Goal: Task Accomplishment & Management: Manage account settings

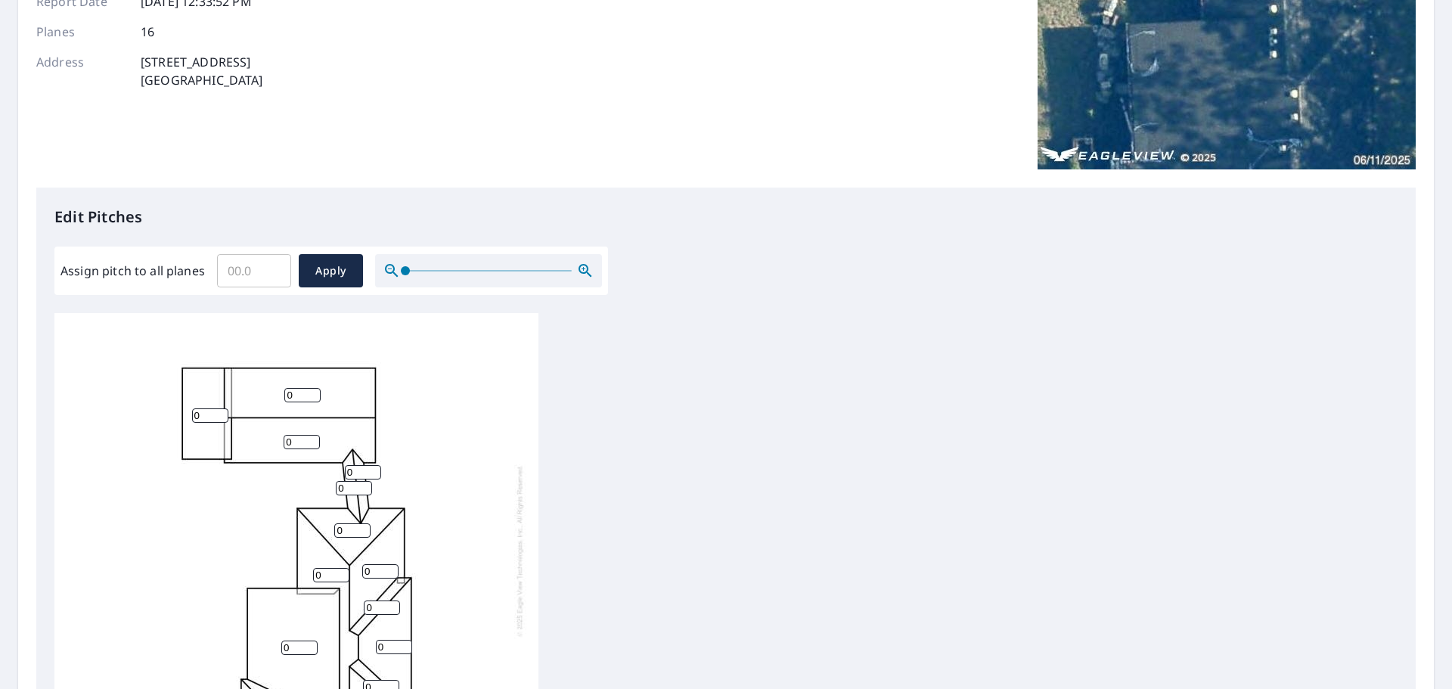
scroll to position [151, 0]
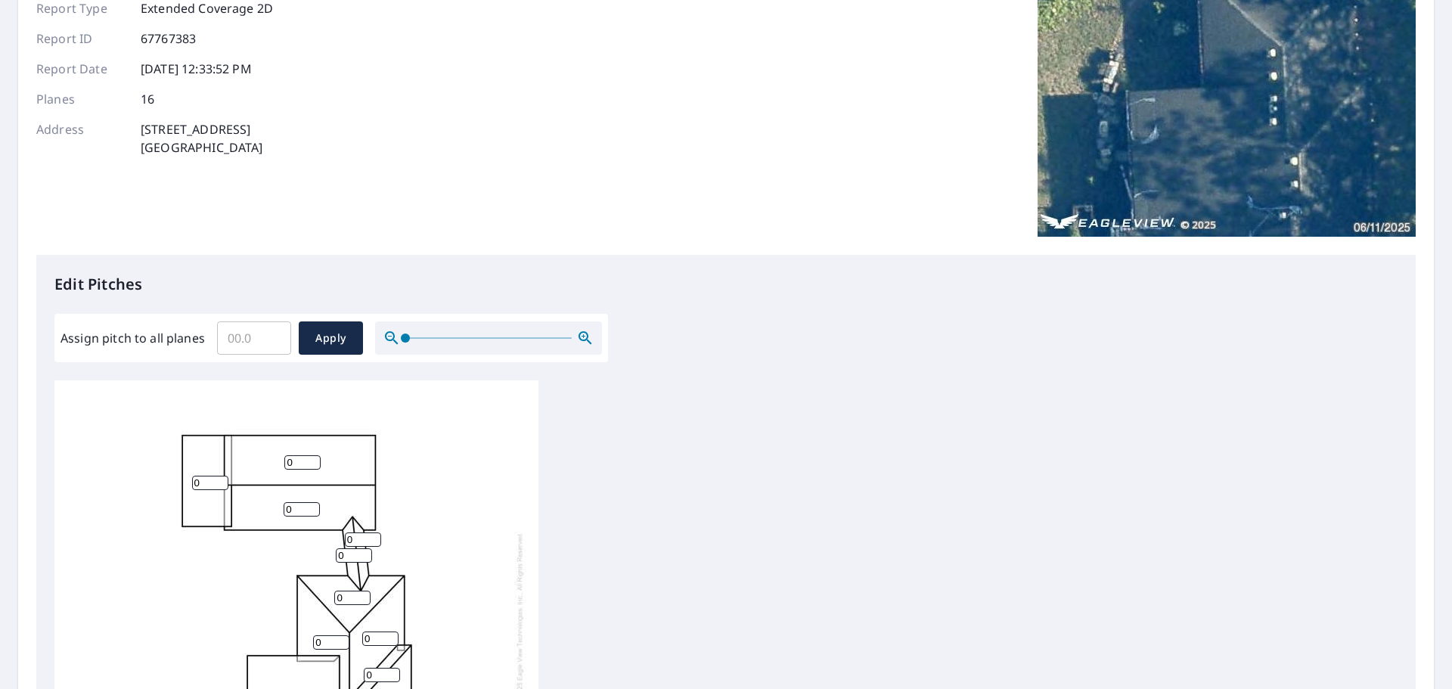
click at [261, 336] on input "Assign pitch to all planes" at bounding box center [254, 338] width 74 height 42
drag, startPoint x: 262, startPoint y: 337, endPoint x: 220, endPoint y: 338, distance: 41.6
click at [222, 338] on input "Assign pitch to all planes" at bounding box center [254, 338] width 74 height 42
type input "7"
type input "6"
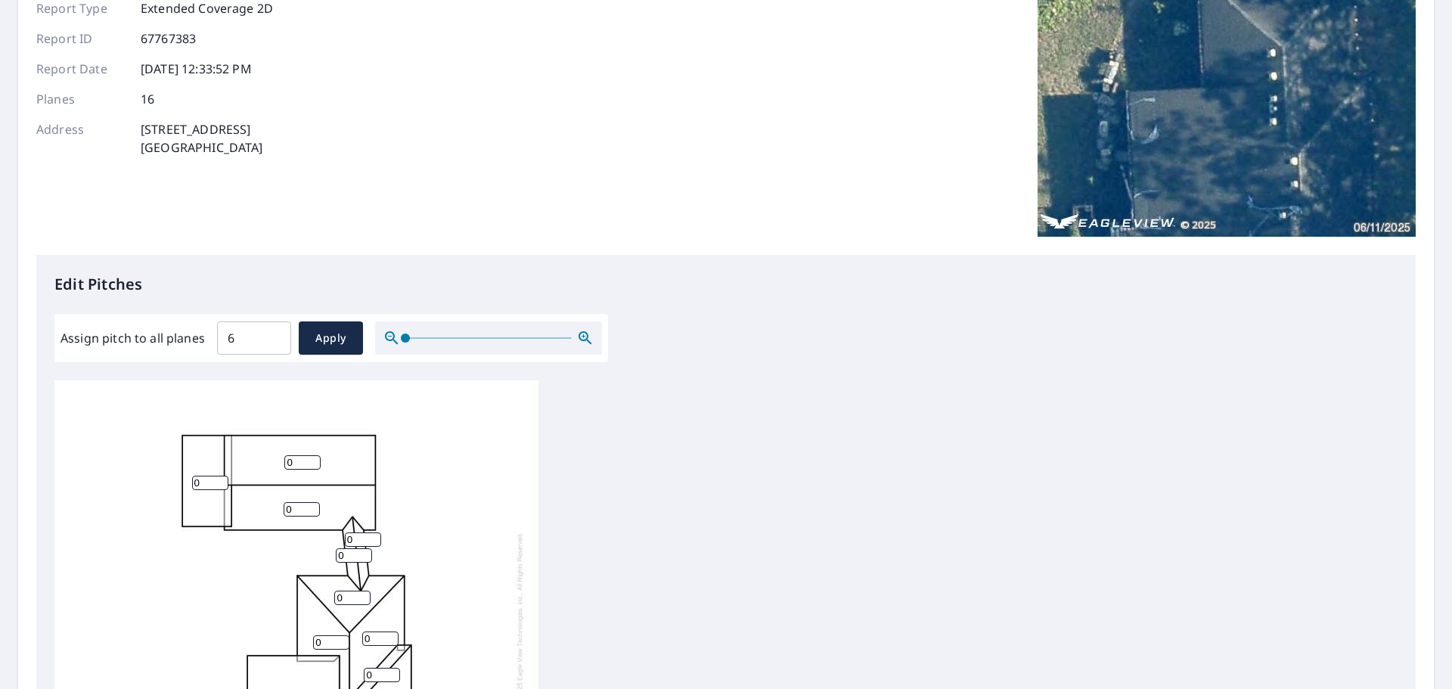
drag, startPoint x: 324, startPoint y: 336, endPoint x: 362, endPoint y: 284, distance: 64.4
click at [360, 287] on div "Edit Pitches Assign pitch to all planes 6 ​ Apply 0 0 0 0 0 0 0 0 0 0 0 0 0 0 0…" at bounding box center [725, 564] width 1379 height 618
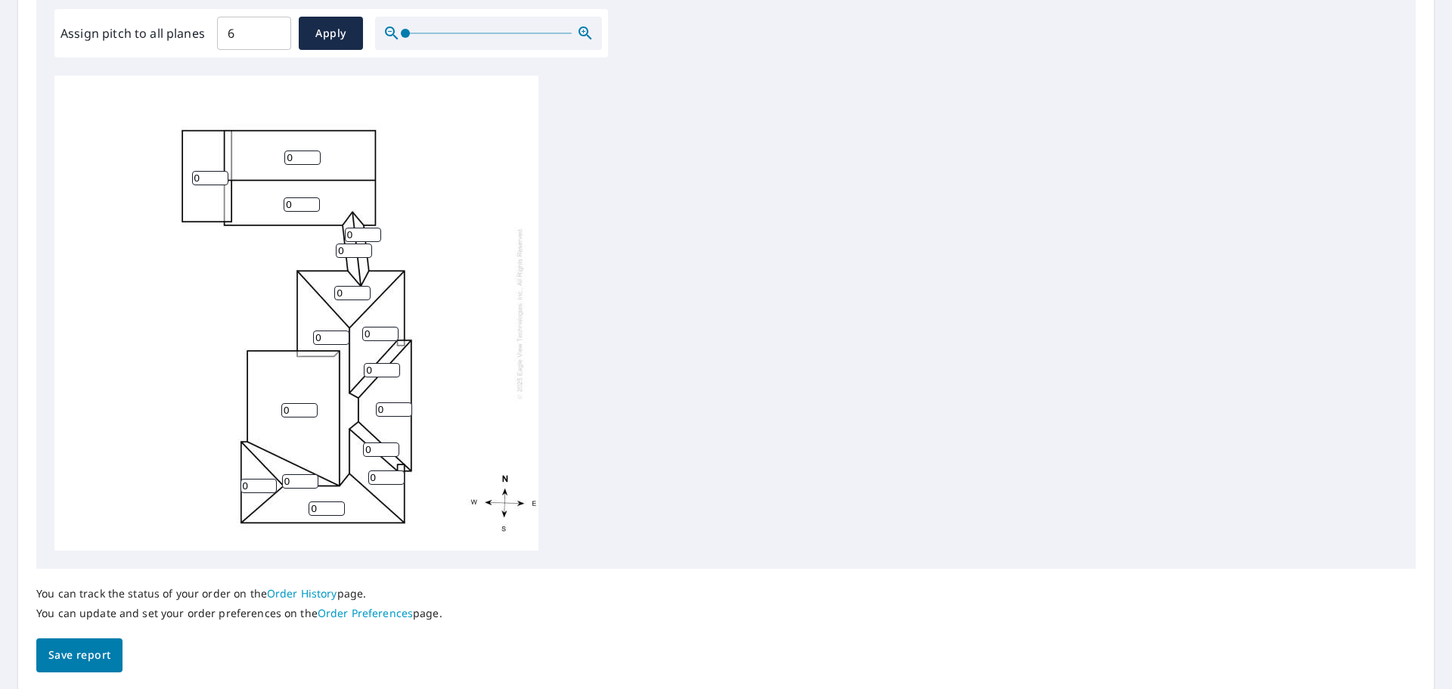
scroll to position [281, 0]
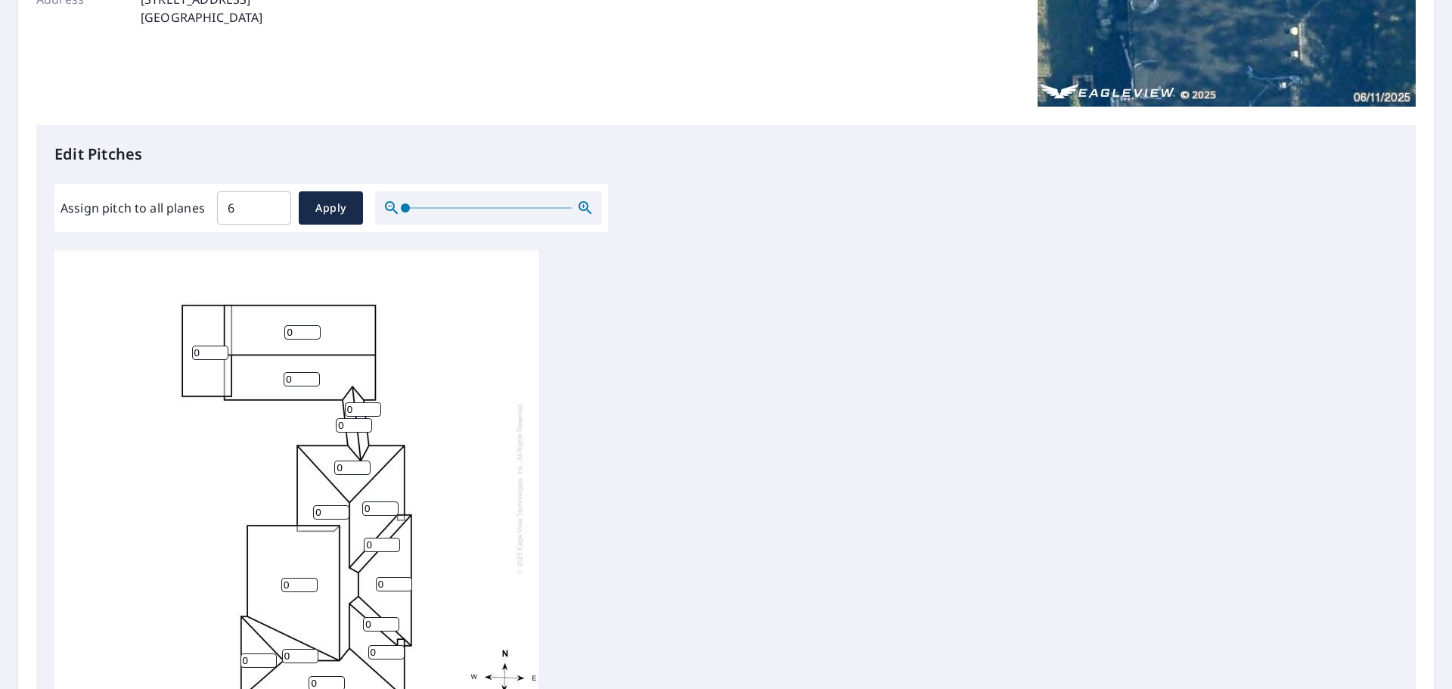
click at [202, 355] on input "0" at bounding box center [210, 352] width 36 height 14
click at [195, 352] on input "0" at bounding box center [210, 352] width 36 height 14
type input "3"
click at [296, 337] on input "0" at bounding box center [302, 332] width 36 height 14
click at [288, 330] on input "0" at bounding box center [302, 332] width 36 height 14
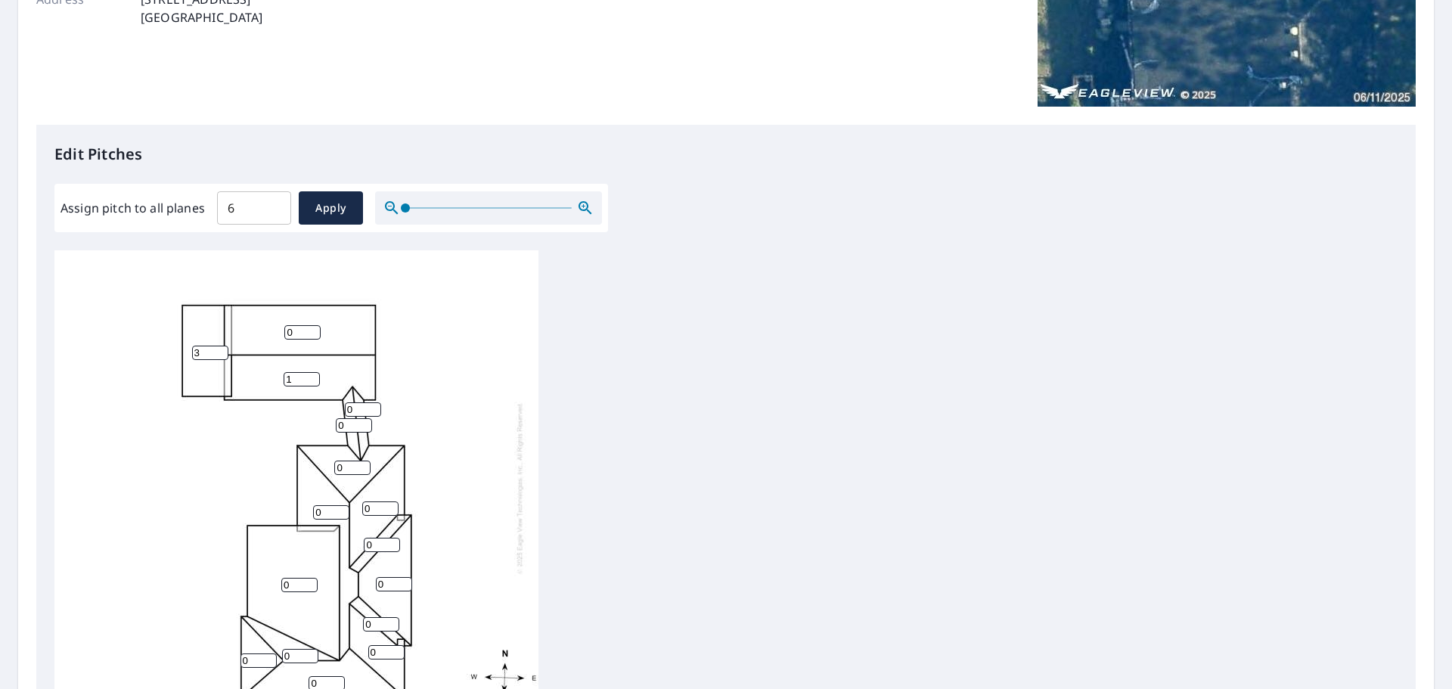
click at [312, 373] on input "1" at bounding box center [301, 379] width 36 height 14
click at [312, 373] on input "2" at bounding box center [301, 379] width 36 height 14
click at [312, 373] on input "3" at bounding box center [301, 379] width 36 height 14
click at [312, 373] on input "4" at bounding box center [301, 379] width 36 height 14
click at [312, 373] on input "5" at bounding box center [301, 379] width 36 height 14
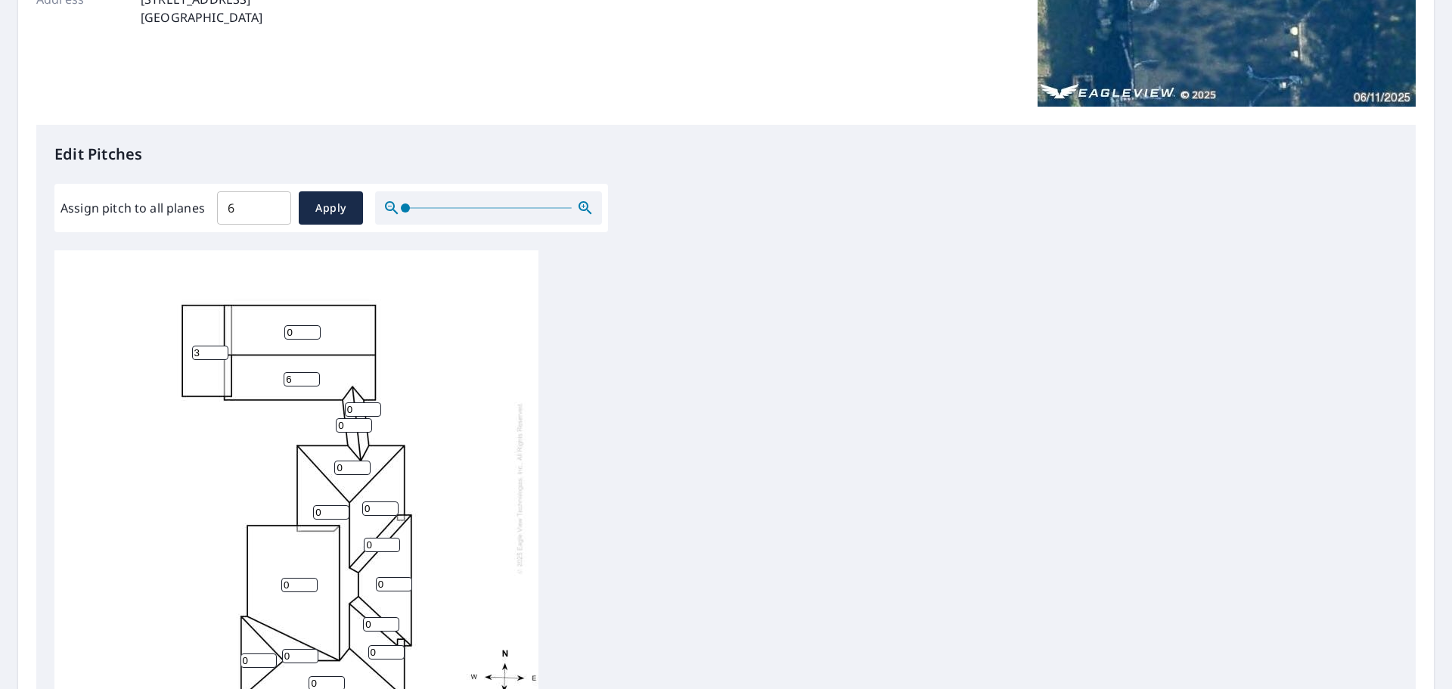
type input "6"
click at [312, 373] on input "6" at bounding box center [301, 379] width 36 height 14
click at [302, 334] on input "0" at bounding box center [302, 332] width 36 height 14
click at [314, 329] on input "1" at bounding box center [302, 332] width 36 height 14
click at [314, 329] on input "2" at bounding box center [302, 332] width 36 height 14
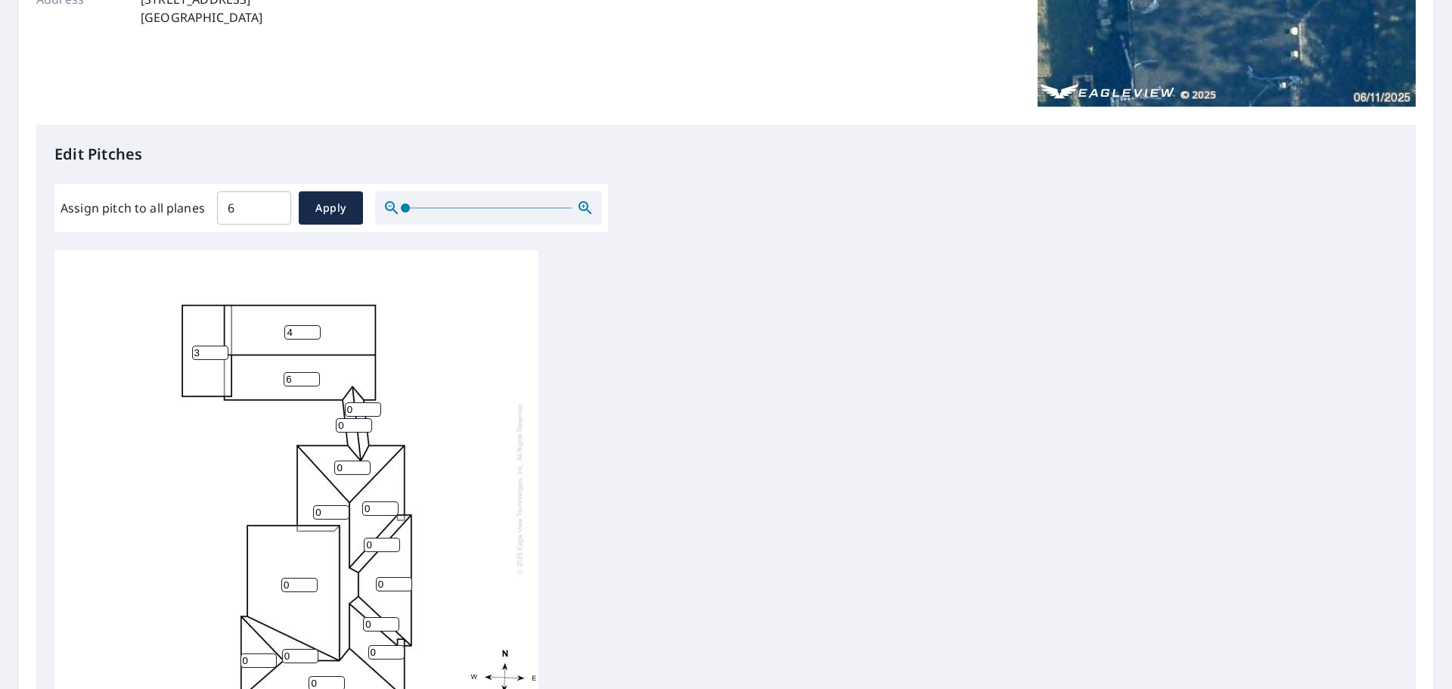
click at [314, 329] on input "4" at bounding box center [302, 332] width 36 height 14
click at [314, 329] on input "5" at bounding box center [302, 332] width 36 height 14
type input "6"
click at [314, 329] on input "6" at bounding box center [302, 332] width 36 height 14
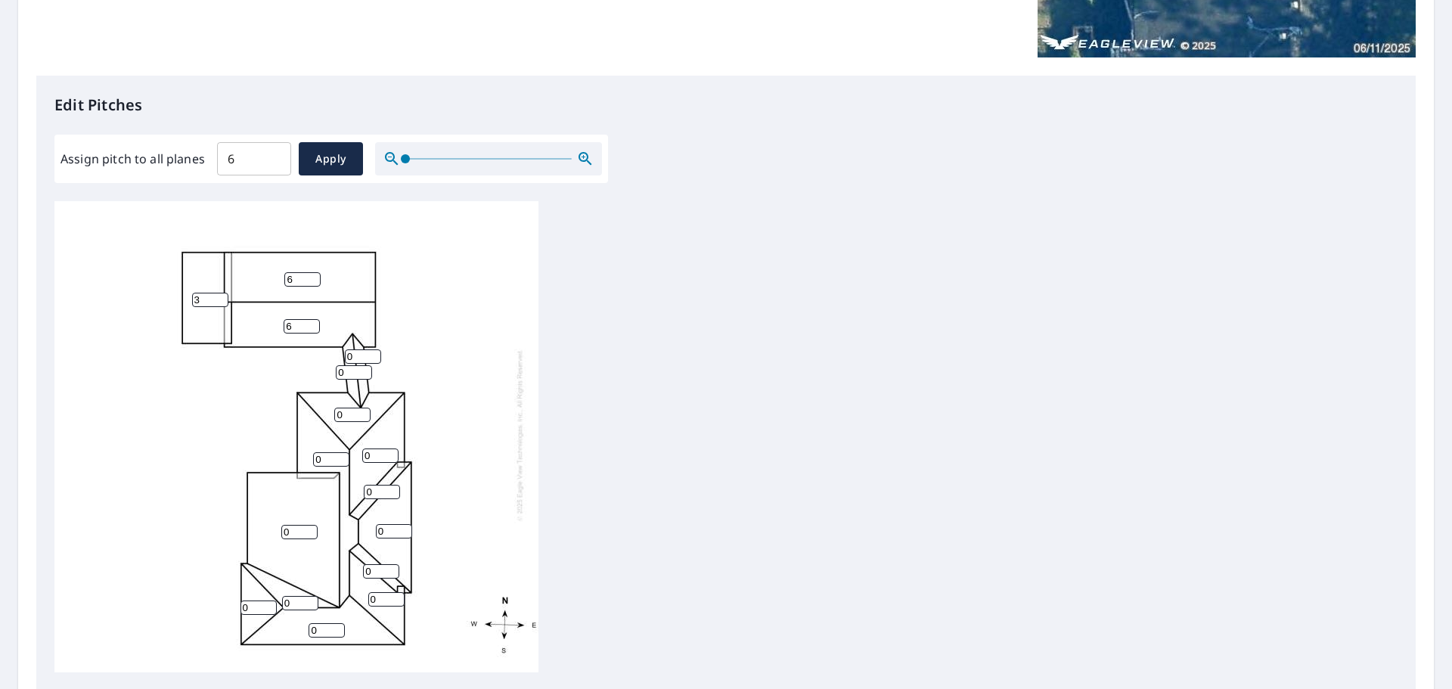
scroll to position [432, 0]
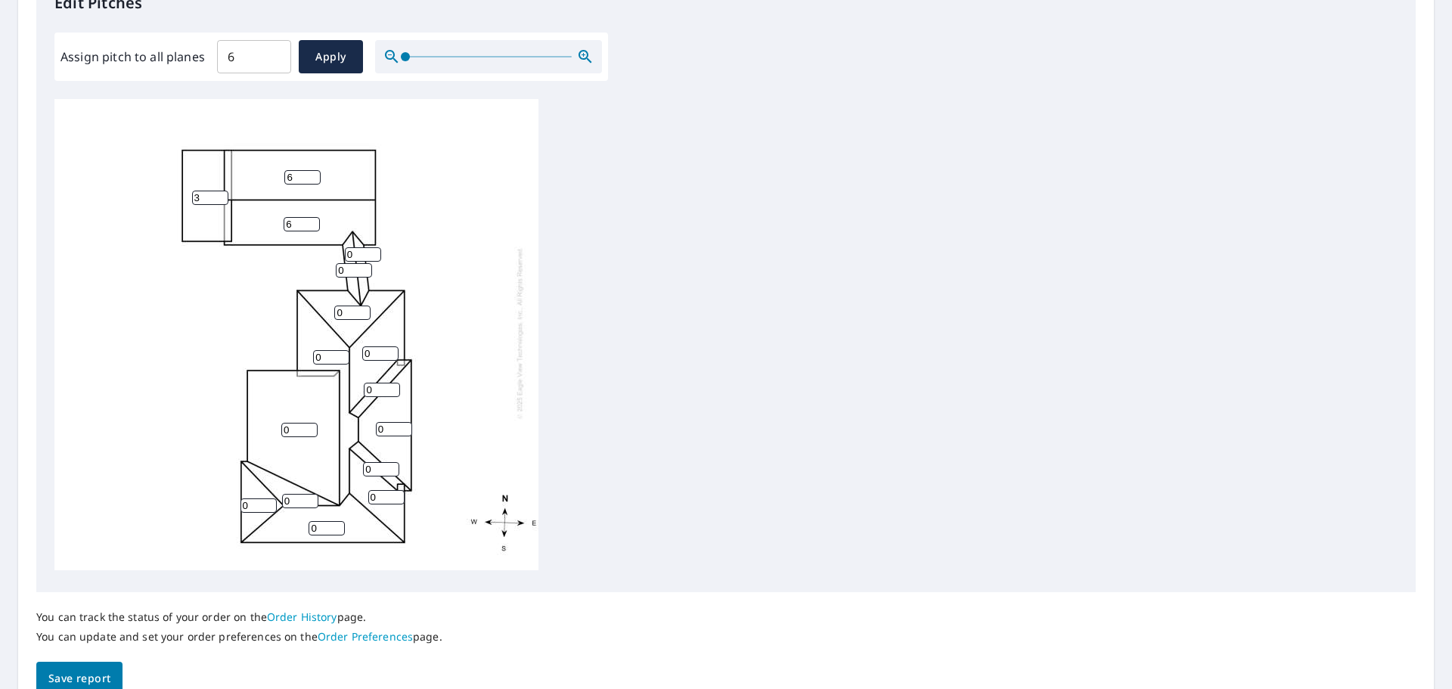
click at [316, 521] on input "0" at bounding box center [326, 528] width 36 height 14
click at [336, 521] on input "1" at bounding box center [326, 528] width 36 height 14
click at [336, 521] on input "2" at bounding box center [326, 528] width 36 height 14
click at [336, 521] on input "3" at bounding box center [326, 528] width 36 height 14
click at [336, 521] on input "4" at bounding box center [326, 528] width 36 height 14
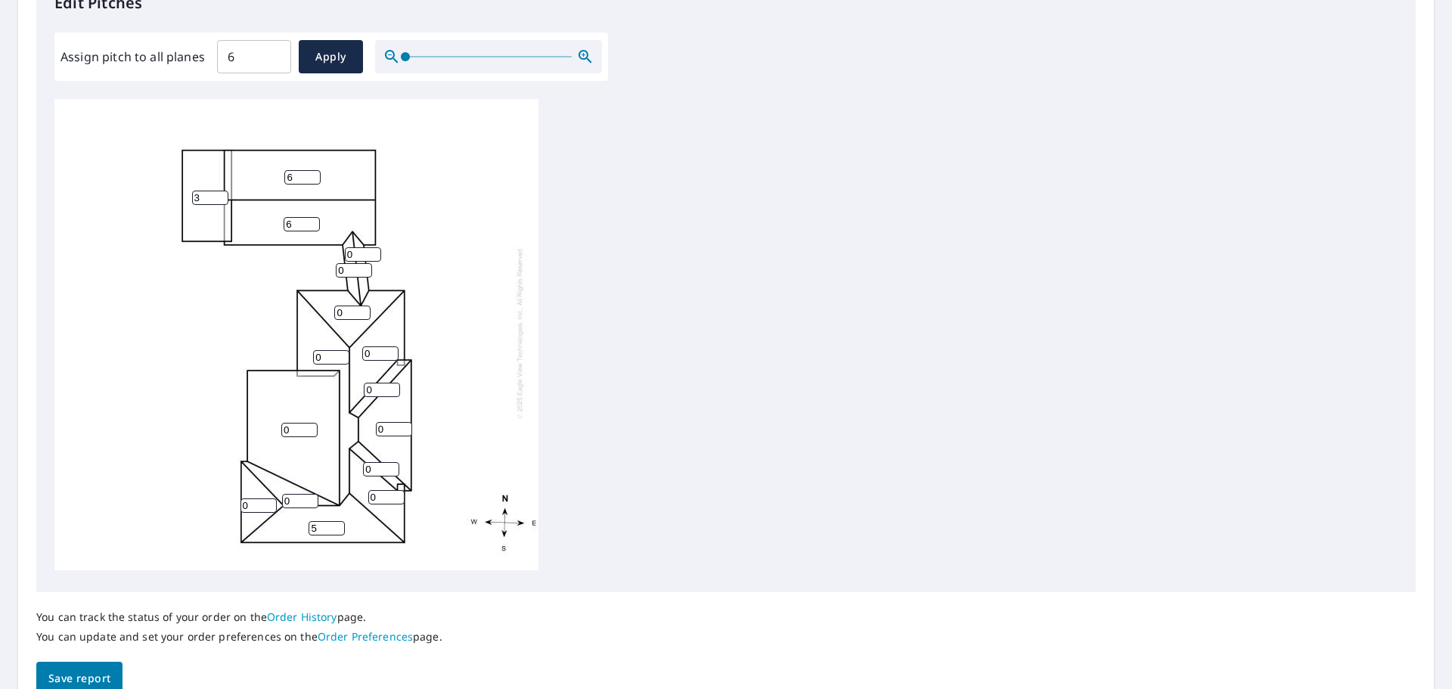
click at [336, 521] on input "5" at bounding box center [326, 528] width 36 height 14
type input "6"
click at [336, 521] on input "6" at bounding box center [326, 528] width 36 height 14
click at [397, 490] on input "1" at bounding box center [386, 497] width 36 height 14
click at [397, 490] on input "2" at bounding box center [386, 497] width 36 height 14
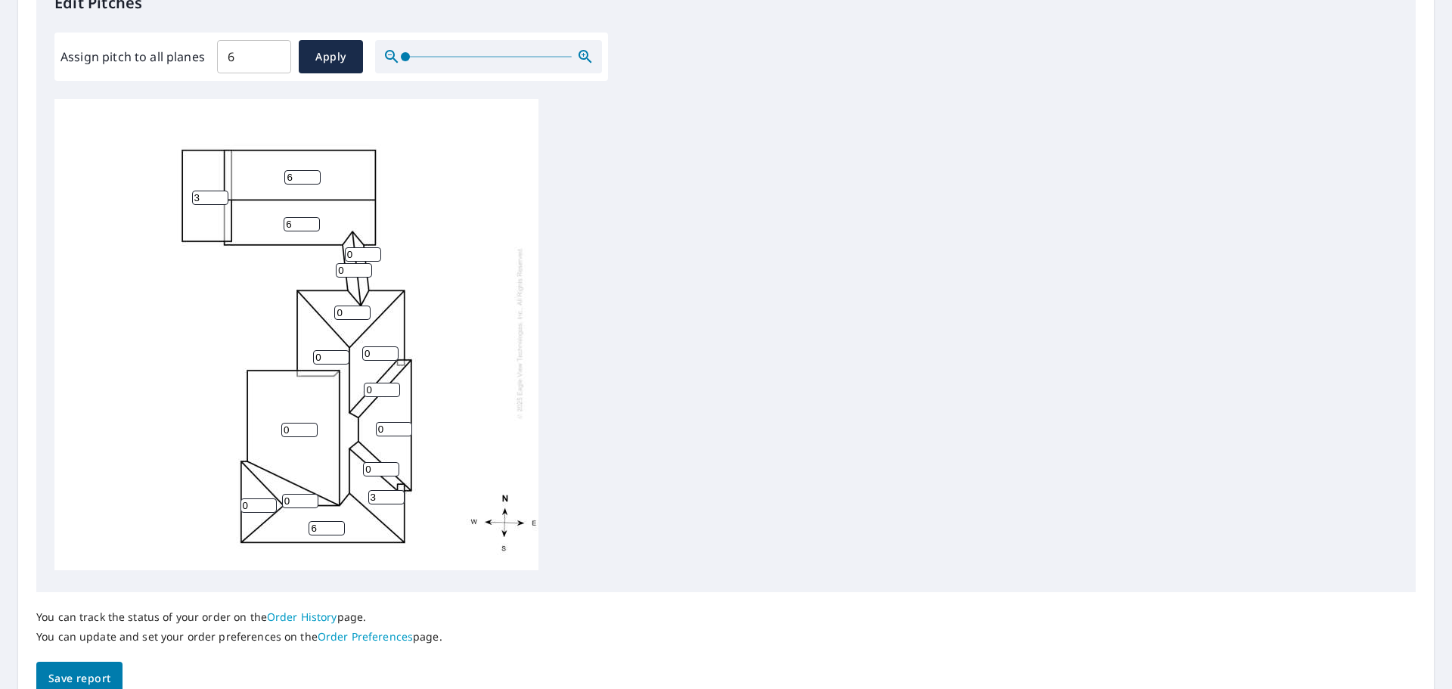
click at [397, 490] on input "3" at bounding box center [386, 497] width 36 height 14
click at [397, 490] on input "4" at bounding box center [386, 497] width 36 height 14
click at [397, 490] on input "5" at bounding box center [386, 497] width 36 height 14
type input "6"
click at [397, 490] on input "6" at bounding box center [386, 497] width 36 height 14
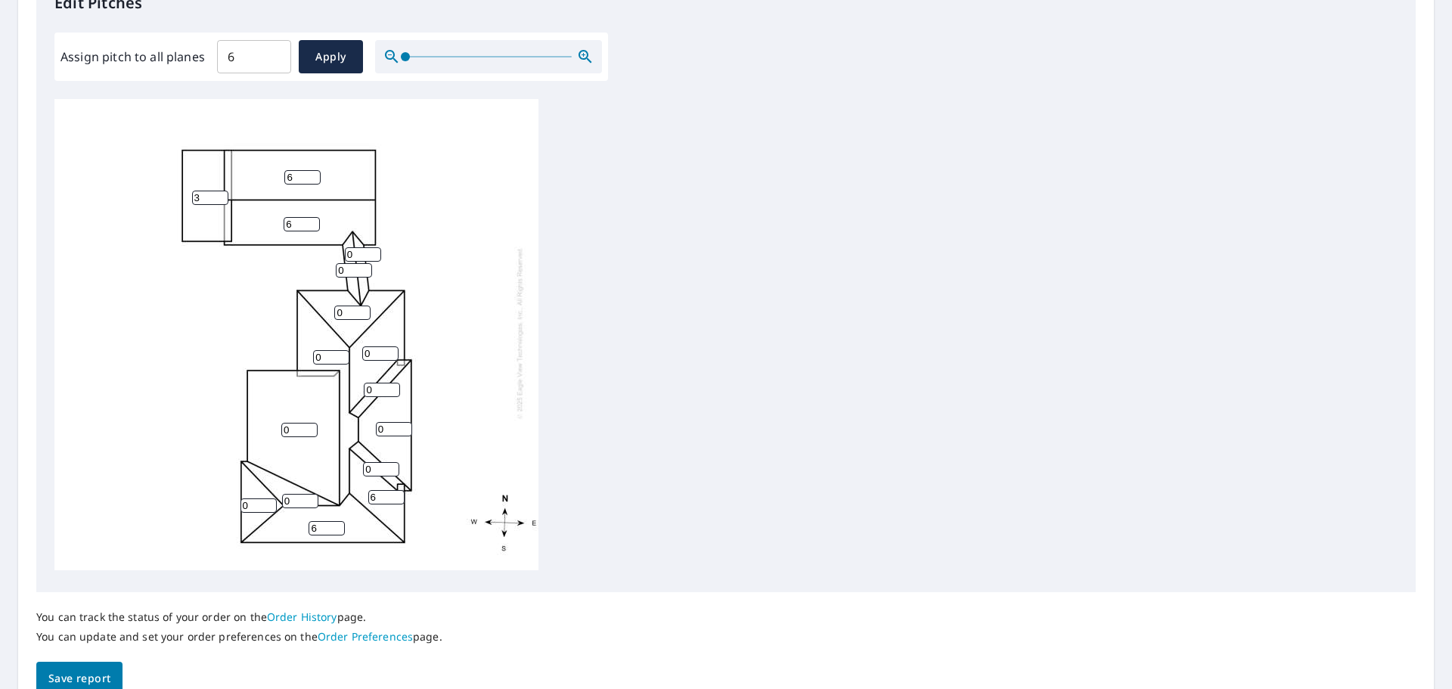
click at [376, 462] on input "0" at bounding box center [381, 469] width 36 height 14
click at [392, 462] on input "1" at bounding box center [381, 469] width 36 height 14
click at [392, 462] on input "2" at bounding box center [381, 469] width 36 height 14
click at [392, 462] on input "3" at bounding box center [381, 469] width 36 height 14
click at [392, 462] on input "4" at bounding box center [381, 469] width 36 height 14
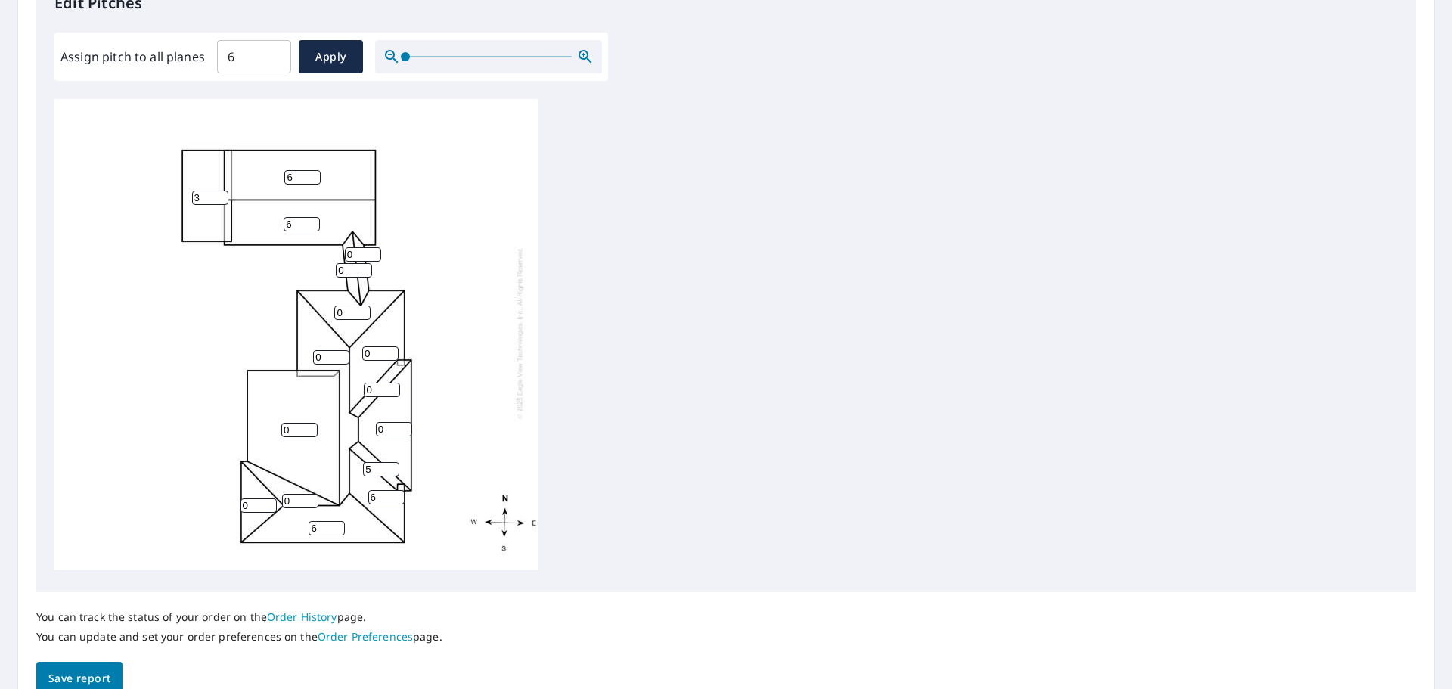
click at [392, 462] on input "5" at bounding box center [381, 469] width 36 height 14
type input "6"
click at [392, 462] on input "6" at bounding box center [381, 469] width 36 height 14
click at [395, 383] on input "1" at bounding box center [382, 390] width 36 height 14
click at [395, 383] on input "2" at bounding box center [382, 390] width 36 height 14
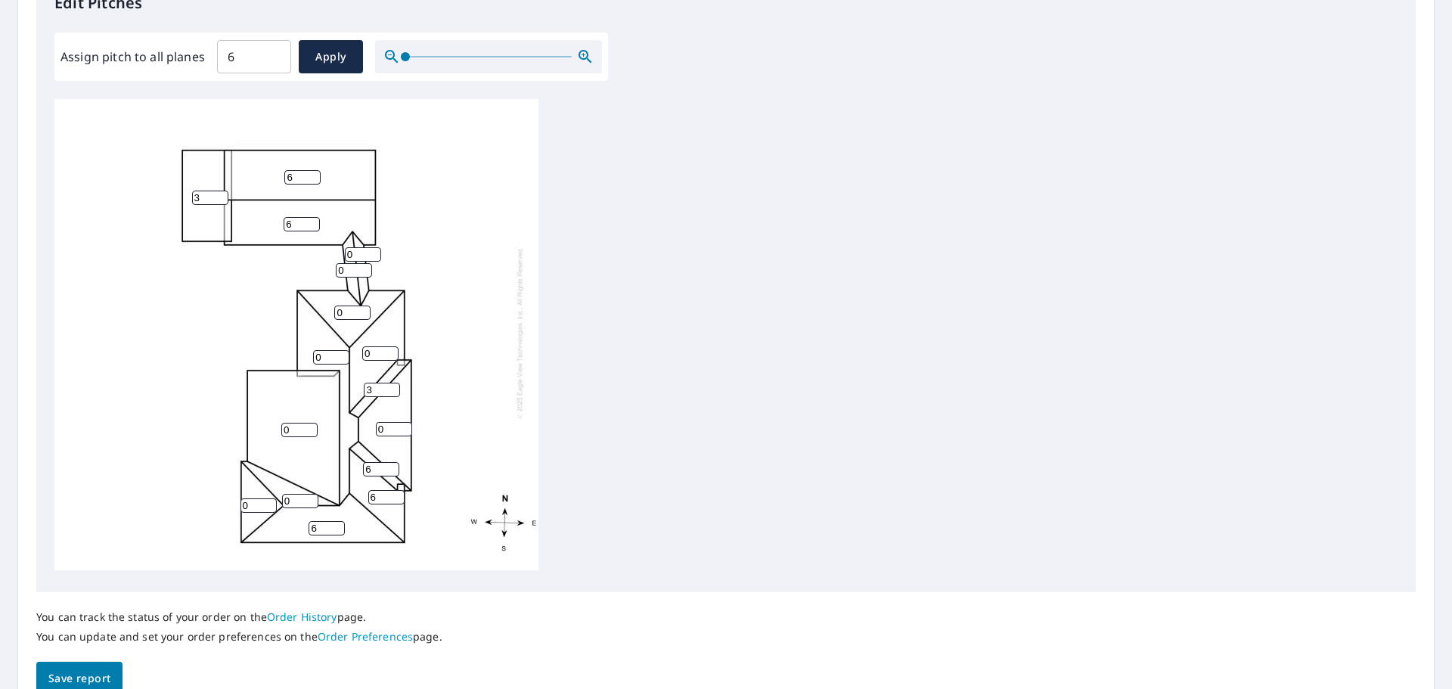
click at [395, 383] on input "3" at bounding box center [382, 390] width 36 height 14
click at [395, 383] on input "4" at bounding box center [382, 390] width 36 height 14
click at [395, 383] on input "5" at bounding box center [382, 390] width 36 height 14
type input "6"
click at [395, 383] on input "6" at bounding box center [382, 390] width 36 height 14
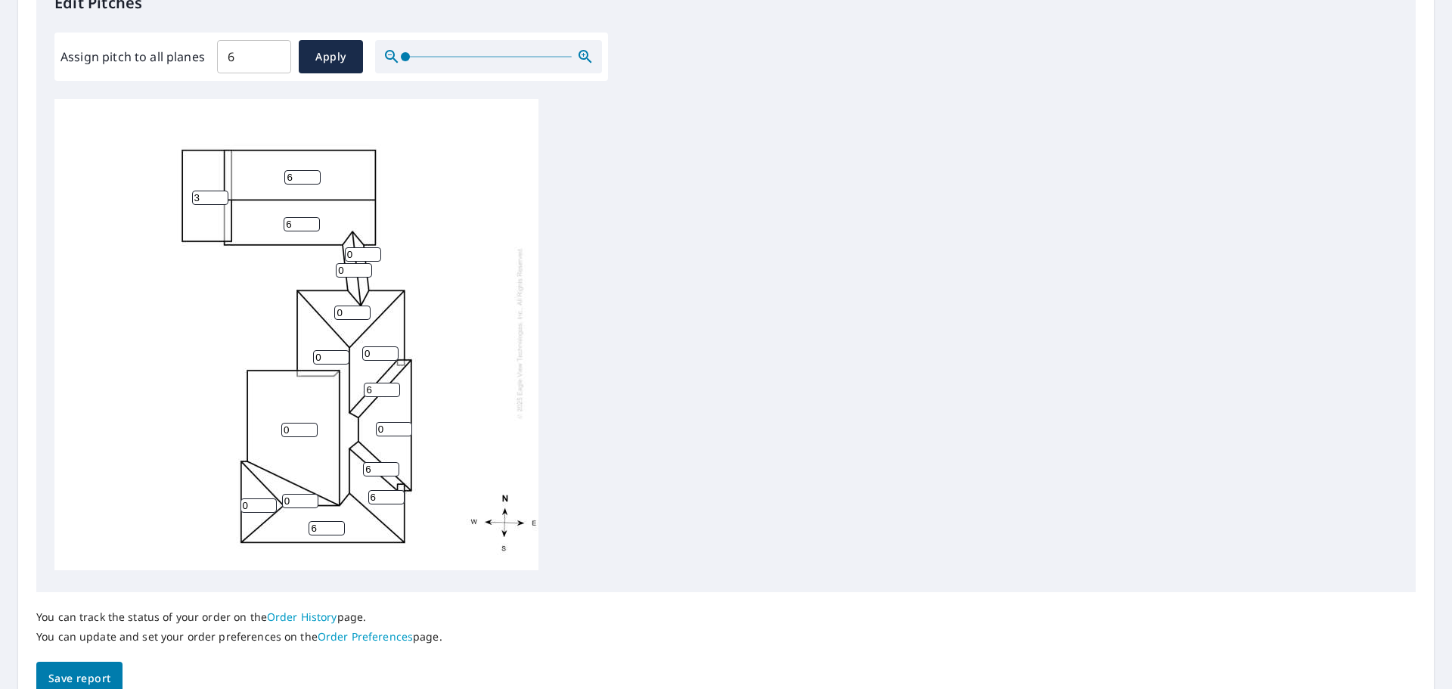
click at [393, 422] on input "0" at bounding box center [394, 429] width 36 height 14
click at [403, 422] on input "1" at bounding box center [394, 429] width 36 height 14
click at [403, 422] on input "2" at bounding box center [394, 429] width 36 height 14
click at [403, 422] on input "3" at bounding box center [394, 429] width 36 height 14
click at [403, 422] on input "4" at bounding box center [394, 429] width 36 height 14
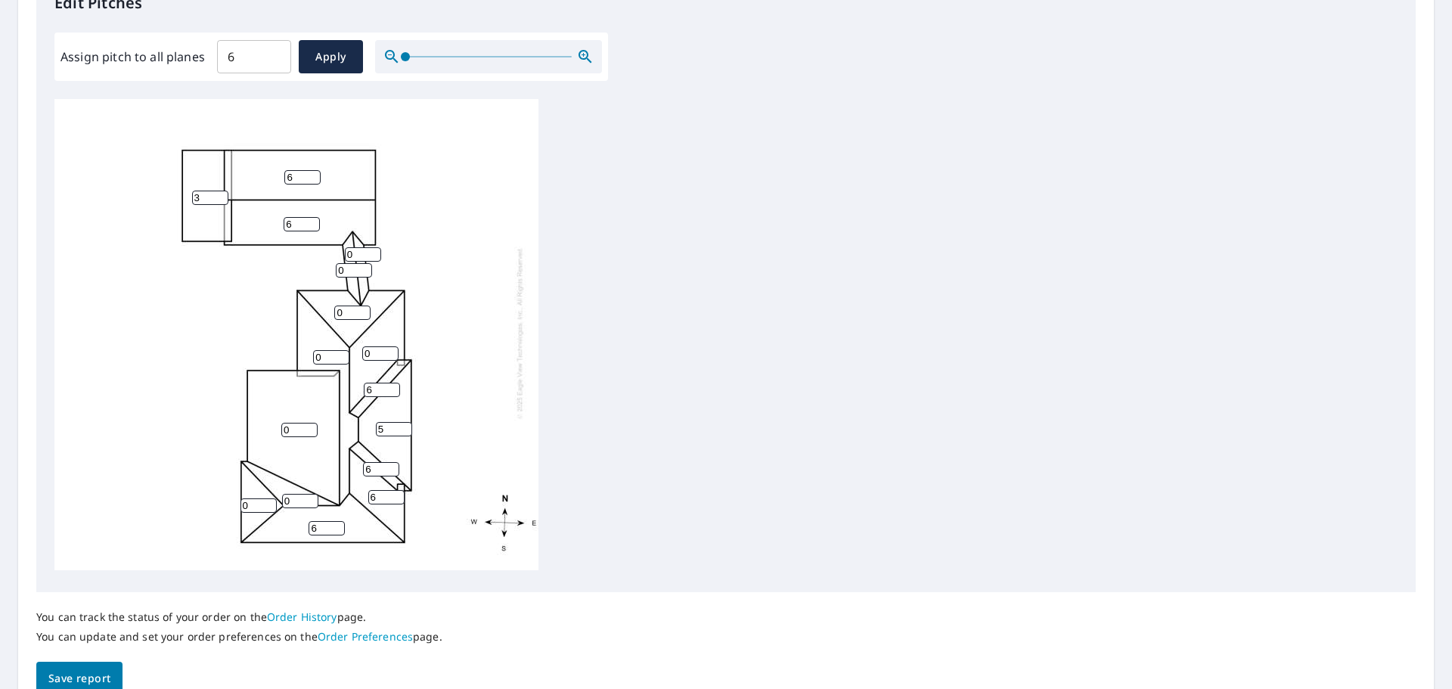
click at [403, 422] on input "5" at bounding box center [394, 429] width 36 height 14
type input "6"
click at [403, 422] on input "6" at bounding box center [394, 429] width 36 height 14
click at [378, 346] on input "0" at bounding box center [380, 353] width 36 height 14
click at [389, 346] on input "1" at bounding box center [380, 353] width 36 height 14
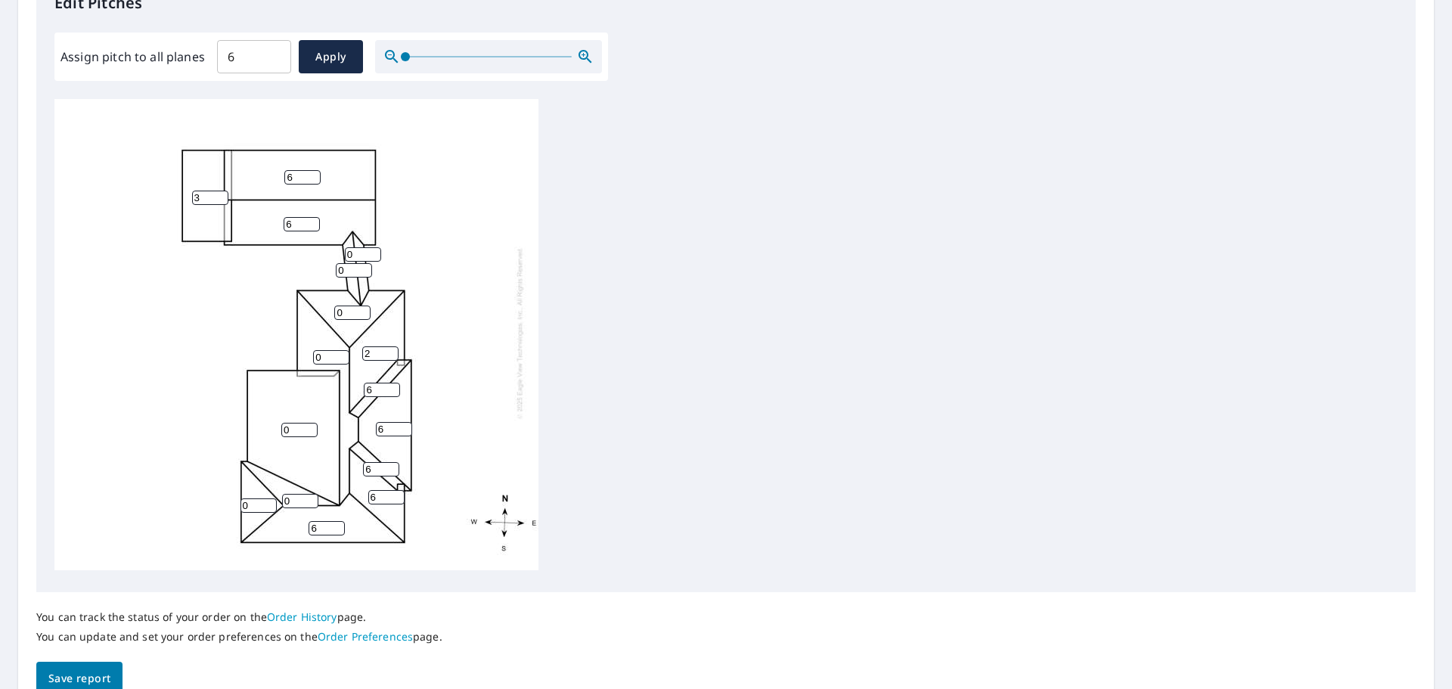
click at [389, 346] on input "2" at bounding box center [380, 353] width 36 height 14
click at [389, 346] on input "3" at bounding box center [380, 353] width 36 height 14
click at [389, 346] on input "4" at bounding box center [380, 353] width 36 height 14
click at [389, 346] on input "5" at bounding box center [380, 353] width 36 height 14
type input "6"
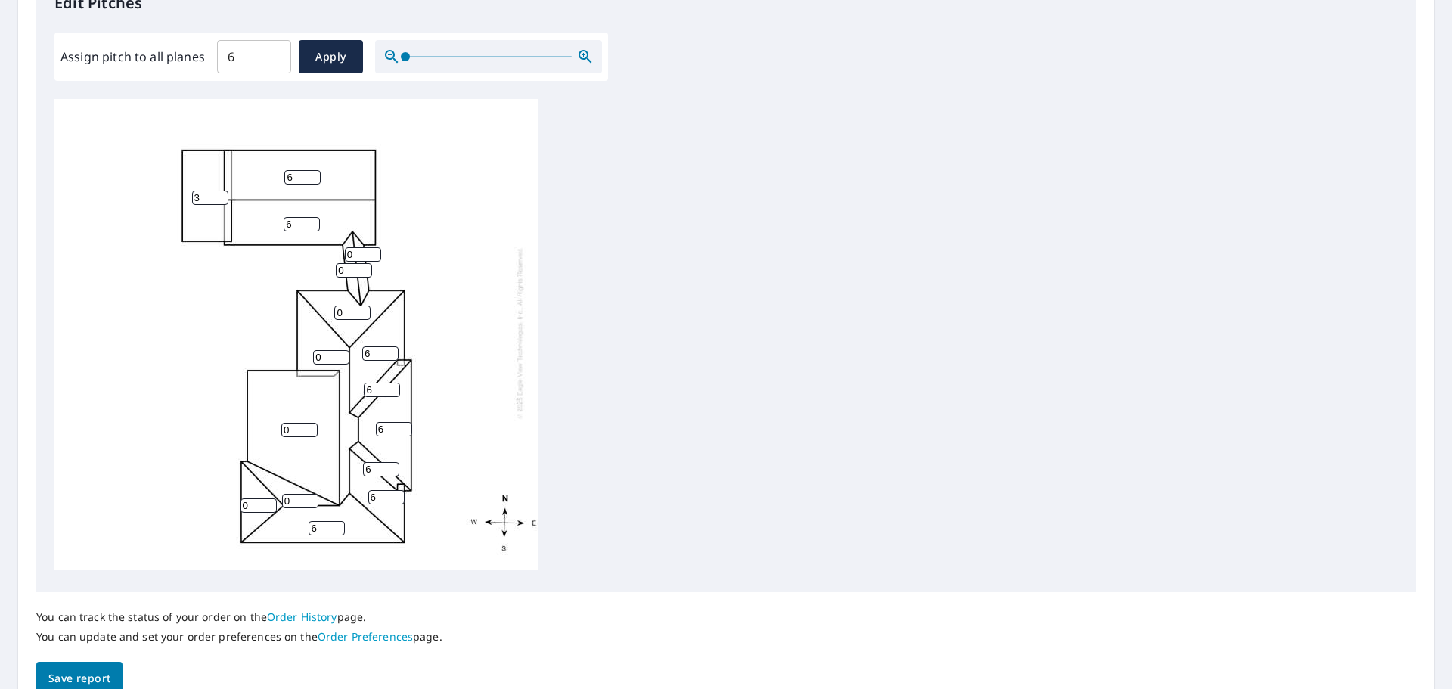
click at [389, 346] on input "6" at bounding box center [380, 353] width 36 height 14
click at [351, 305] on input "0" at bounding box center [352, 312] width 36 height 14
click at [361, 305] on input "1" at bounding box center [352, 312] width 36 height 14
click at [361, 305] on input "2" at bounding box center [352, 312] width 36 height 14
click at [361, 305] on input "3" at bounding box center [352, 312] width 36 height 14
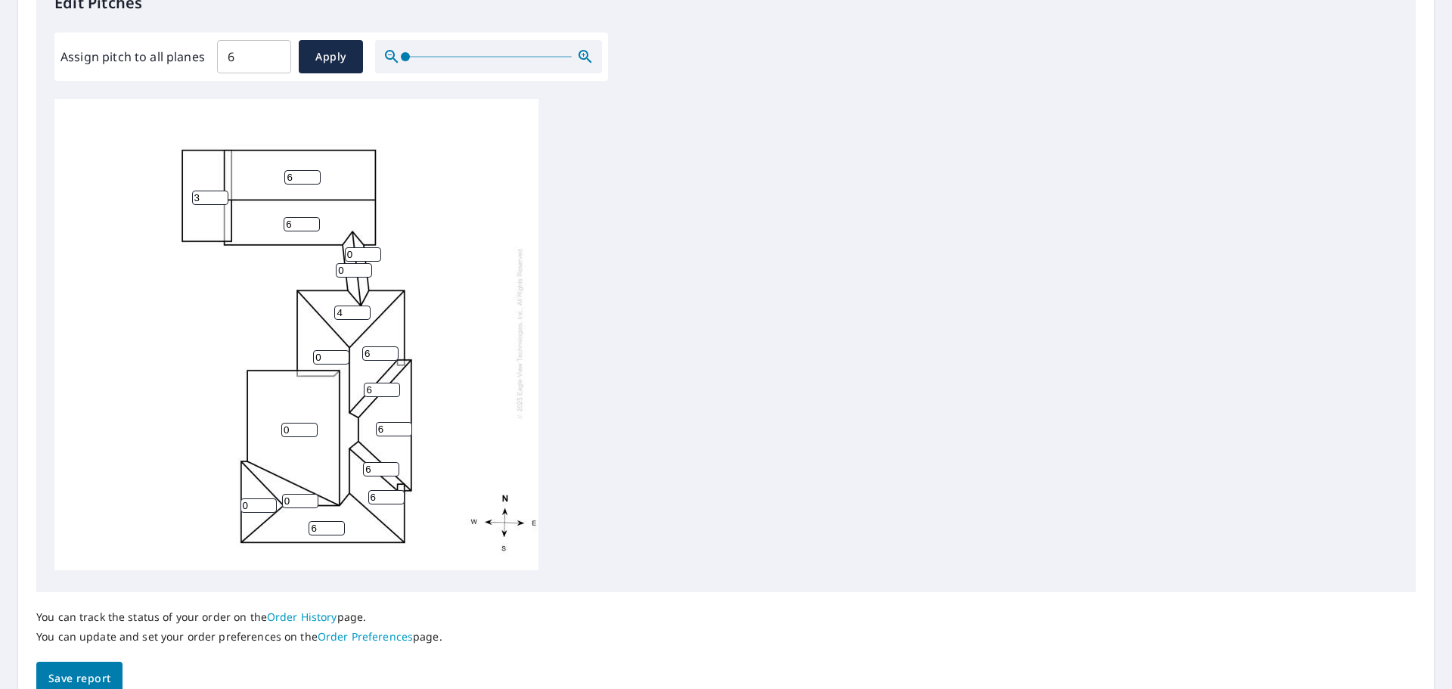
click at [361, 305] on input "4" at bounding box center [352, 312] width 36 height 14
click at [361, 305] on input "5" at bounding box center [352, 312] width 36 height 14
type input "6"
click at [361, 305] on input "6" at bounding box center [352, 312] width 36 height 14
click at [327, 350] on input "0" at bounding box center [331, 357] width 36 height 14
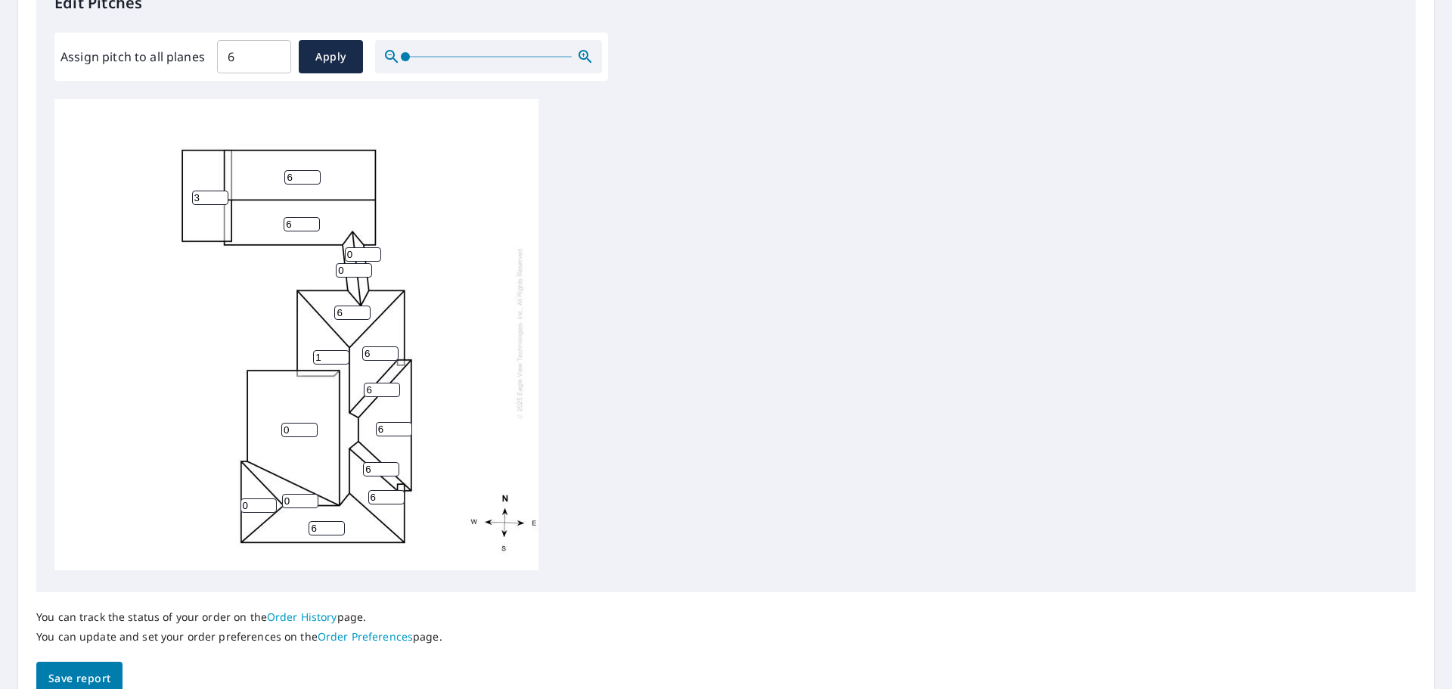
click at [340, 350] on input "1" at bounding box center [331, 357] width 36 height 14
click at [340, 350] on input "2" at bounding box center [331, 357] width 36 height 14
click at [340, 350] on input "3" at bounding box center [331, 357] width 36 height 14
click at [340, 350] on input "4" at bounding box center [331, 357] width 36 height 14
click at [340, 350] on input "5" at bounding box center [331, 357] width 36 height 14
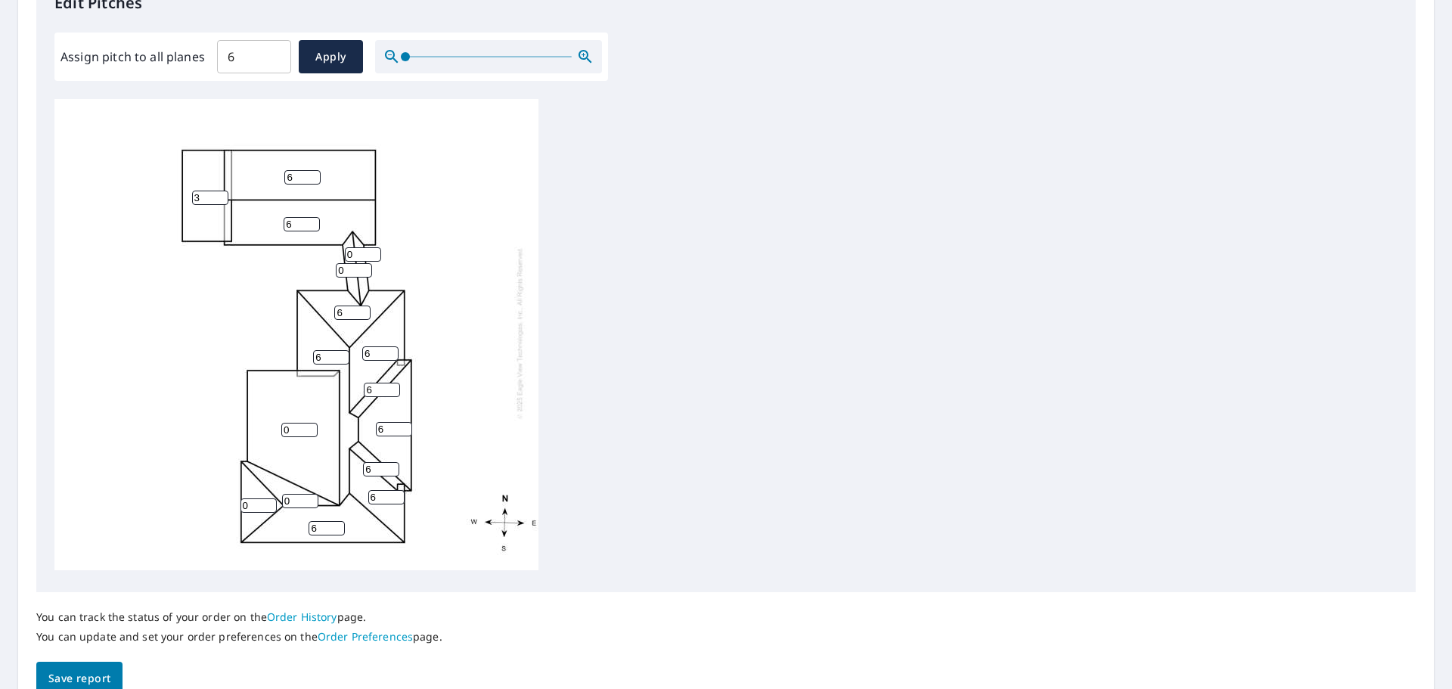
type input "6"
click at [340, 350] on input "6" at bounding box center [331, 357] width 36 height 14
click at [312, 494] on input "1" at bounding box center [300, 501] width 36 height 14
click at [312, 494] on input "2" at bounding box center [300, 501] width 36 height 14
click at [312, 494] on input "3" at bounding box center [300, 501] width 36 height 14
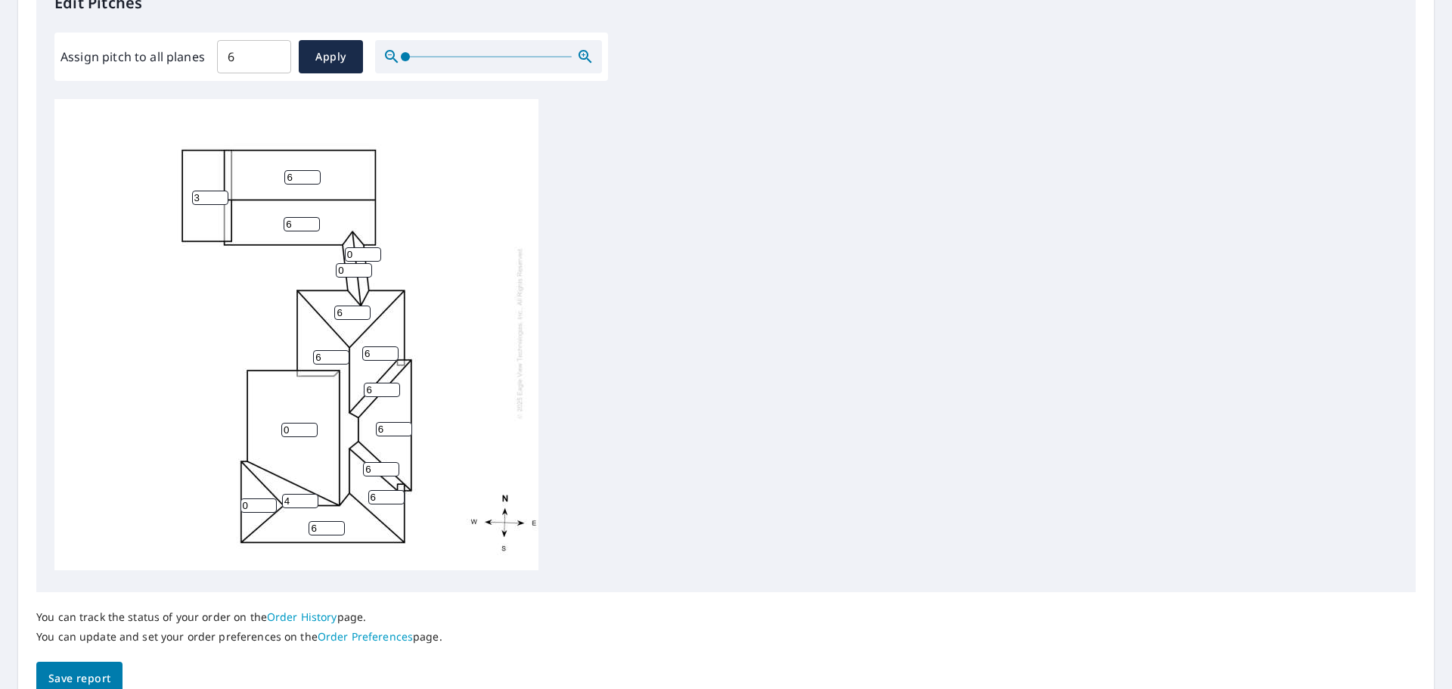
click at [312, 494] on input "4" at bounding box center [300, 501] width 36 height 14
click at [312, 494] on input "5" at bounding box center [300, 501] width 36 height 14
click at [312, 494] on input "6" at bounding box center [300, 501] width 36 height 14
click at [312, 494] on input "7" at bounding box center [300, 501] width 36 height 14
click at [313, 494] on input "8" at bounding box center [300, 501] width 36 height 14
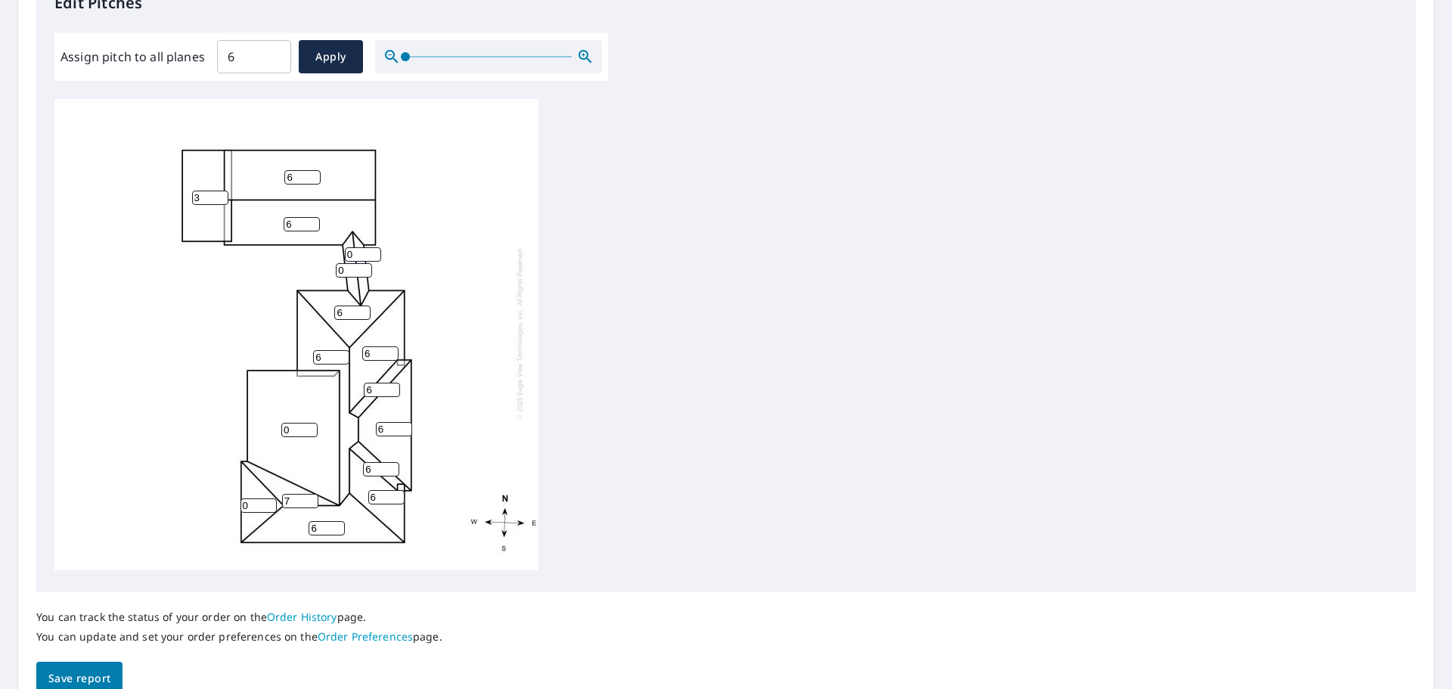
click at [308, 494] on input "7" at bounding box center [300, 501] width 36 height 14
type input "6"
click at [308, 494] on input "6" at bounding box center [300, 501] width 36 height 14
click at [271, 498] on input "1" at bounding box center [258, 505] width 36 height 14
click at [271, 498] on input "2" at bounding box center [258, 505] width 36 height 14
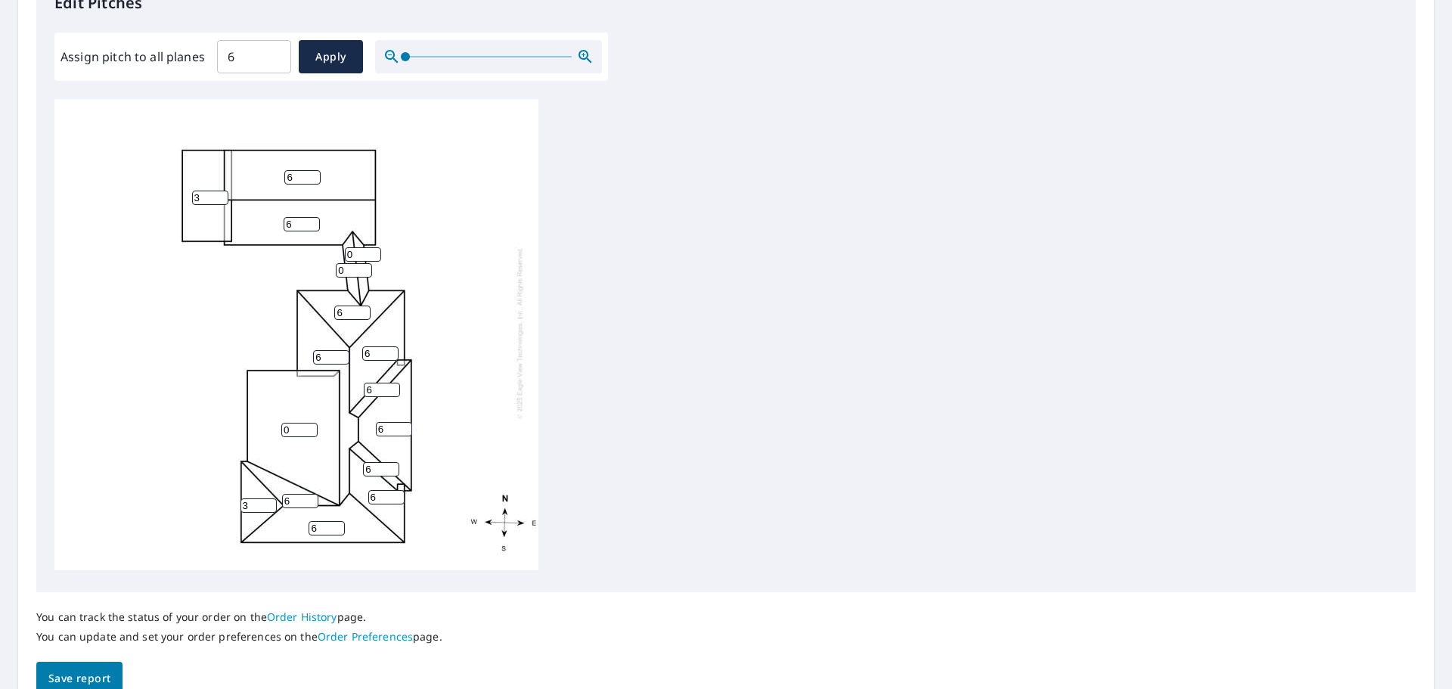
click at [274, 498] on input "3" at bounding box center [258, 505] width 36 height 14
click at [274, 498] on input "4" at bounding box center [258, 505] width 36 height 14
click at [274, 498] on input "5" at bounding box center [258, 505] width 36 height 14
type input "6"
click at [274, 498] on input "6" at bounding box center [258, 505] width 36 height 14
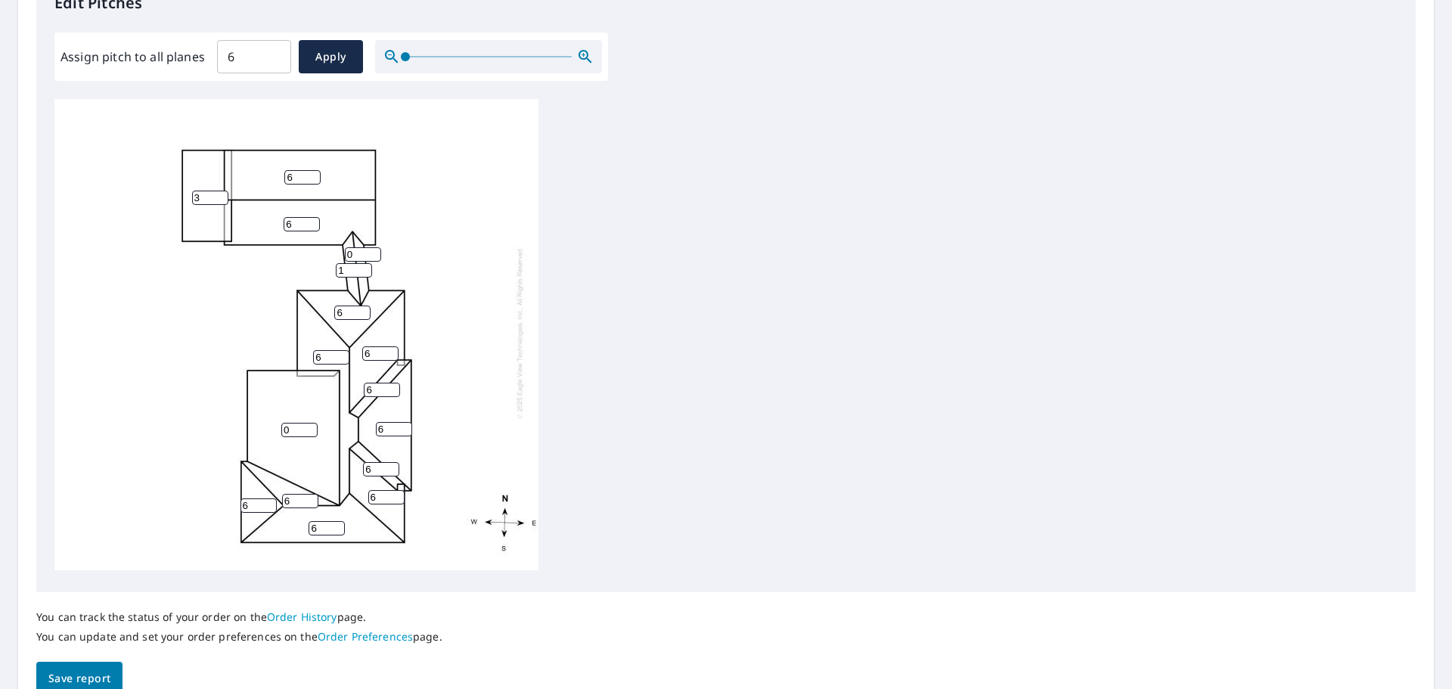
click at [363, 263] on input "1" at bounding box center [354, 270] width 36 height 14
click at [363, 263] on input "2" at bounding box center [354, 270] width 36 height 14
click at [363, 263] on input "3" at bounding box center [354, 270] width 36 height 14
click at [363, 263] on input "4" at bounding box center [354, 270] width 36 height 14
click at [363, 263] on input "5" at bounding box center [354, 270] width 36 height 14
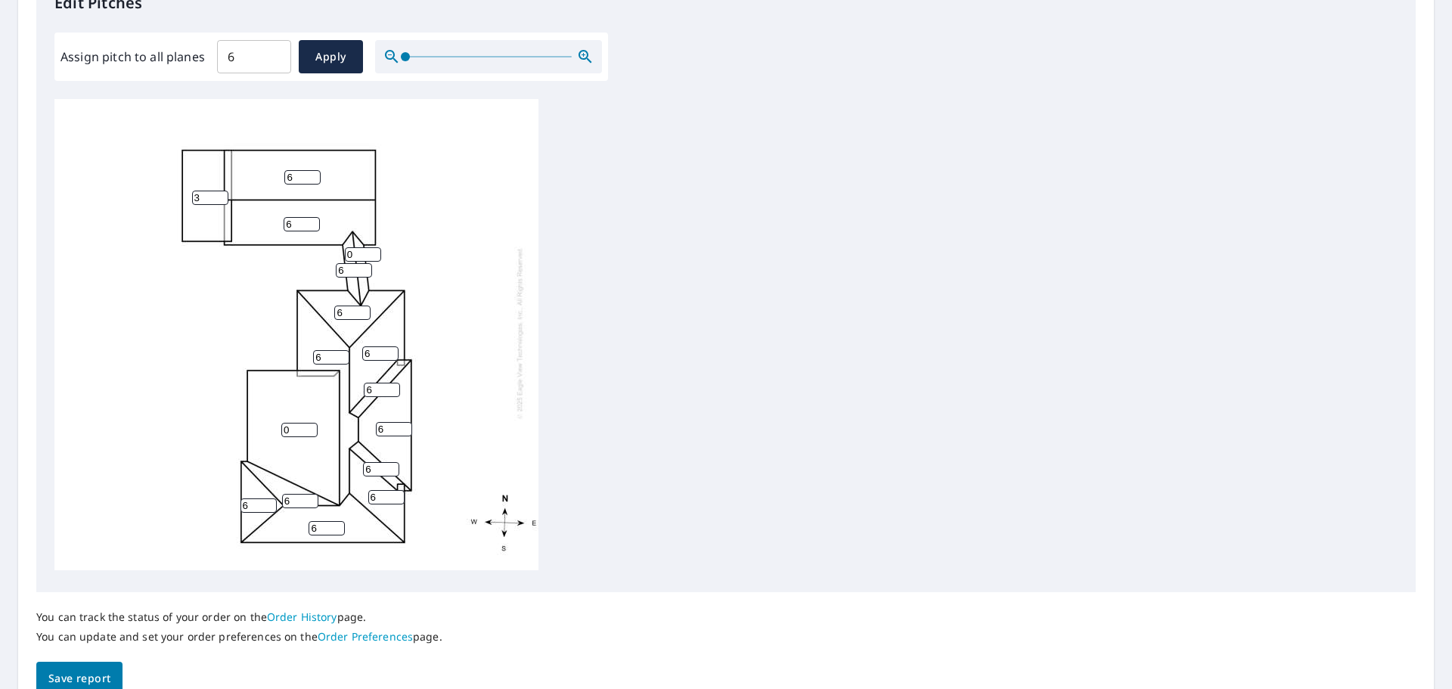
type input "6"
click at [363, 263] on input "6" at bounding box center [354, 270] width 36 height 14
click at [369, 247] on input "1" at bounding box center [363, 254] width 36 height 14
click at [369, 247] on input "2" at bounding box center [363, 254] width 36 height 14
click at [369, 247] on input "3" at bounding box center [363, 254] width 36 height 14
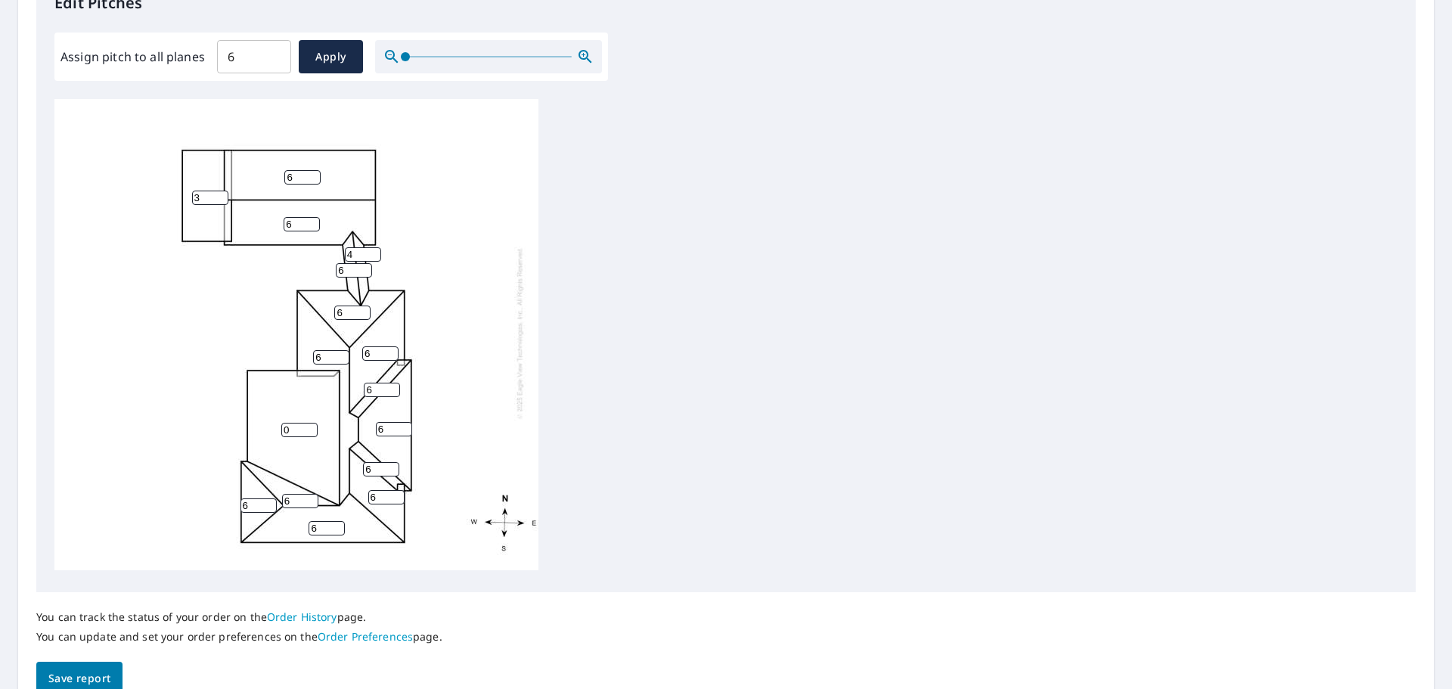
click at [369, 247] on input "4" at bounding box center [363, 254] width 36 height 14
click at [369, 247] on input "5" at bounding box center [363, 254] width 36 height 14
click at [369, 247] on input "6" at bounding box center [363, 254] width 36 height 14
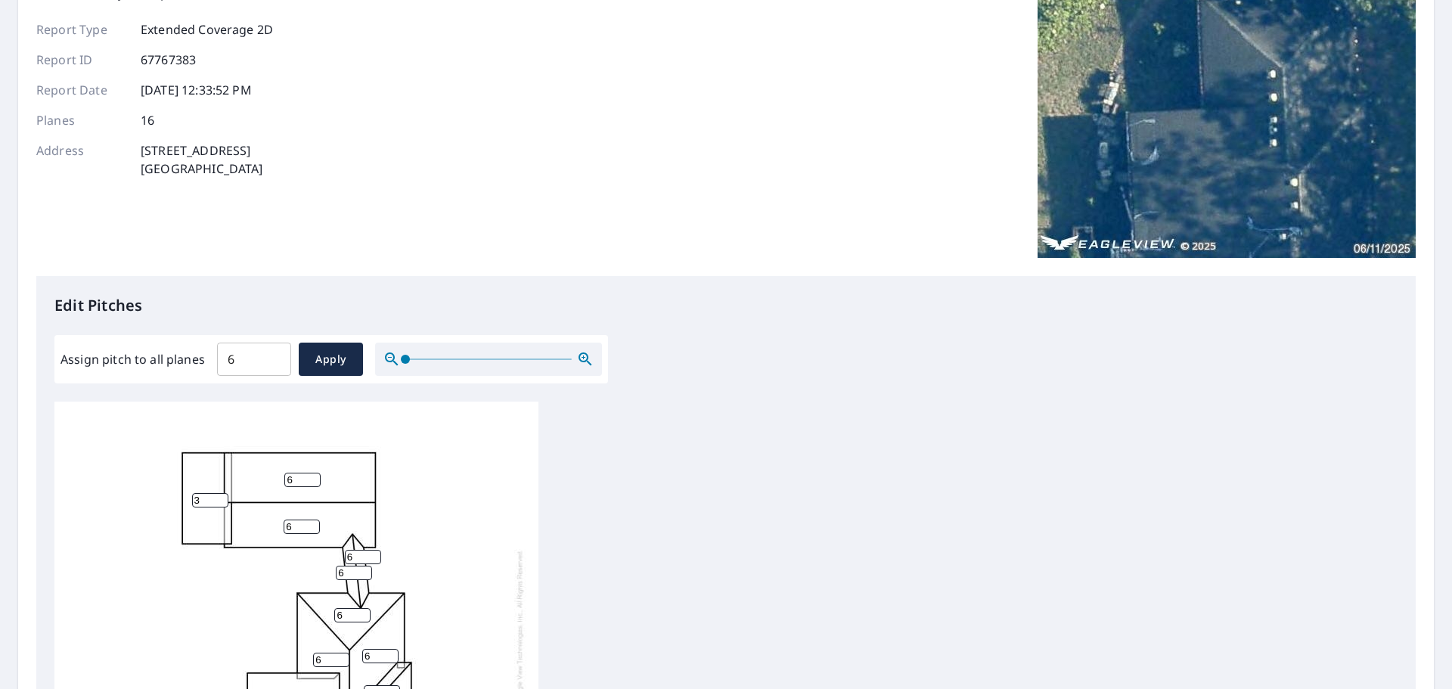
scroll to position [227, 0]
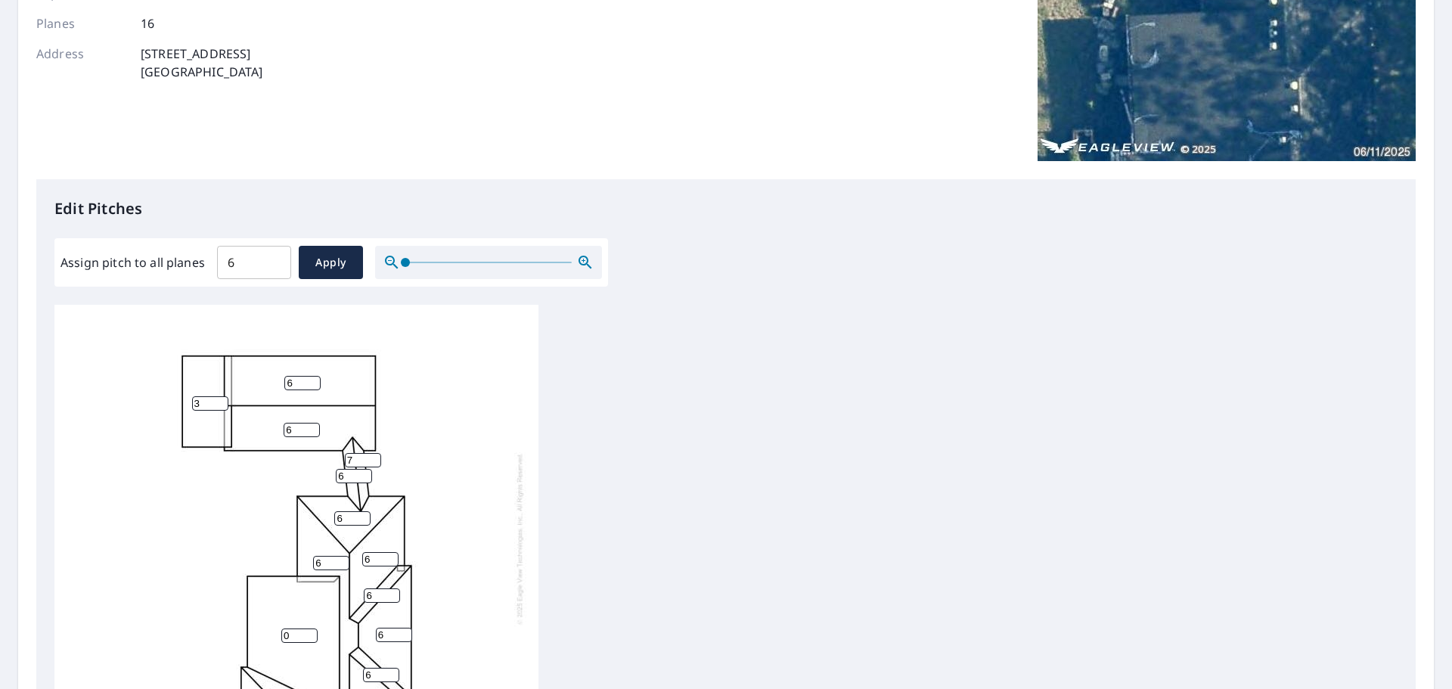
click at [371, 453] on input "7" at bounding box center [363, 460] width 36 height 14
type input "8"
click at [371, 453] on input "8" at bounding box center [363, 460] width 36 height 14
click at [364, 469] on input "7" at bounding box center [354, 476] width 36 height 14
type input "8"
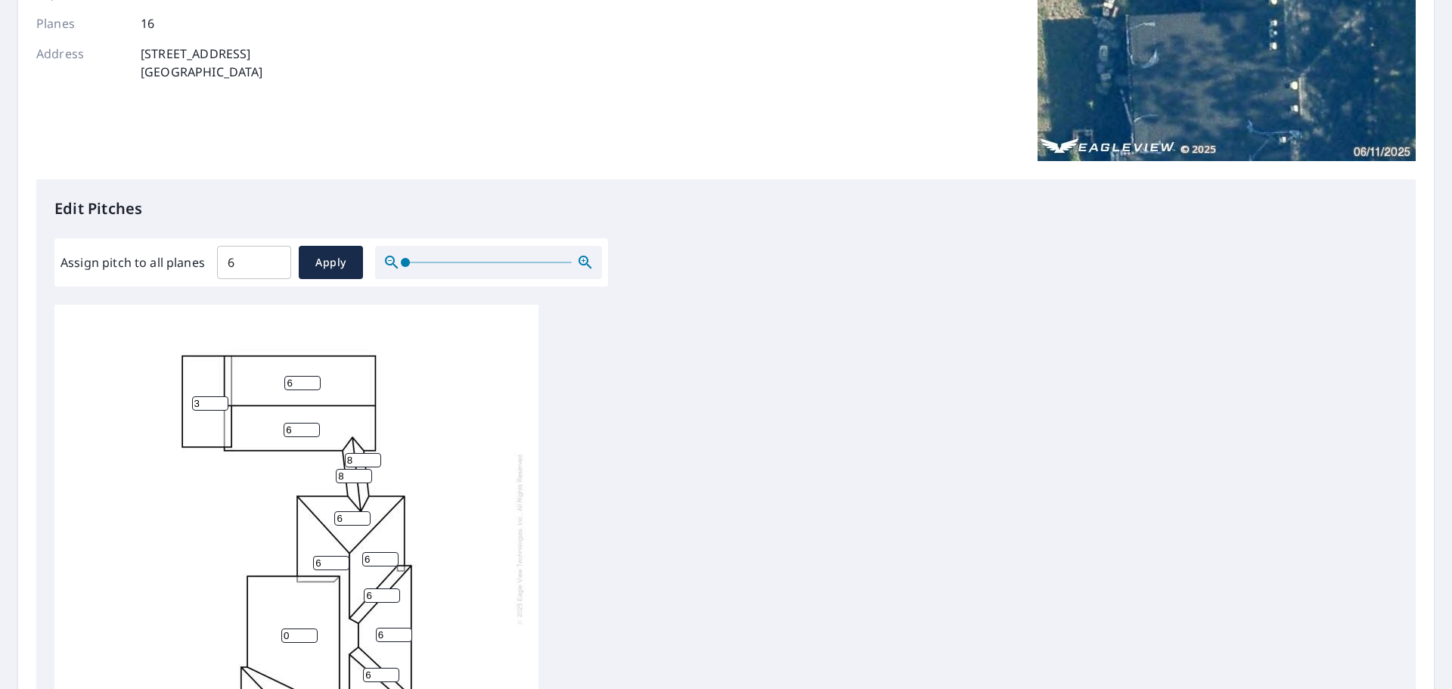
click at [364, 469] on input "8" at bounding box center [354, 476] width 36 height 14
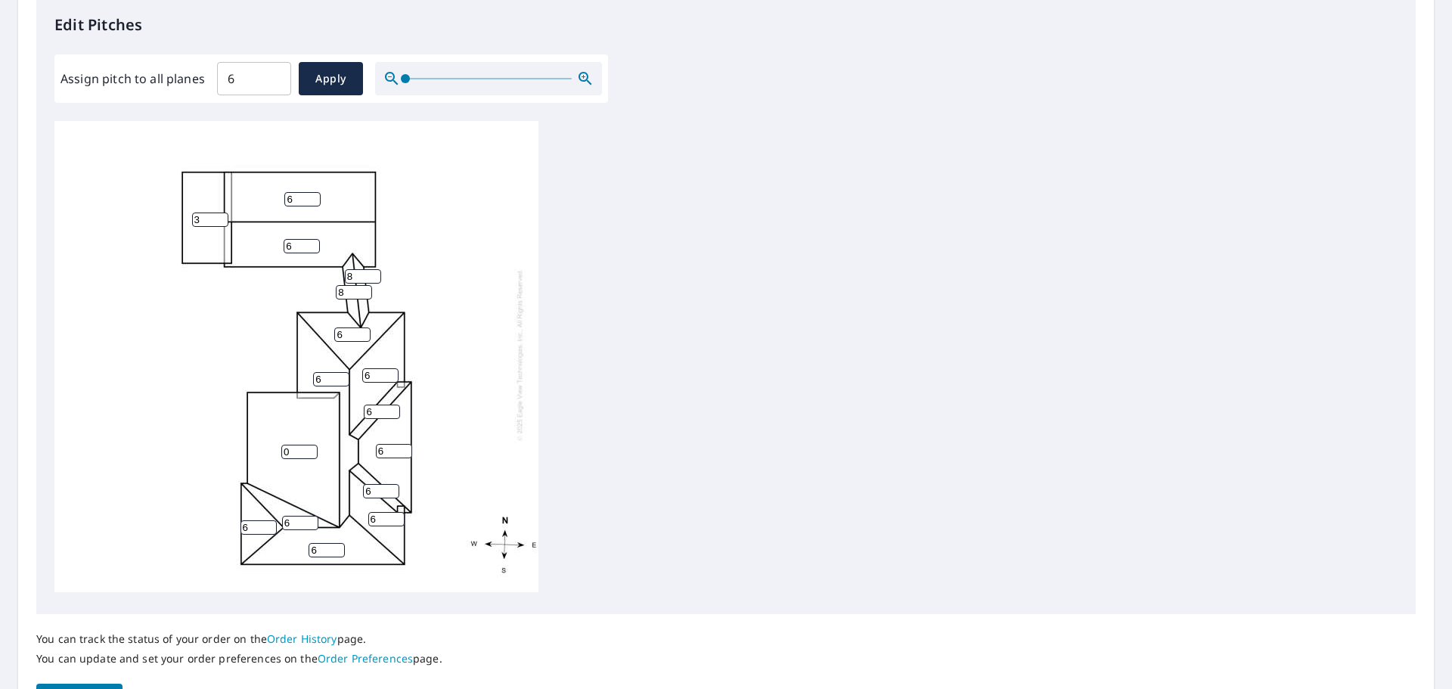
scroll to position [508, 0]
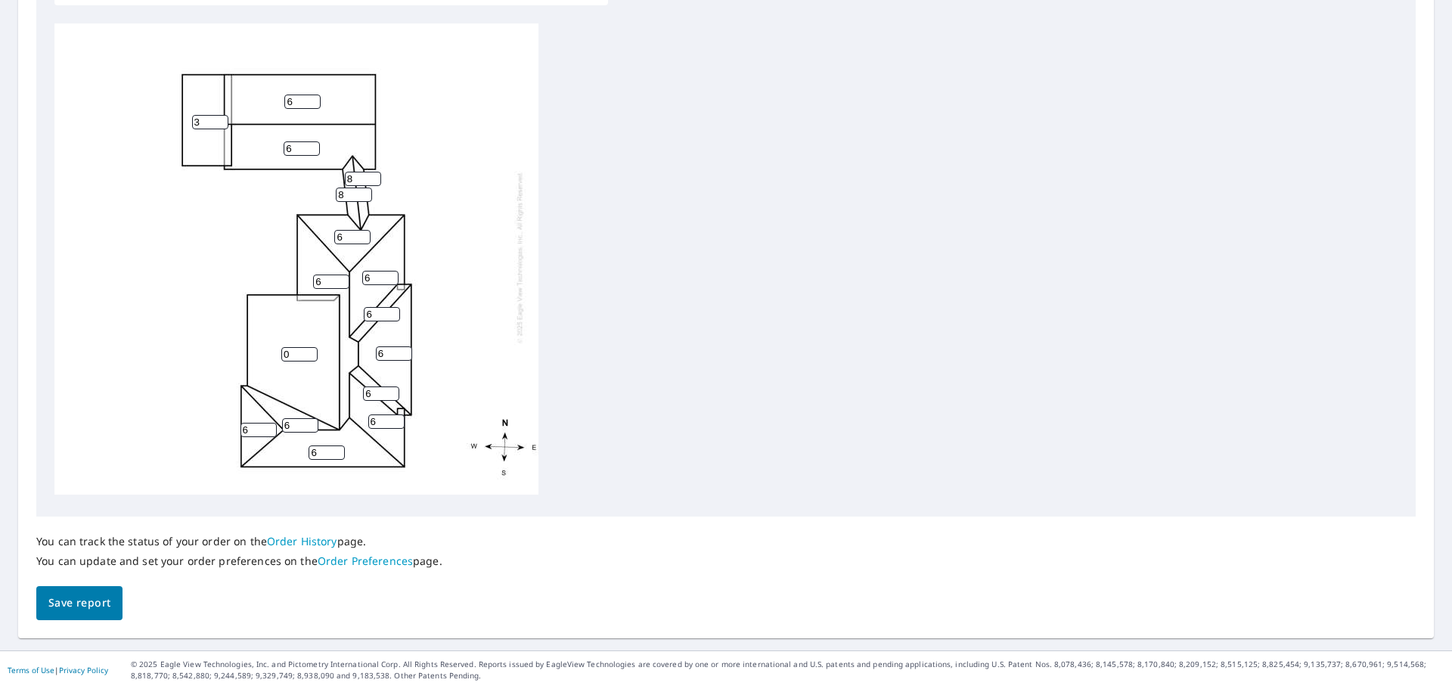
drag, startPoint x: 93, startPoint y: 605, endPoint x: 273, endPoint y: 342, distance: 318.1
click at [271, 347] on div "Report Details View and edit your report information below. Report Type Extende…" at bounding box center [725, 98] width 1415 height 1079
click at [291, 347] on input "0" at bounding box center [299, 354] width 36 height 14
click at [308, 347] on input "1" at bounding box center [299, 354] width 36 height 14
click at [308, 347] on input "2" at bounding box center [299, 354] width 36 height 14
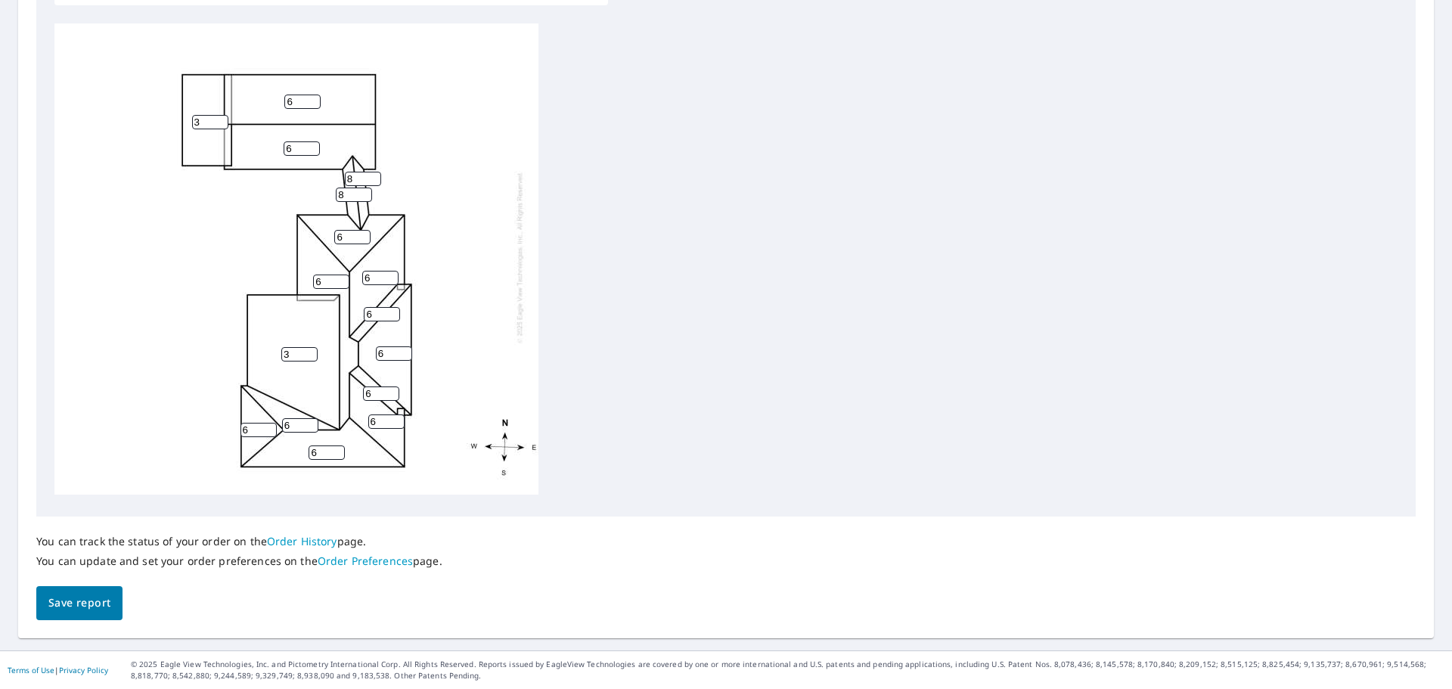
click at [308, 347] on input "3" at bounding box center [299, 354] width 36 height 14
click at [308, 347] on input "4" at bounding box center [299, 354] width 36 height 14
click at [308, 347] on input "5" at bounding box center [299, 354] width 36 height 14
type input "6"
click at [308, 347] on input "6" at bounding box center [299, 354] width 36 height 14
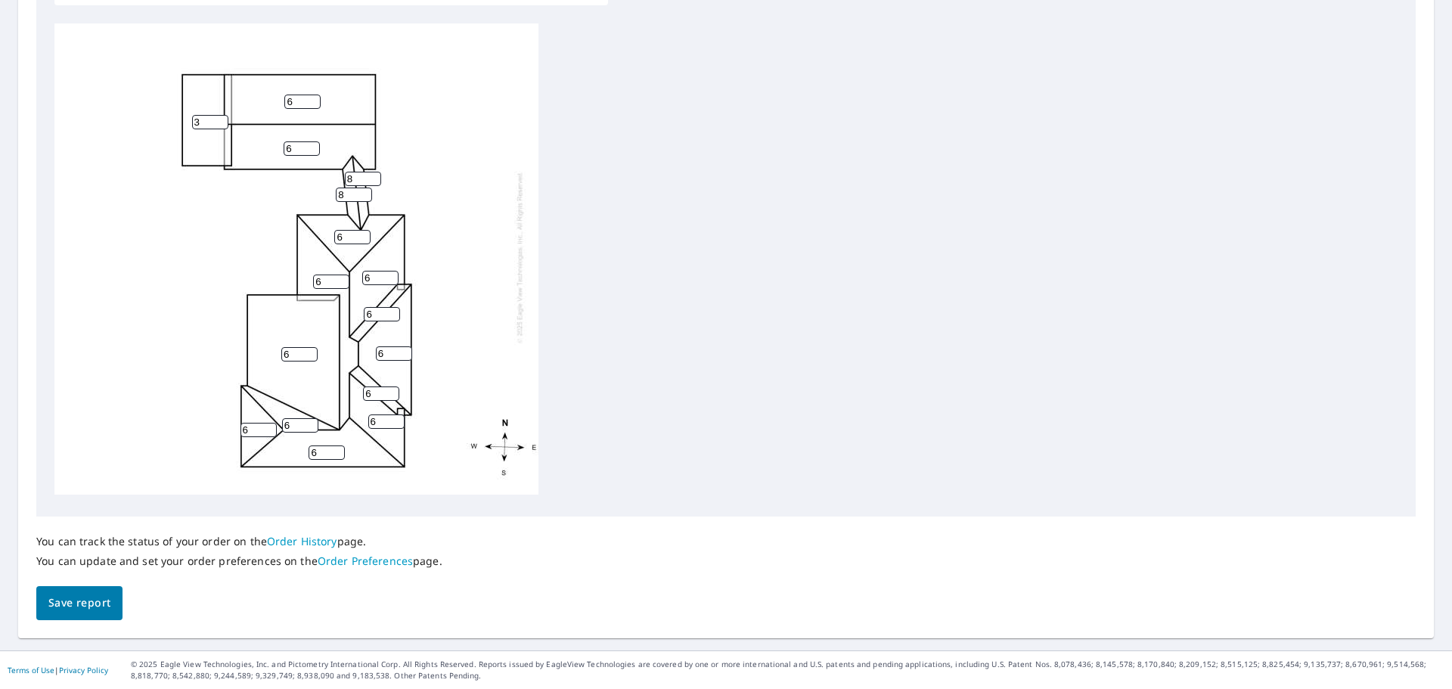
click at [80, 603] on span "Save report" at bounding box center [79, 602] width 62 height 19
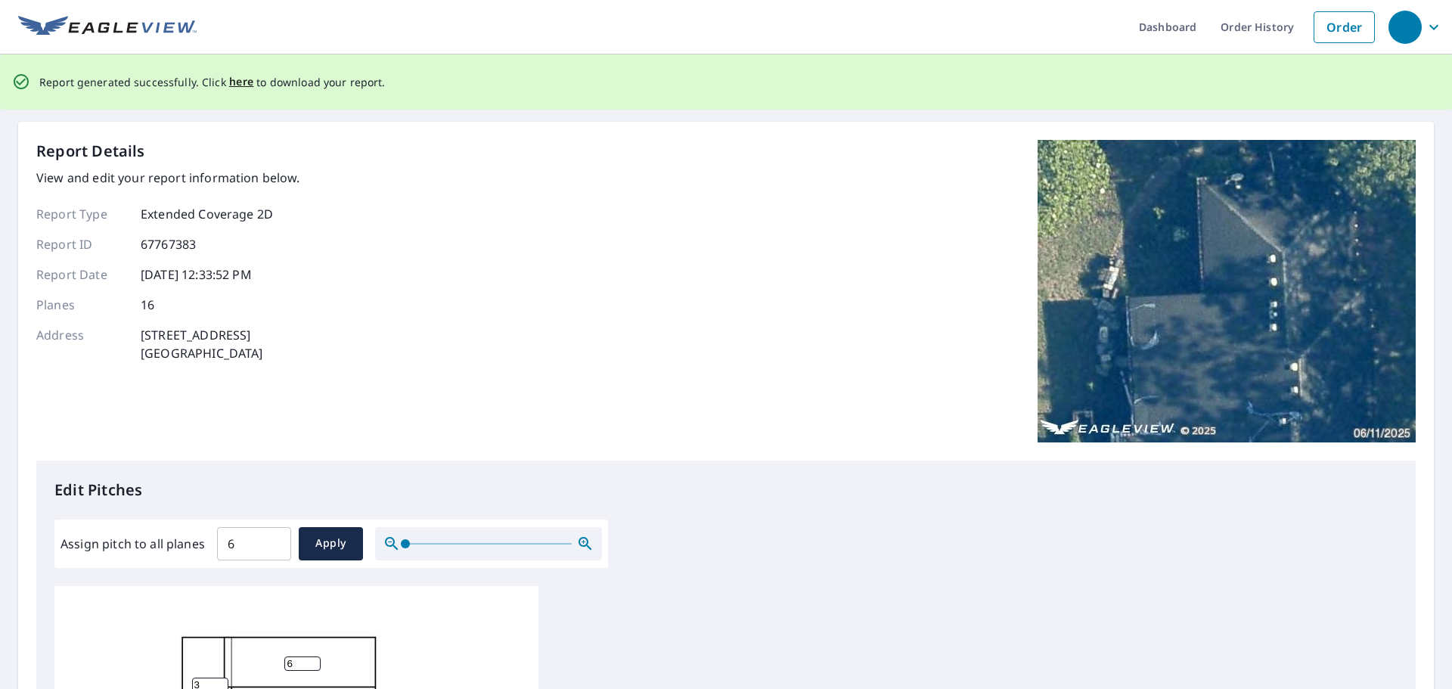
scroll to position [0, 0]
click at [234, 82] on span "here" at bounding box center [241, 82] width 25 height 19
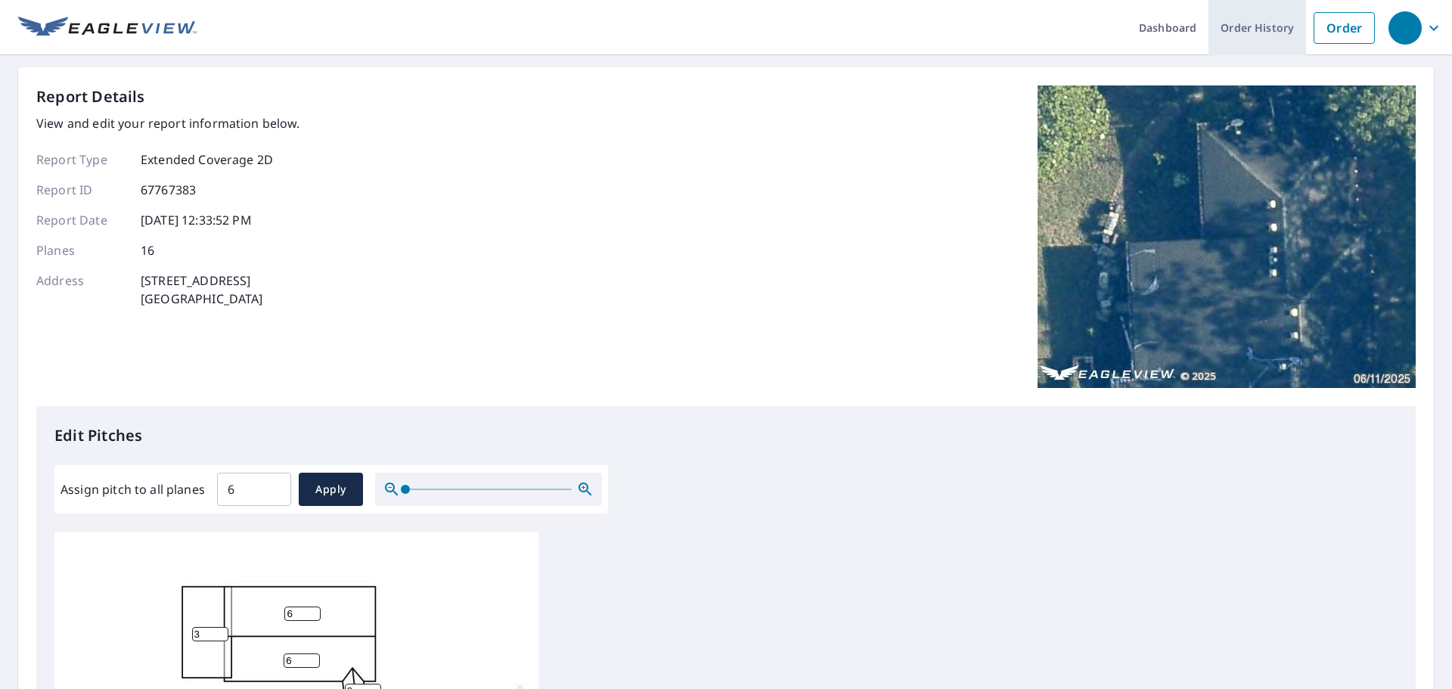
click at [1251, 26] on link "Order History" at bounding box center [1257, 27] width 98 height 55
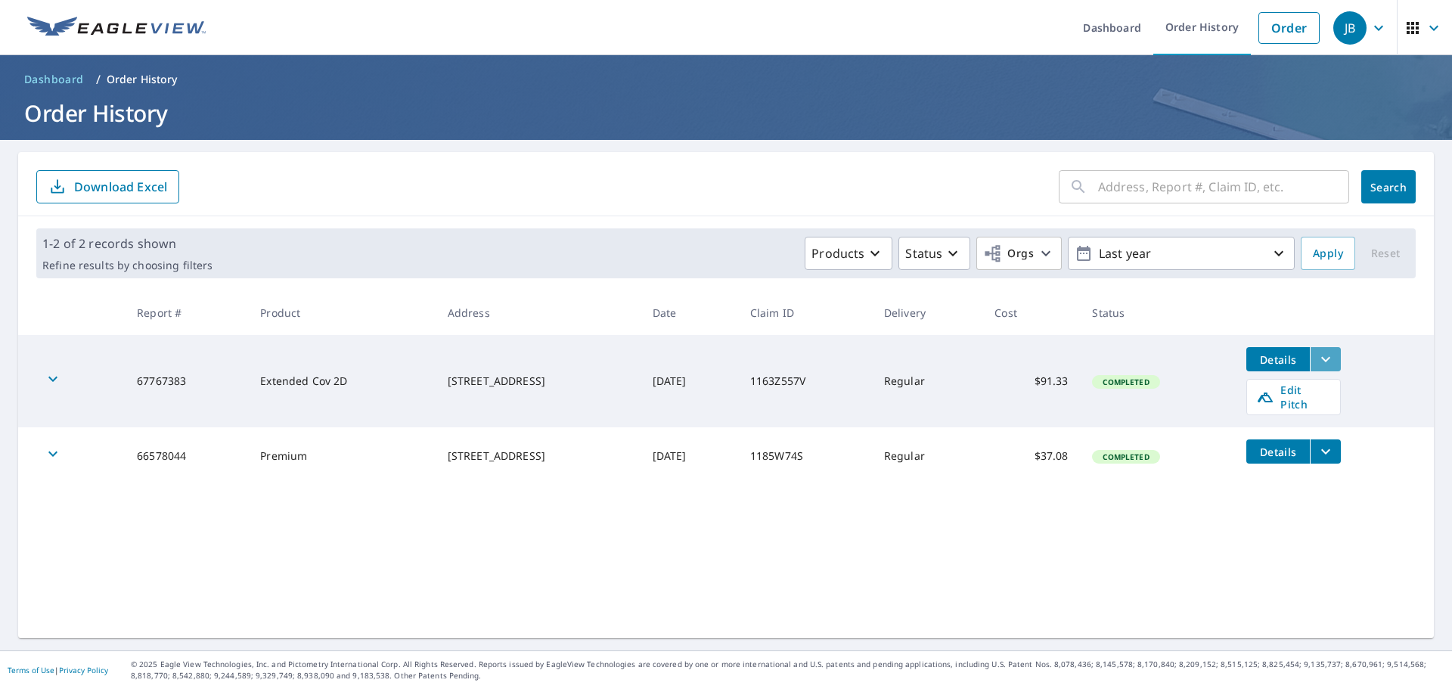
click at [1326, 358] on icon "filesDropdownBtn-67767383" at bounding box center [1325, 359] width 18 height 18
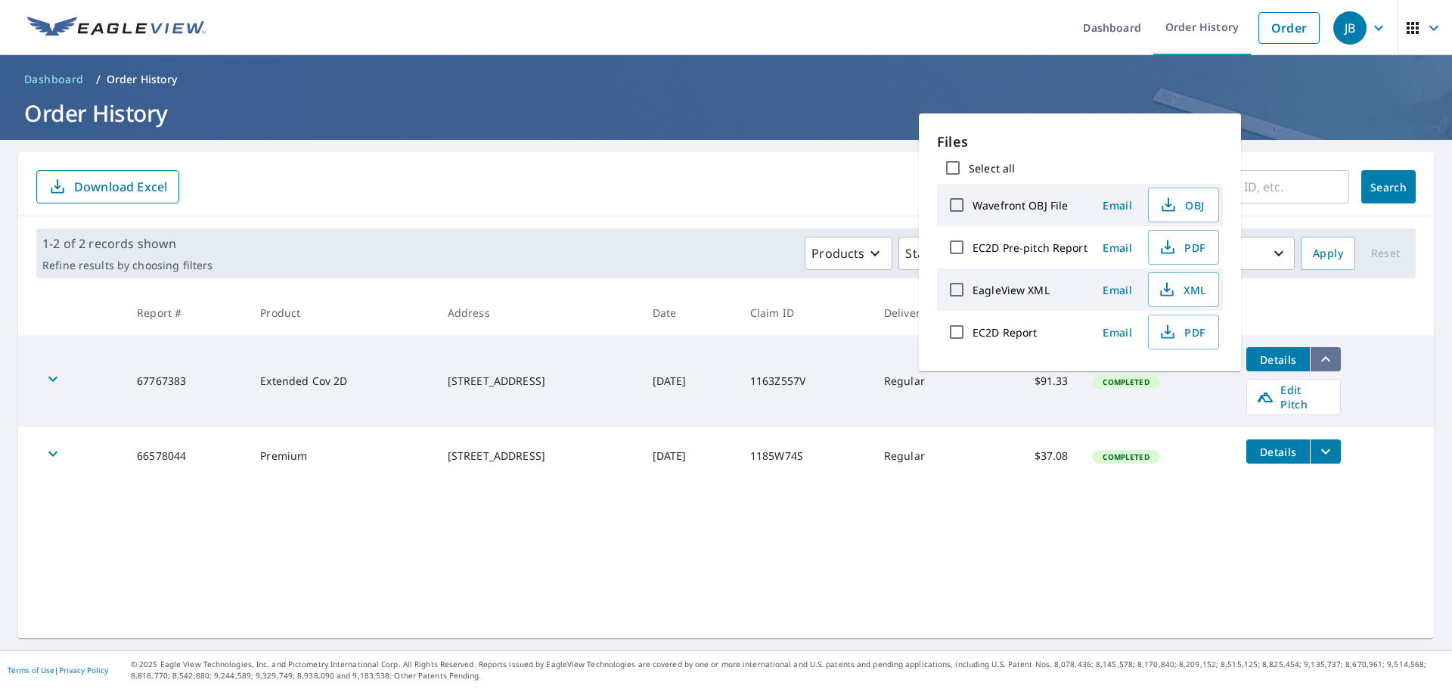
click at [1324, 358] on icon "filesDropdownBtn-67767383" at bounding box center [1325, 359] width 18 height 18
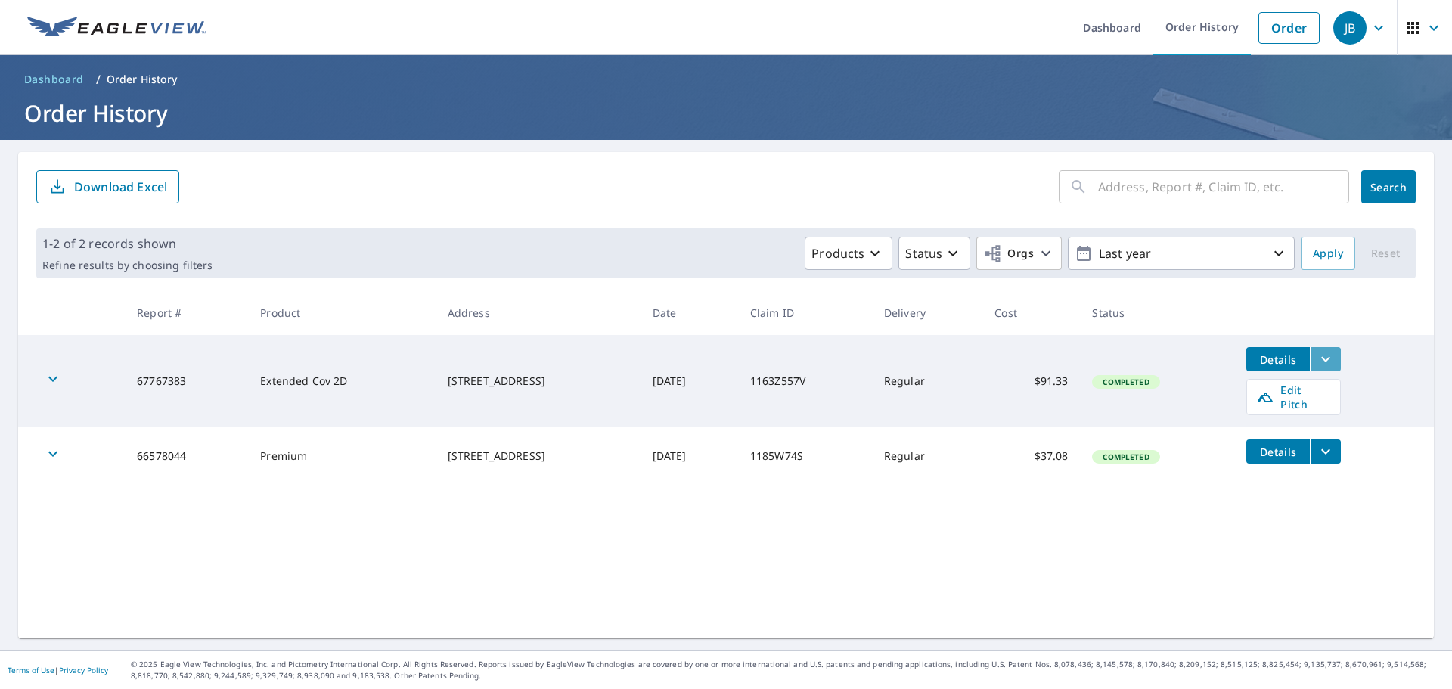
click at [1324, 358] on icon "filesDropdownBtn-67767383" at bounding box center [1325, 359] width 9 height 5
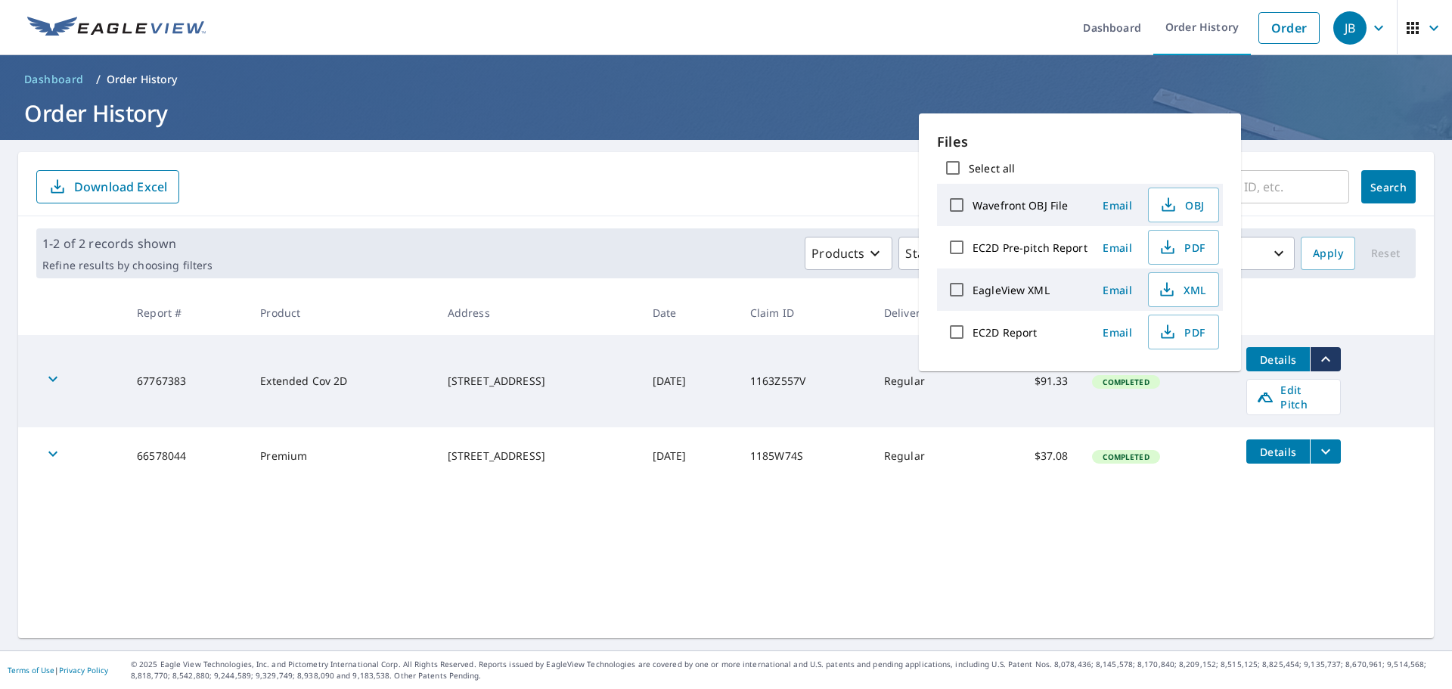
click at [387, 377] on td "Extended Cov 2D" at bounding box center [341, 381] width 187 height 92
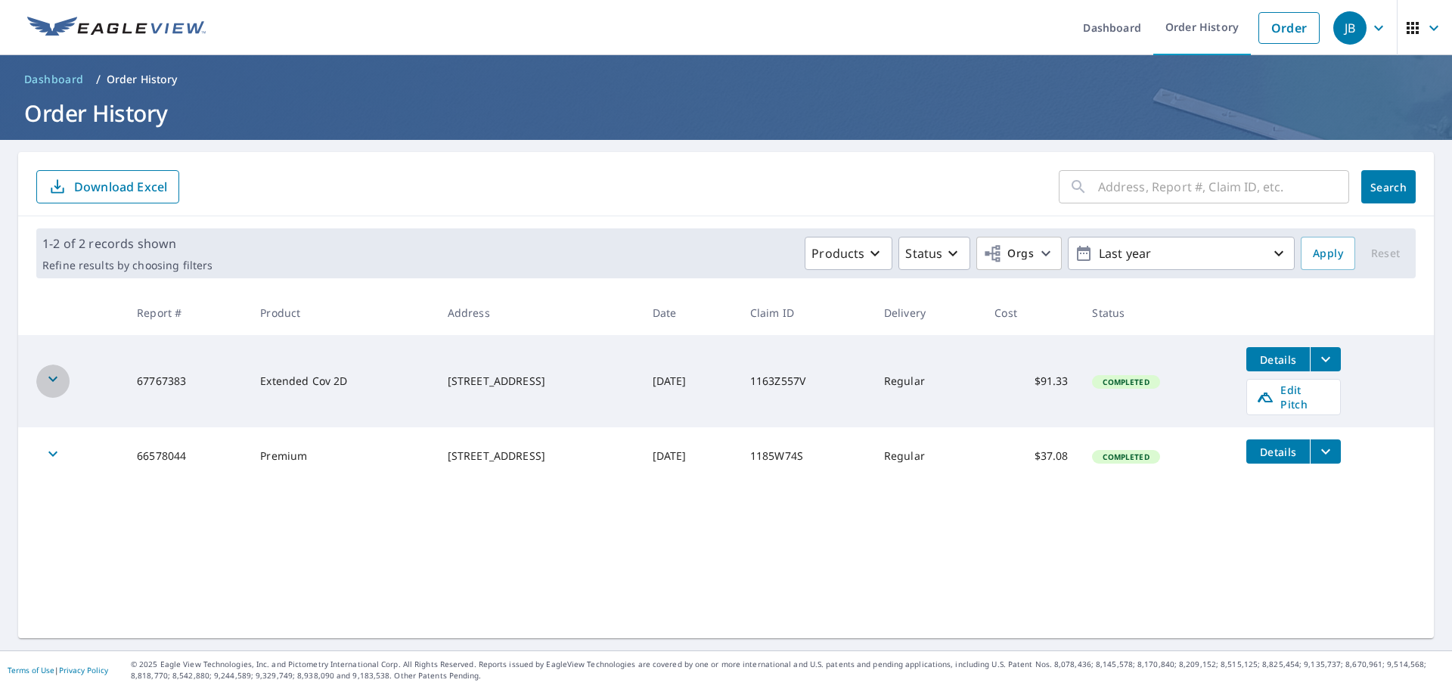
click at [44, 375] on icon "button" at bounding box center [53, 379] width 18 height 18
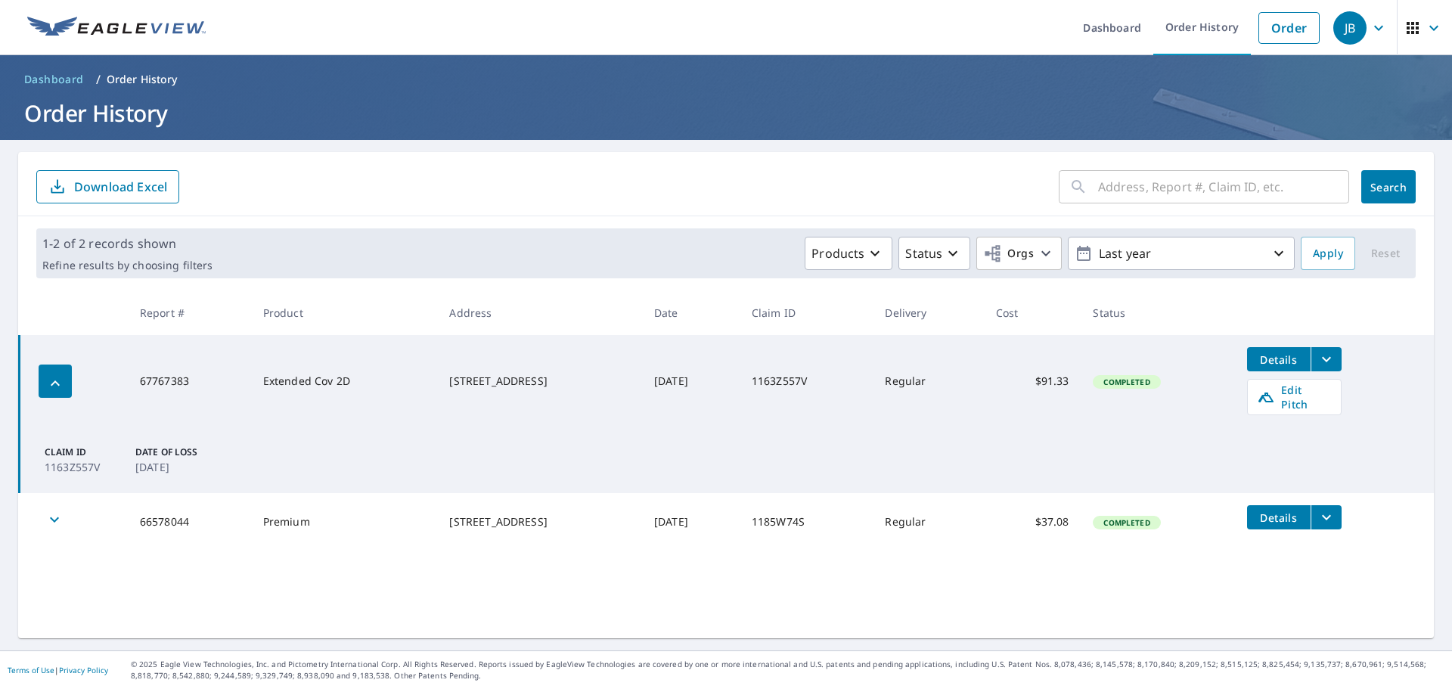
click at [1326, 358] on icon "filesDropdownBtn-67767383" at bounding box center [1326, 359] width 18 height 18
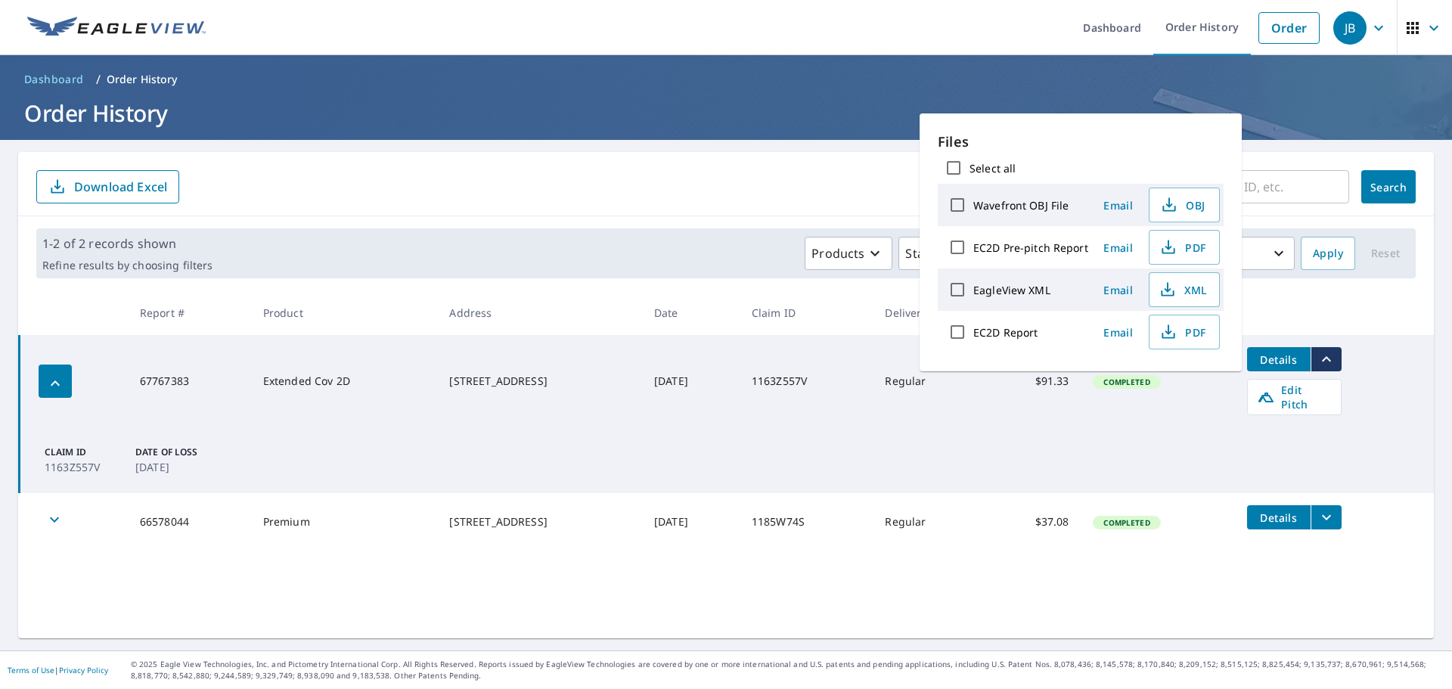
click at [1175, 404] on td "Completed" at bounding box center [1156, 381] width 153 height 92
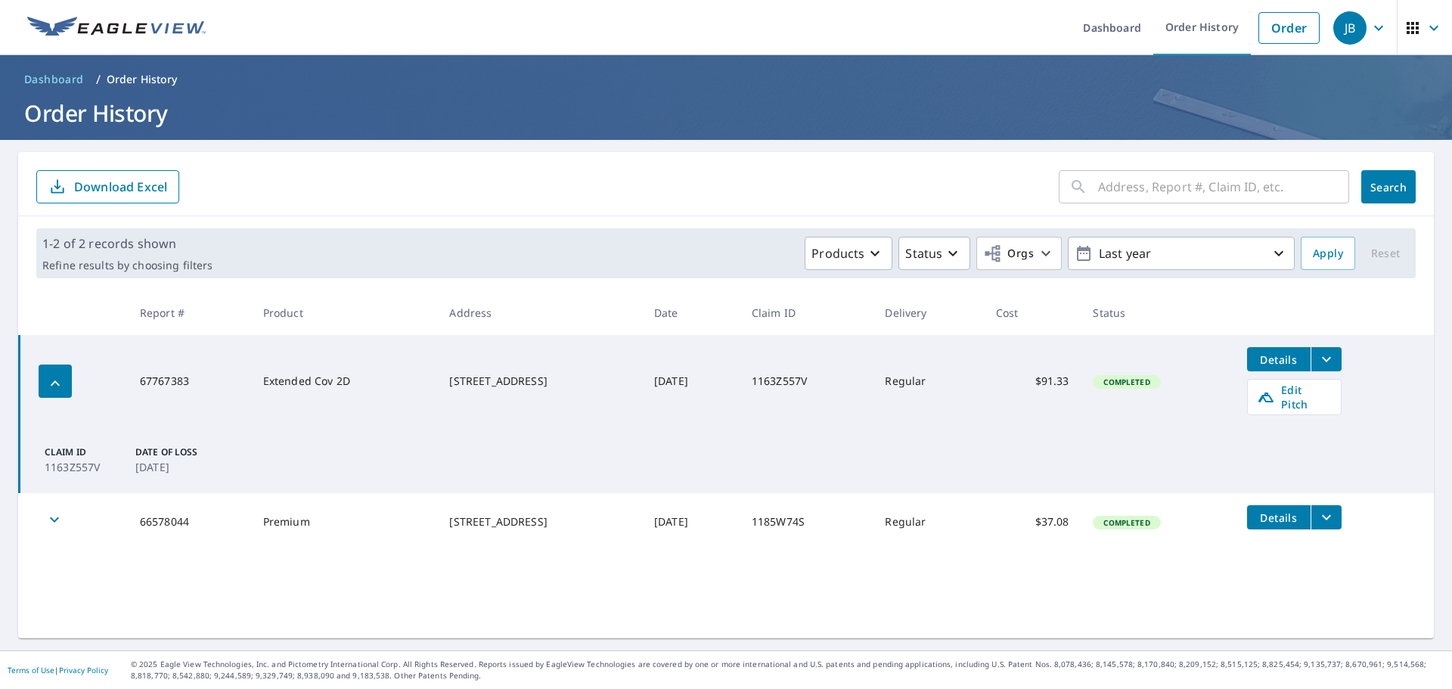
click at [1424, 24] on icon "button" at bounding box center [1433, 28] width 18 height 18
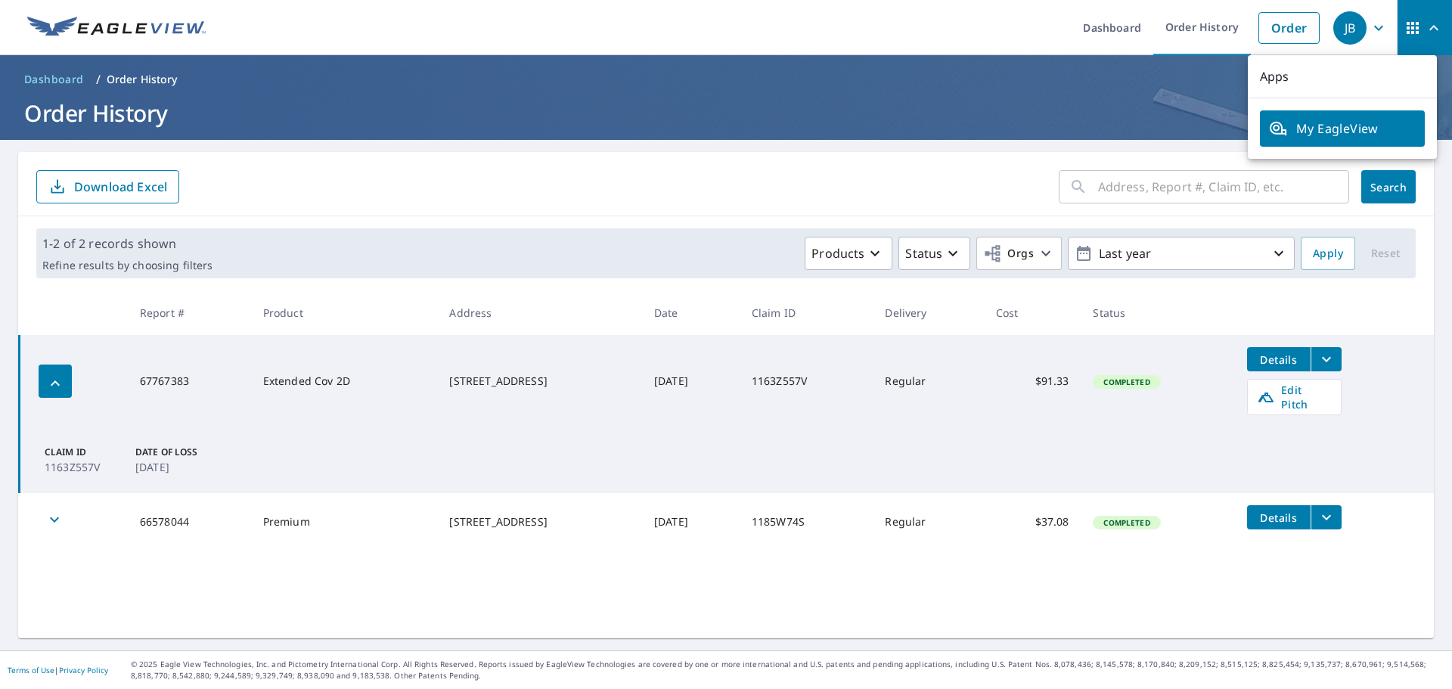
click at [1374, 28] on icon "button" at bounding box center [1378, 27] width 9 height 5
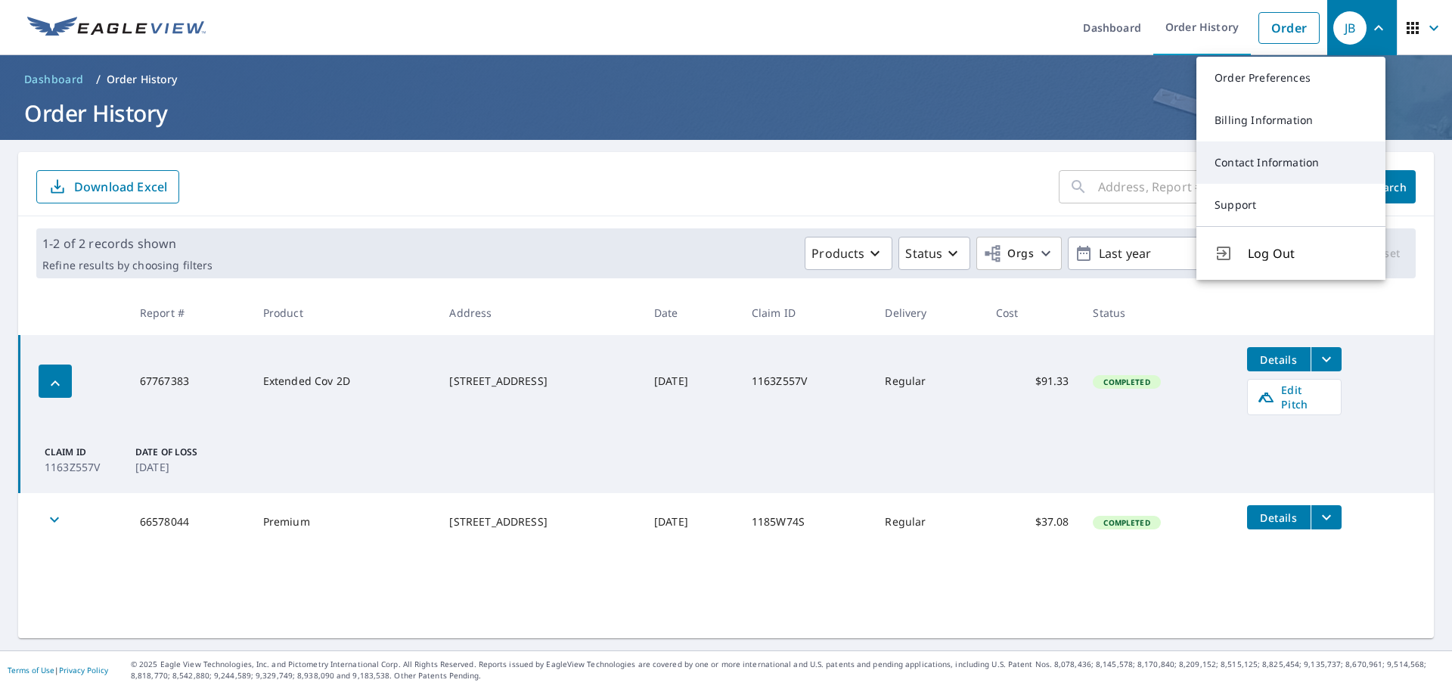
click at [1272, 163] on link "Contact Information" at bounding box center [1290, 162] width 189 height 42
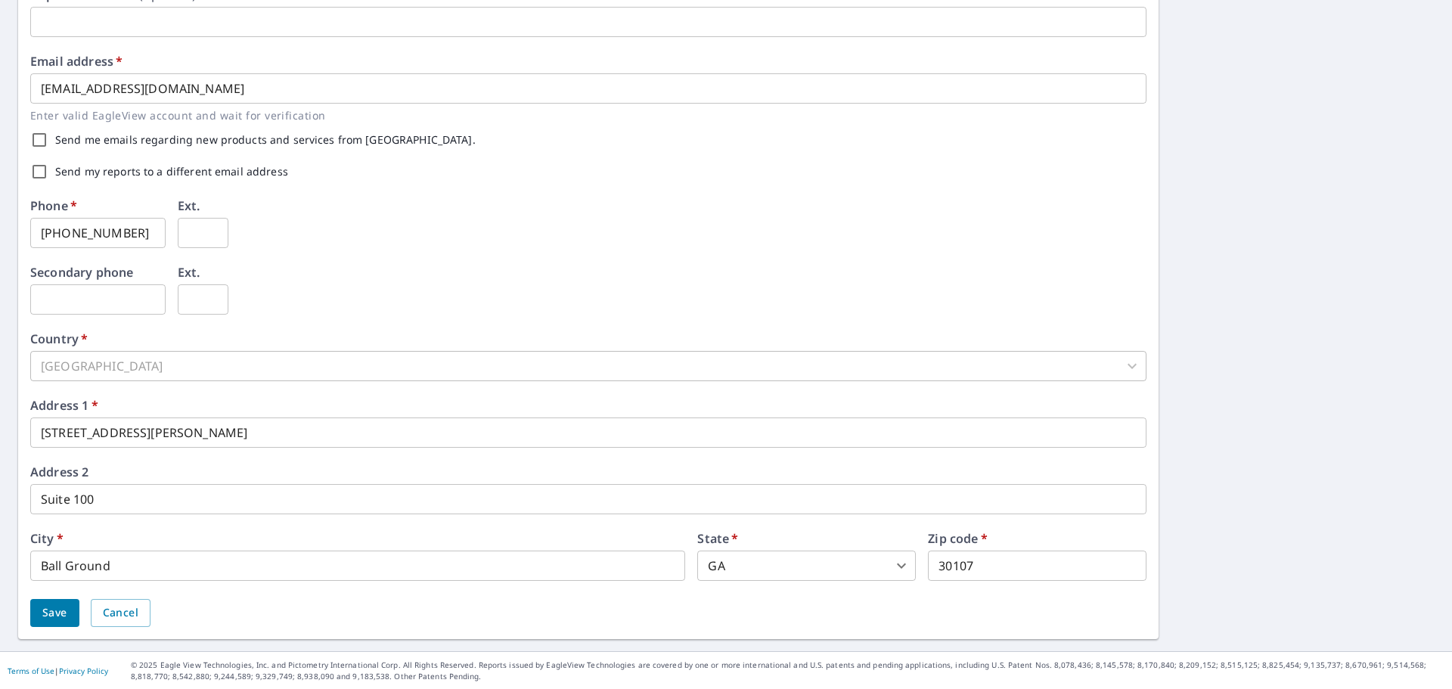
scroll to position [376, 0]
drag, startPoint x: 125, startPoint y: 231, endPoint x: 7, endPoint y: 228, distance: 118.0
click at [7, 228] on div "First name   * Joshua ​ Last name   * Brown ​ Company name   * Qrf Services, LL…" at bounding box center [726, 207] width 1452 height 886
type input "770-880-9412"
drag, startPoint x: 40, startPoint y: 605, endPoint x: 112, endPoint y: 443, distance: 177.0
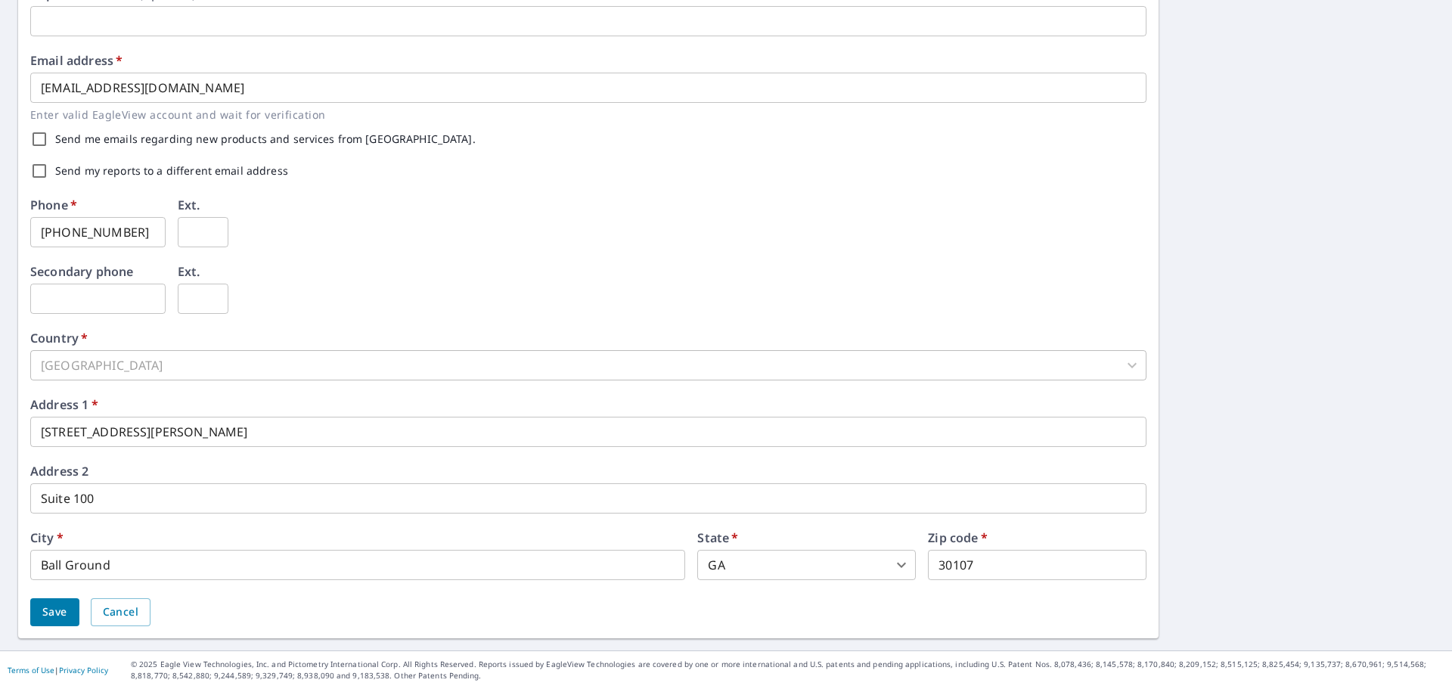
click at [111, 445] on div "First name   * Joshua ​ Last name   * Brown ​ Company name   * Qrf Services, LL…" at bounding box center [588, 207] width 1116 height 838
click at [81, 432] on input "103 NElson Ridge Dr" at bounding box center [588, 432] width 1116 height 30
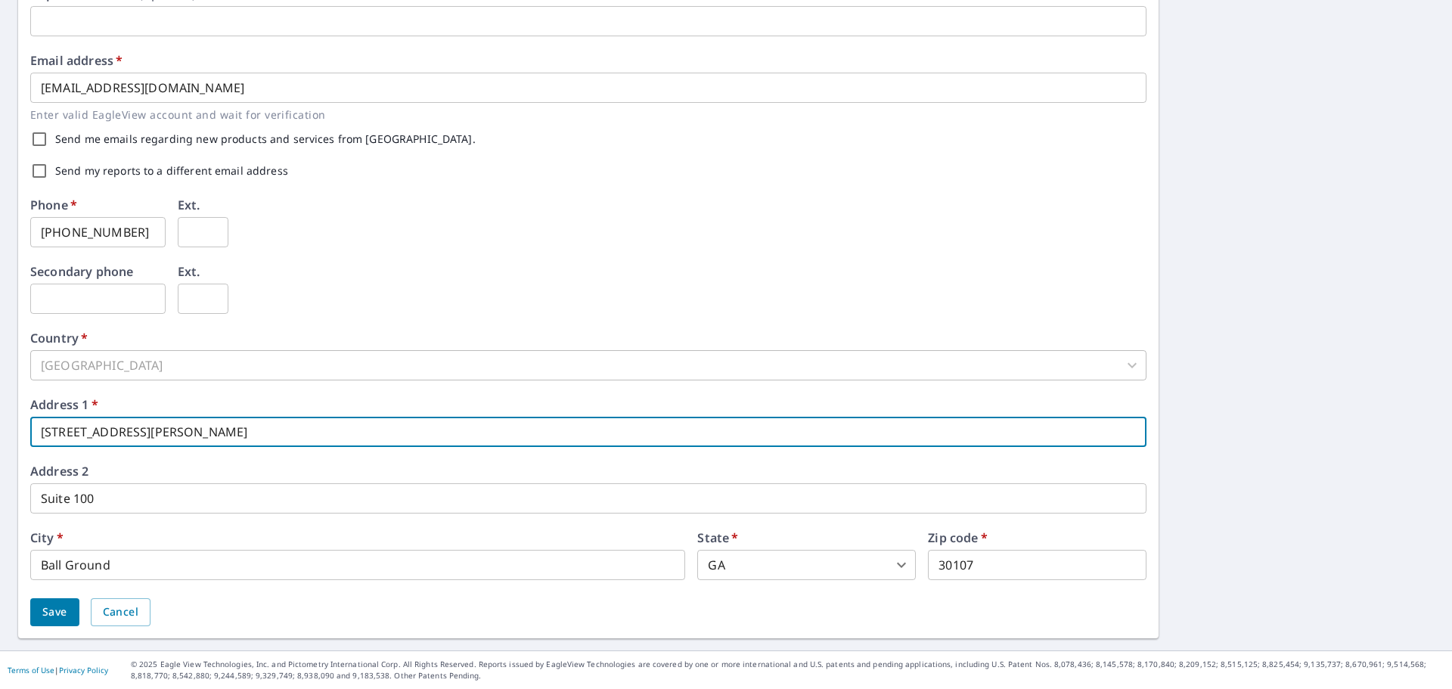
type input "103 Nelson Ridge Drive"
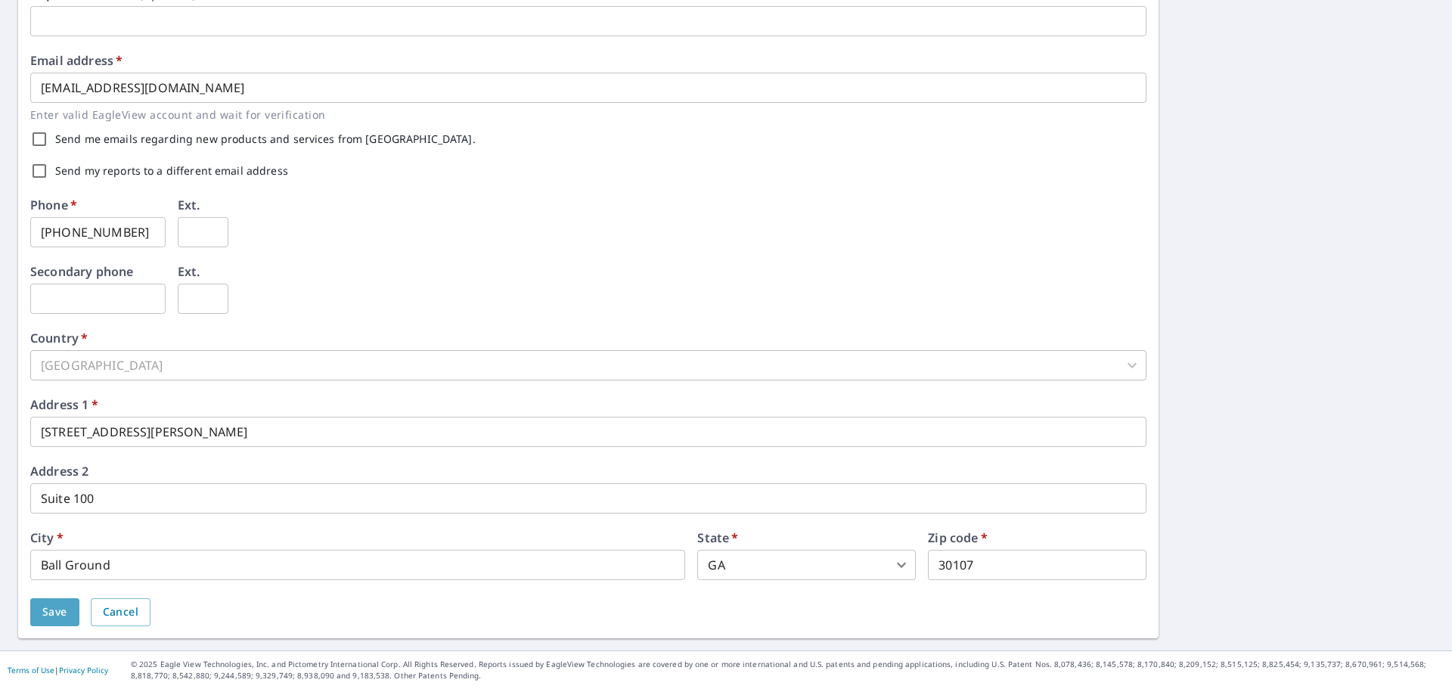
click at [58, 609] on span "Save" at bounding box center [54, 612] width 25 height 19
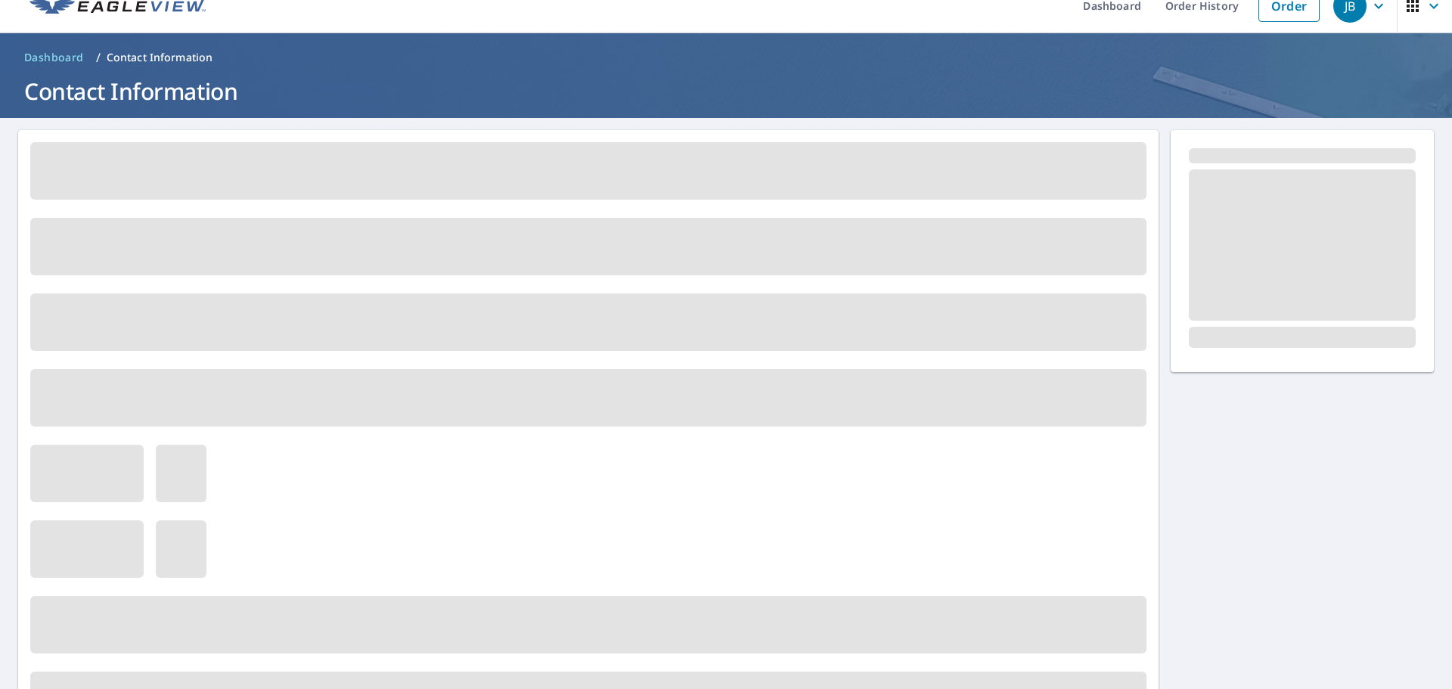
scroll to position [0, 0]
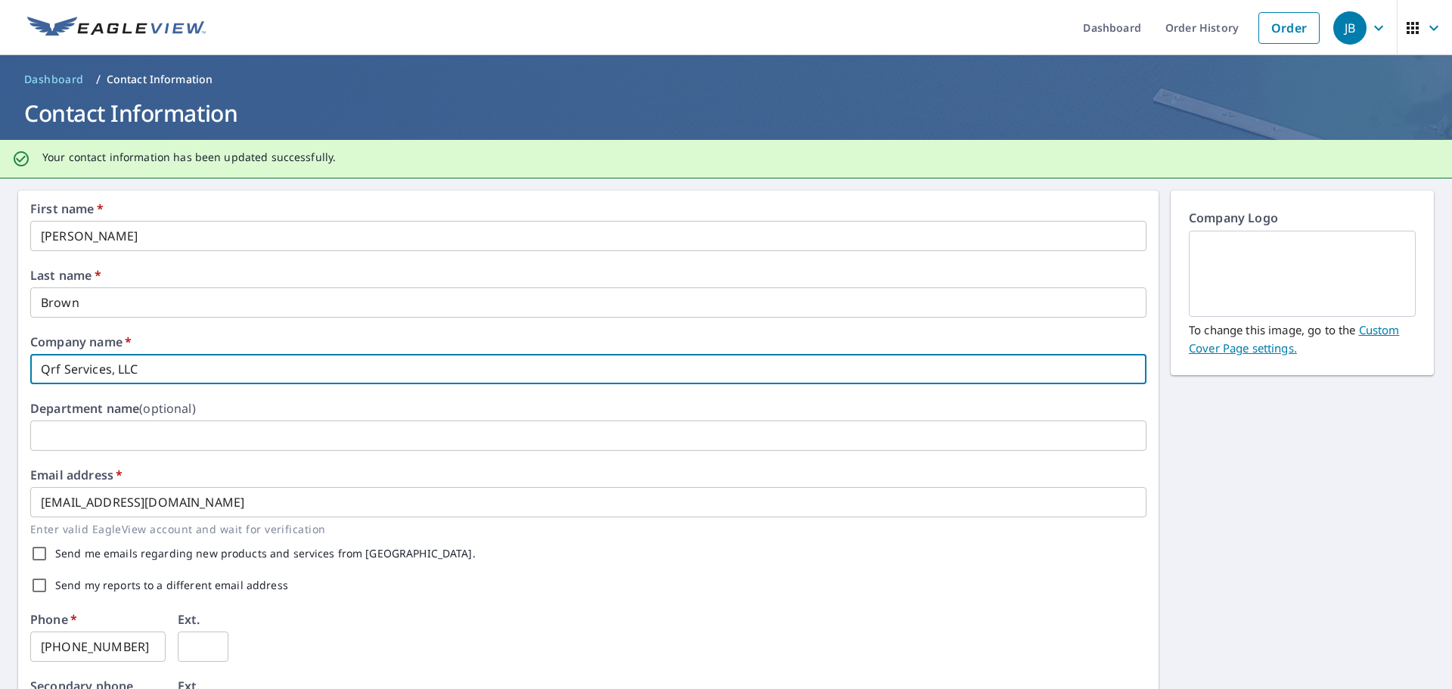
drag, startPoint x: 58, startPoint y: 368, endPoint x: 43, endPoint y: 367, distance: 15.2
click at [43, 367] on input "Qrf Services, LLC" at bounding box center [588, 369] width 1116 height 30
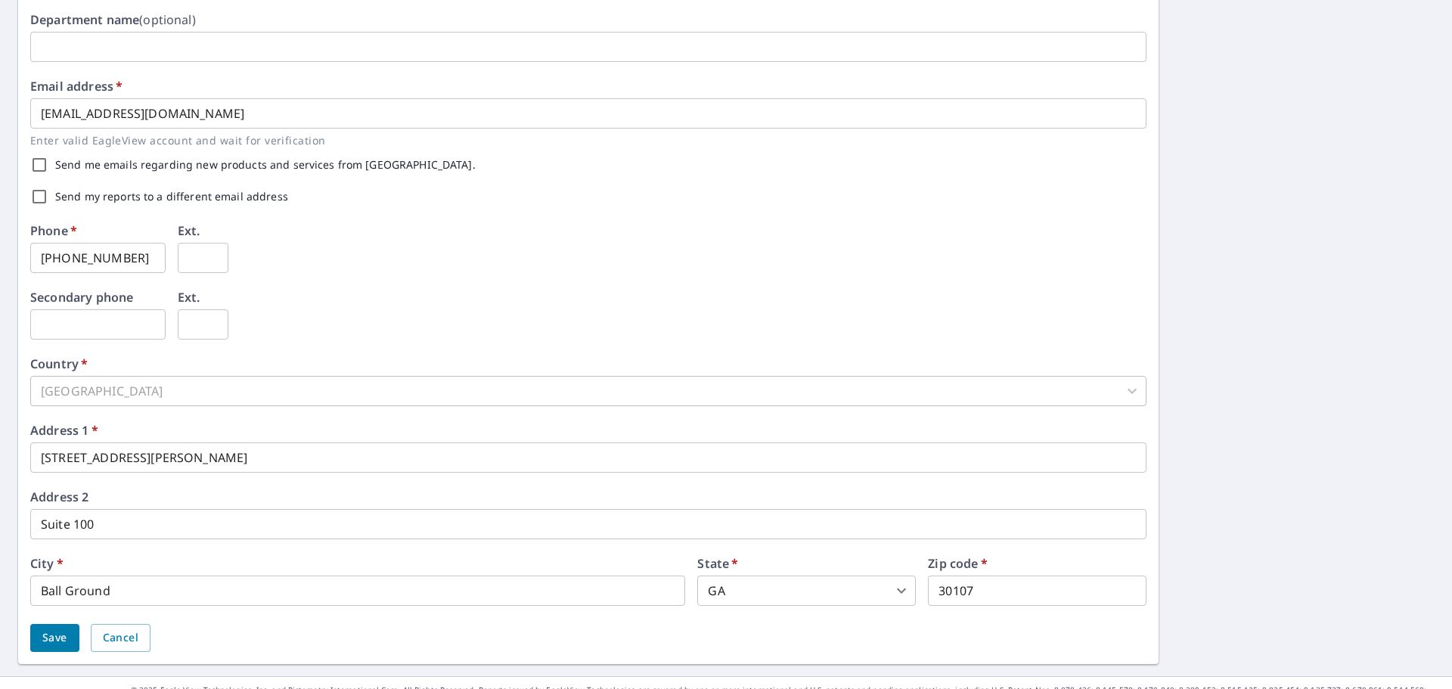
scroll to position [414, 0]
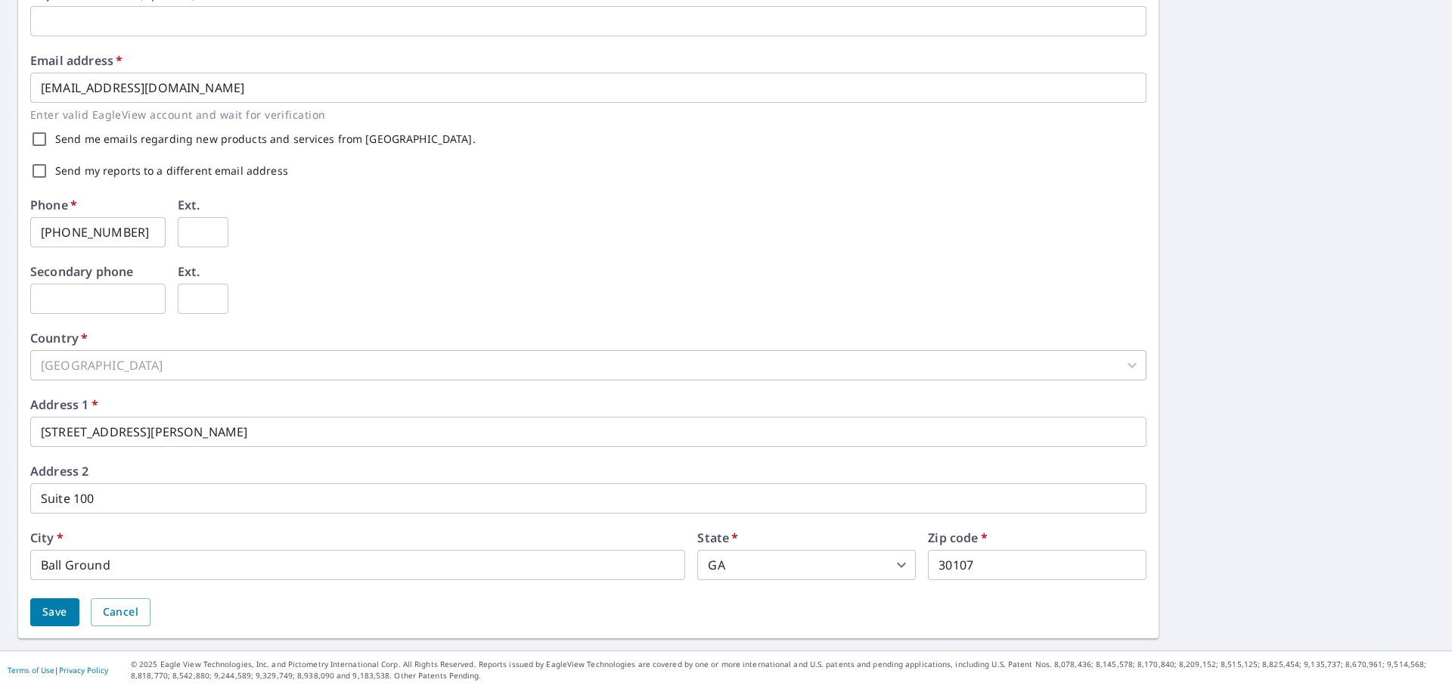
type input "QRF Services, LLC"
drag, startPoint x: 51, startPoint y: 612, endPoint x: 122, endPoint y: 395, distance: 228.3
click at [124, 404] on div "First name   * Joshua ​ Last name   * Brown ​ Company name   * QRF Services, LL…" at bounding box center [588, 207] width 1116 height 838
click at [125, 356] on div "[GEOGRAPHIC_DATA]" at bounding box center [588, 365] width 1116 height 30
drag, startPoint x: 88, startPoint y: 365, endPoint x: 77, endPoint y: 365, distance: 11.3
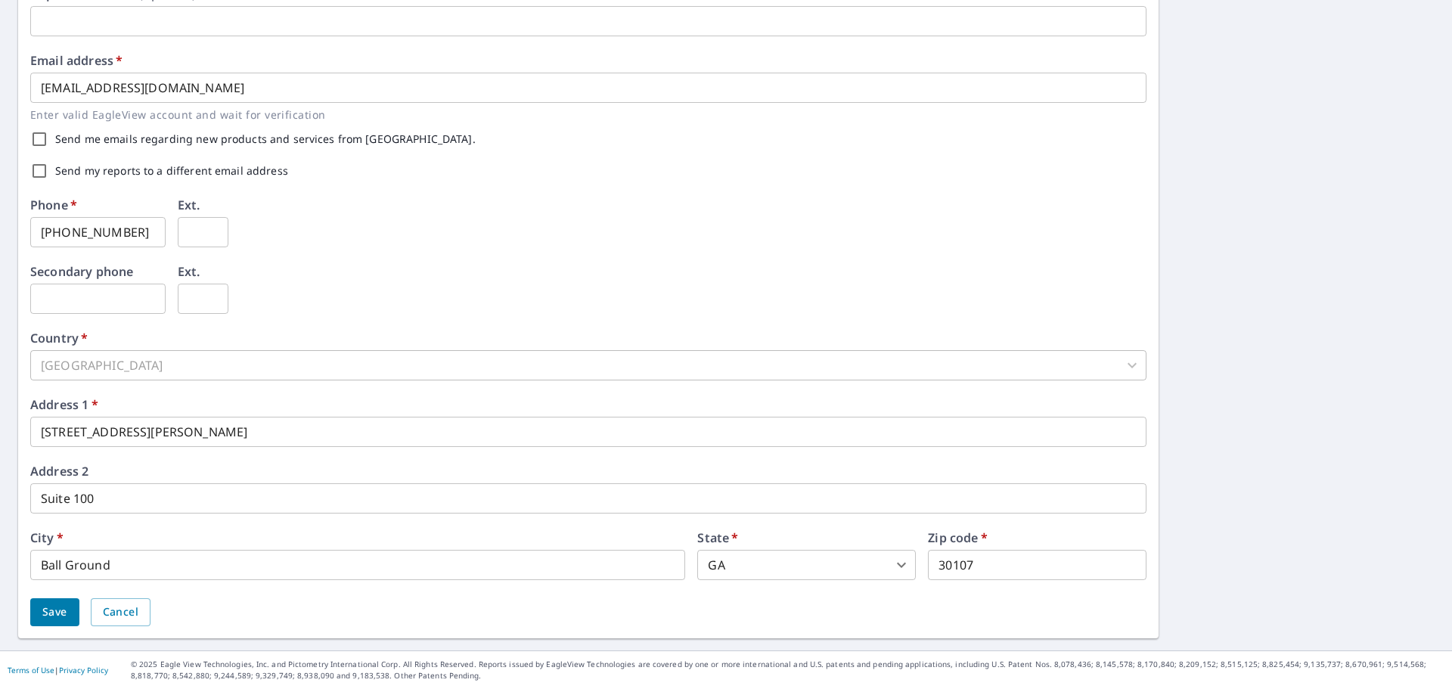
click at [88, 365] on div "[GEOGRAPHIC_DATA]" at bounding box center [588, 365] width 1116 height 30
click at [56, 364] on div "[GEOGRAPHIC_DATA]" at bounding box center [588, 365] width 1116 height 30
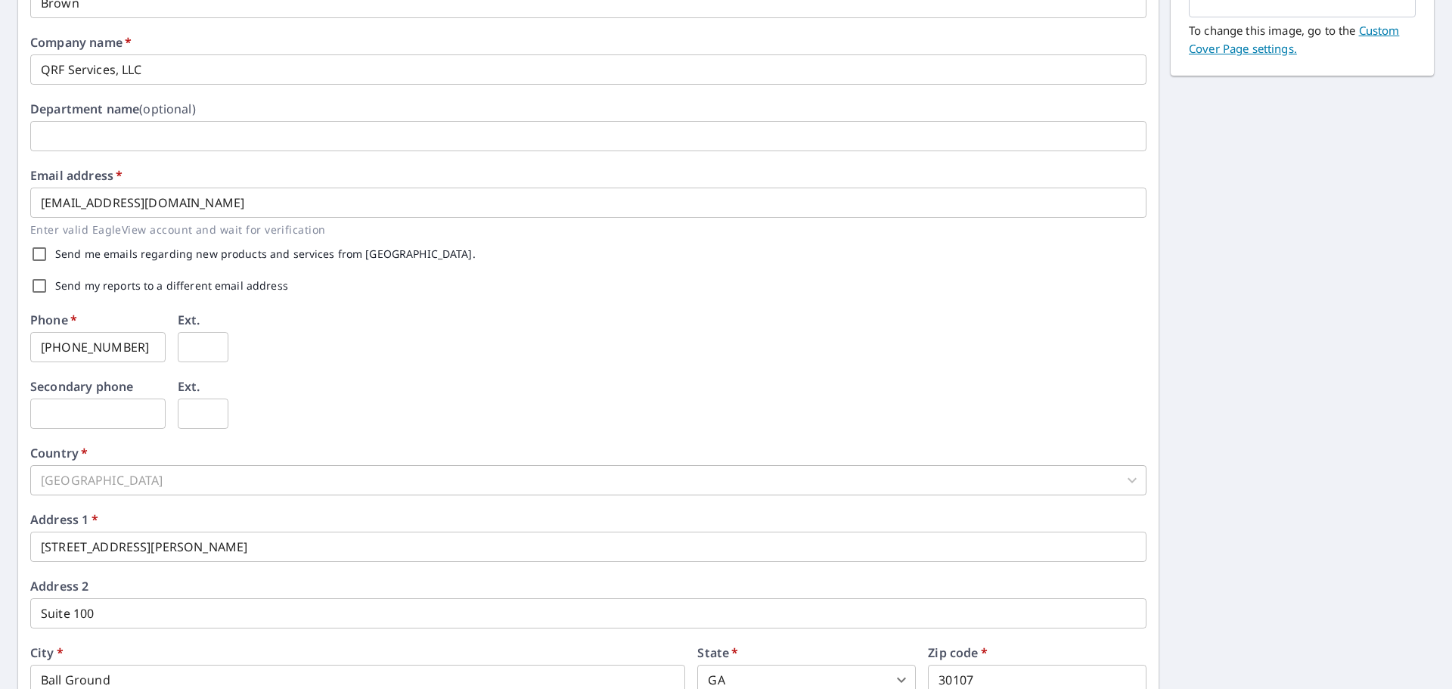
scroll to position [263, 0]
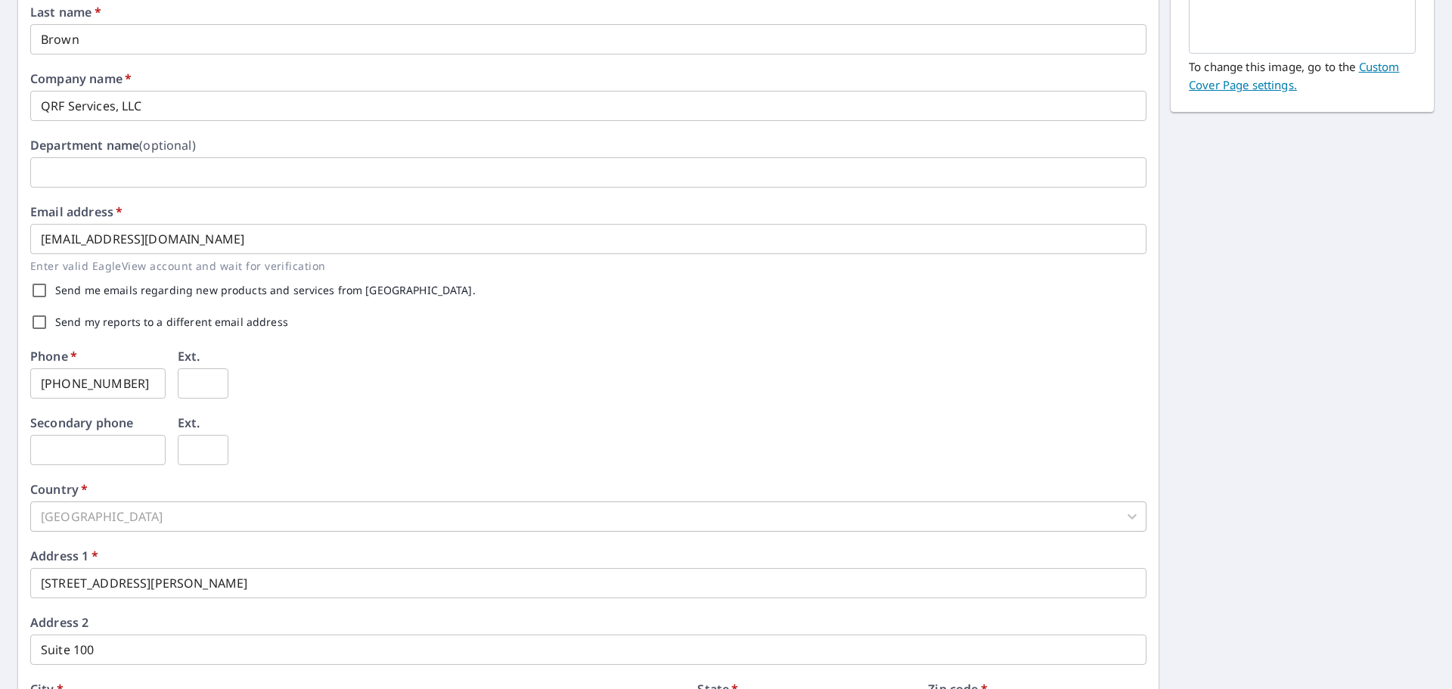
drag, startPoint x: 42, startPoint y: 322, endPoint x: 326, endPoint y: 335, distance: 283.8
click at [326, 335] on div "Send my reports to a different email address" at bounding box center [588, 322] width 1116 height 32
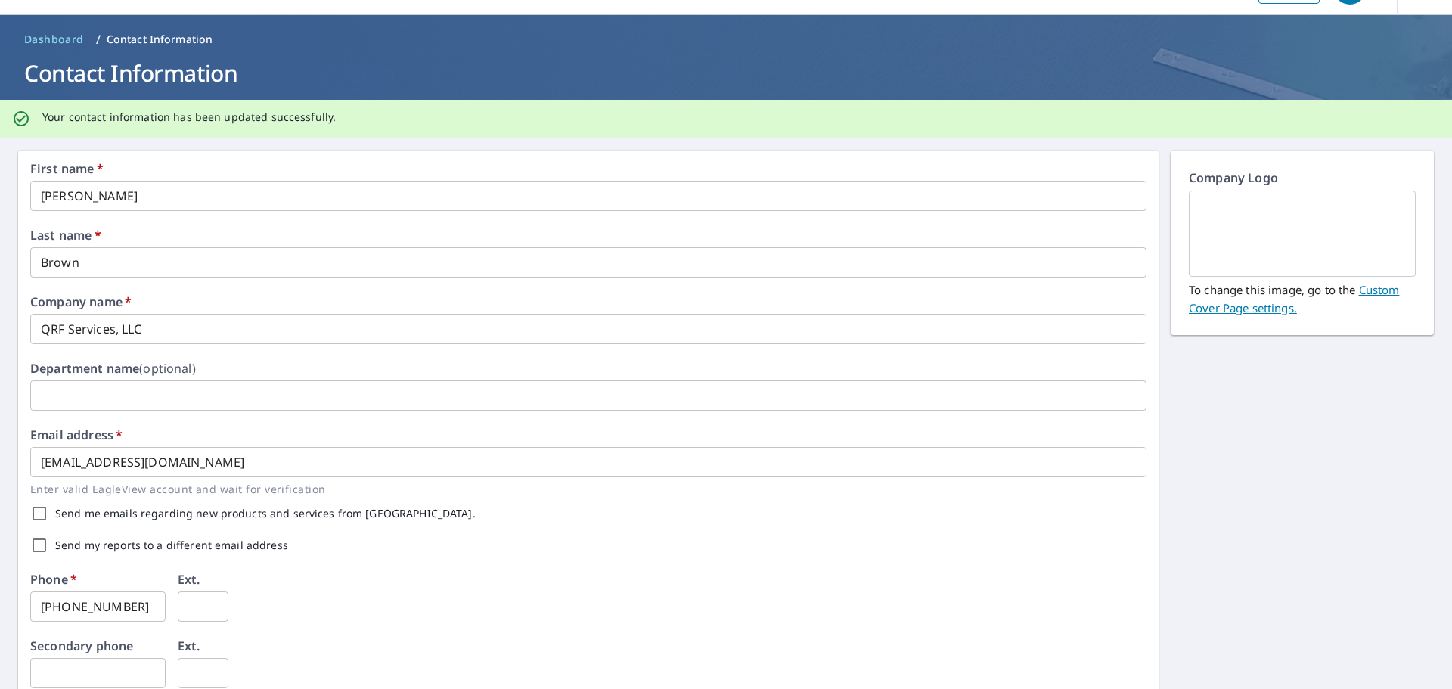
scroll to position [0, 0]
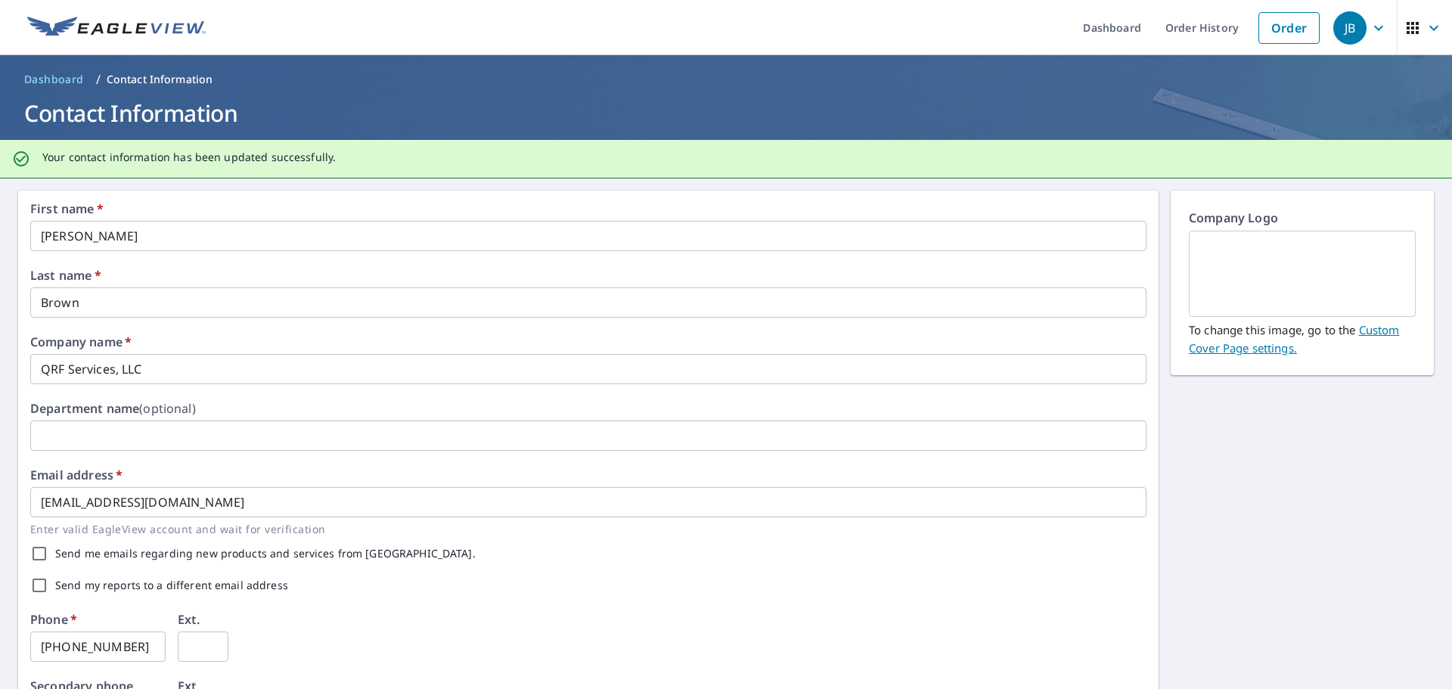
click at [1375, 330] on link "Custom Cover Page settings." at bounding box center [1293, 338] width 210 height 33
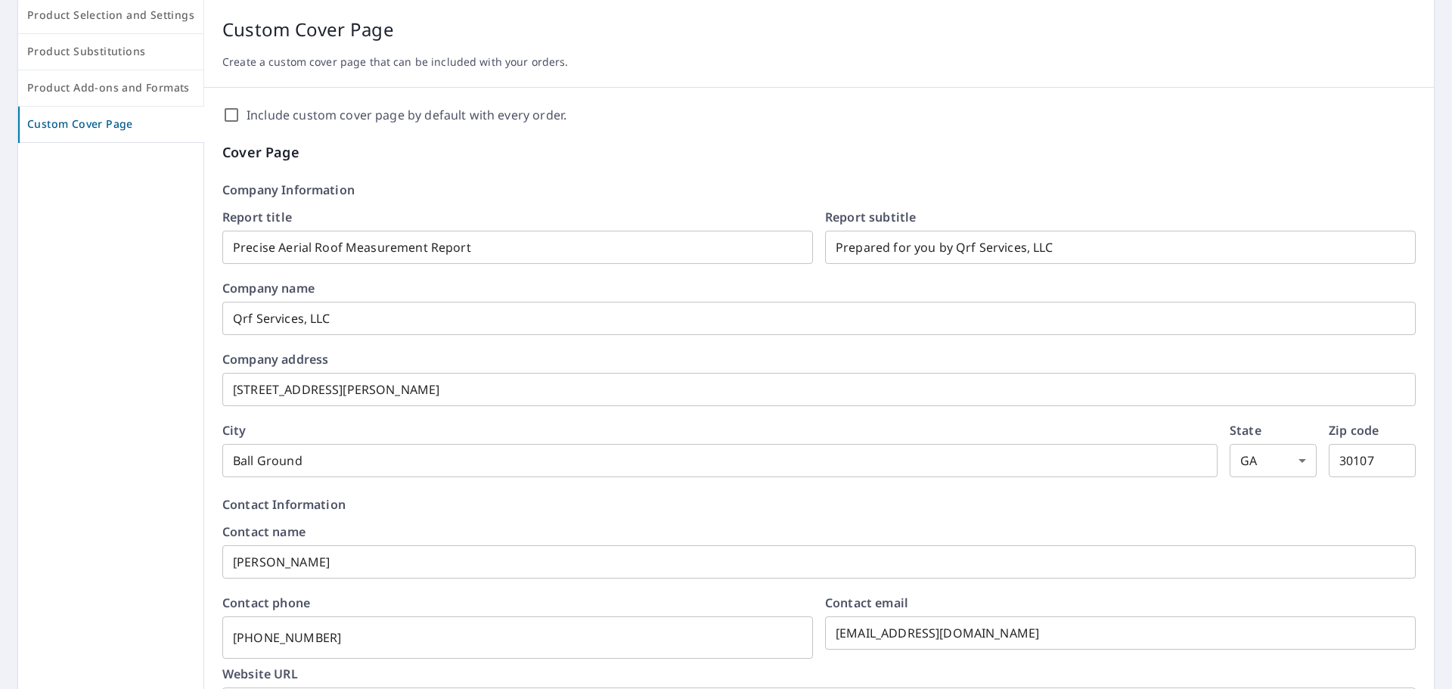
scroll to position [227, 0]
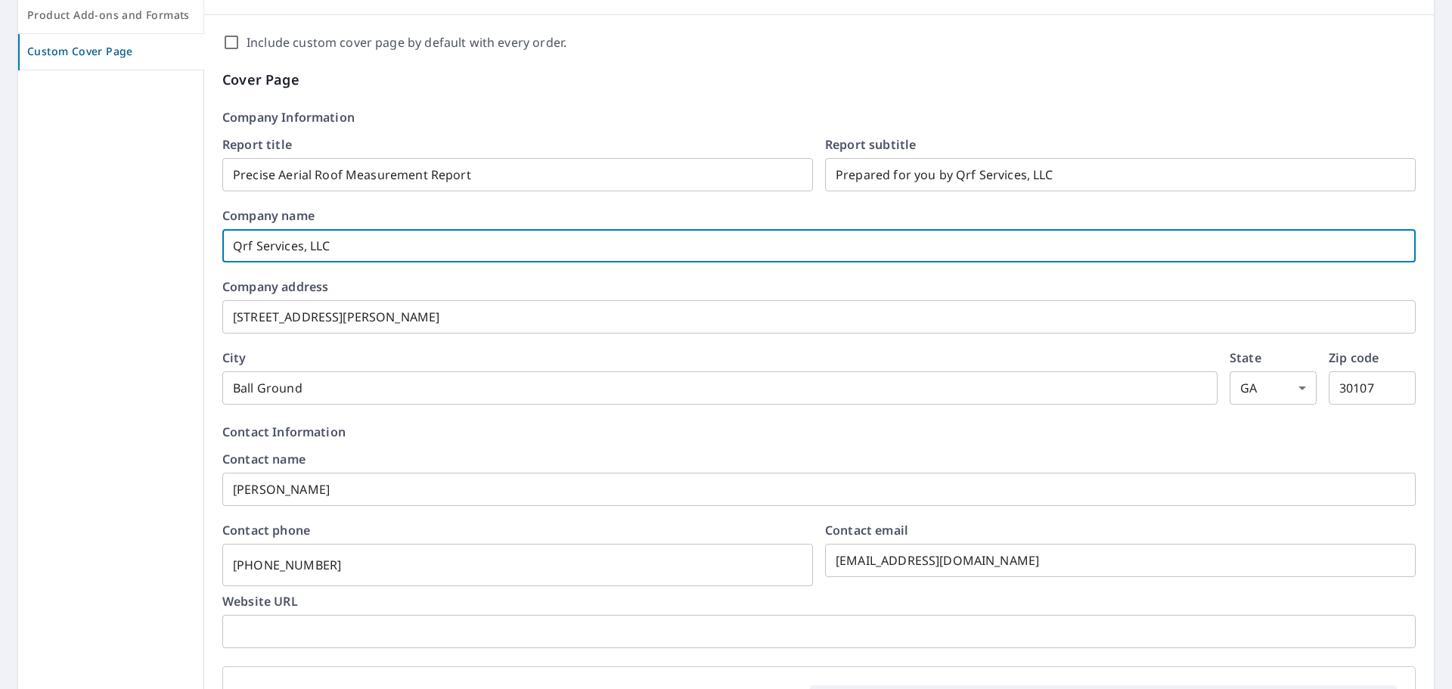
drag, startPoint x: 251, startPoint y: 246, endPoint x: 229, endPoint y: 246, distance: 21.9
click at [229, 246] on input "Qrf Services, LLC" at bounding box center [818, 246] width 1193 height 42
type input "QRF Services, LLC"
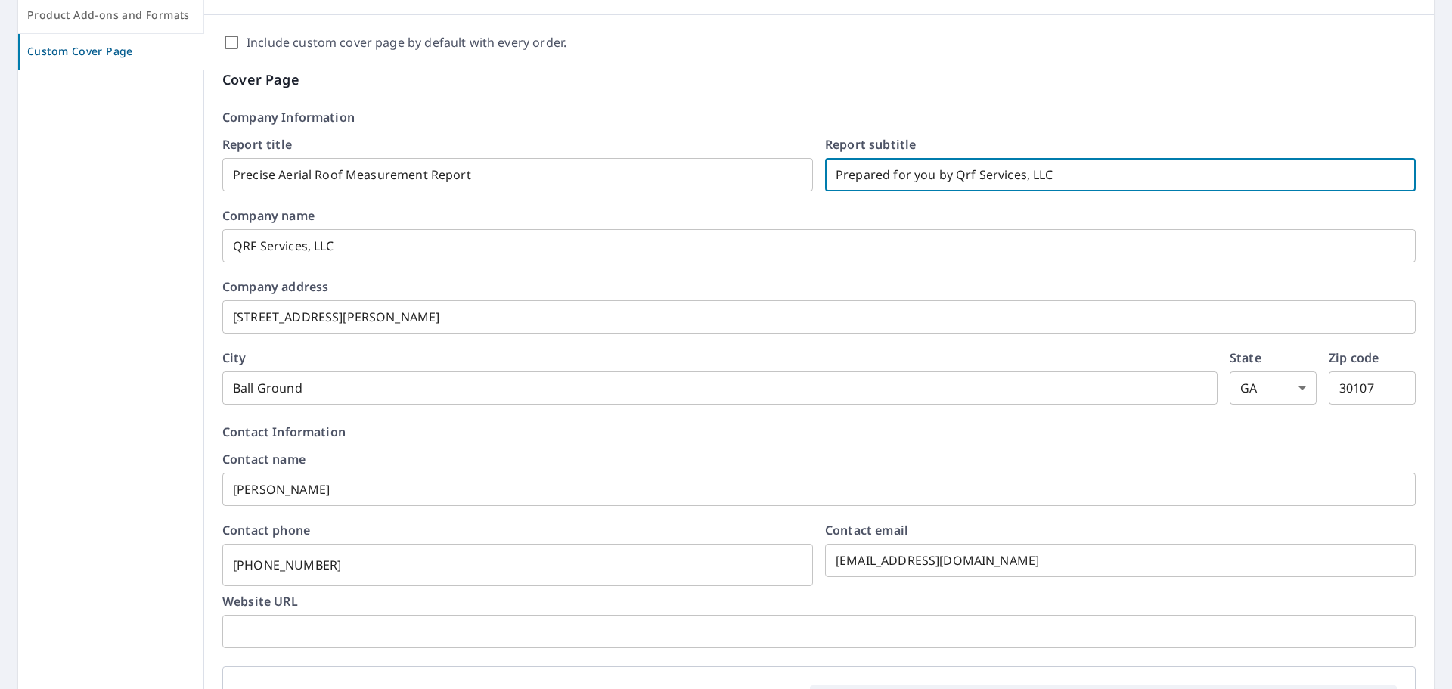
drag, startPoint x: 967, startPoint y: 173, endPoint x: 947, endPoint y: 172, distance: 19.7
click at [947, 172] on input "Prepared for you by Qrf Services, LLC" at bounding box center [1120, 174] width 590 height 42
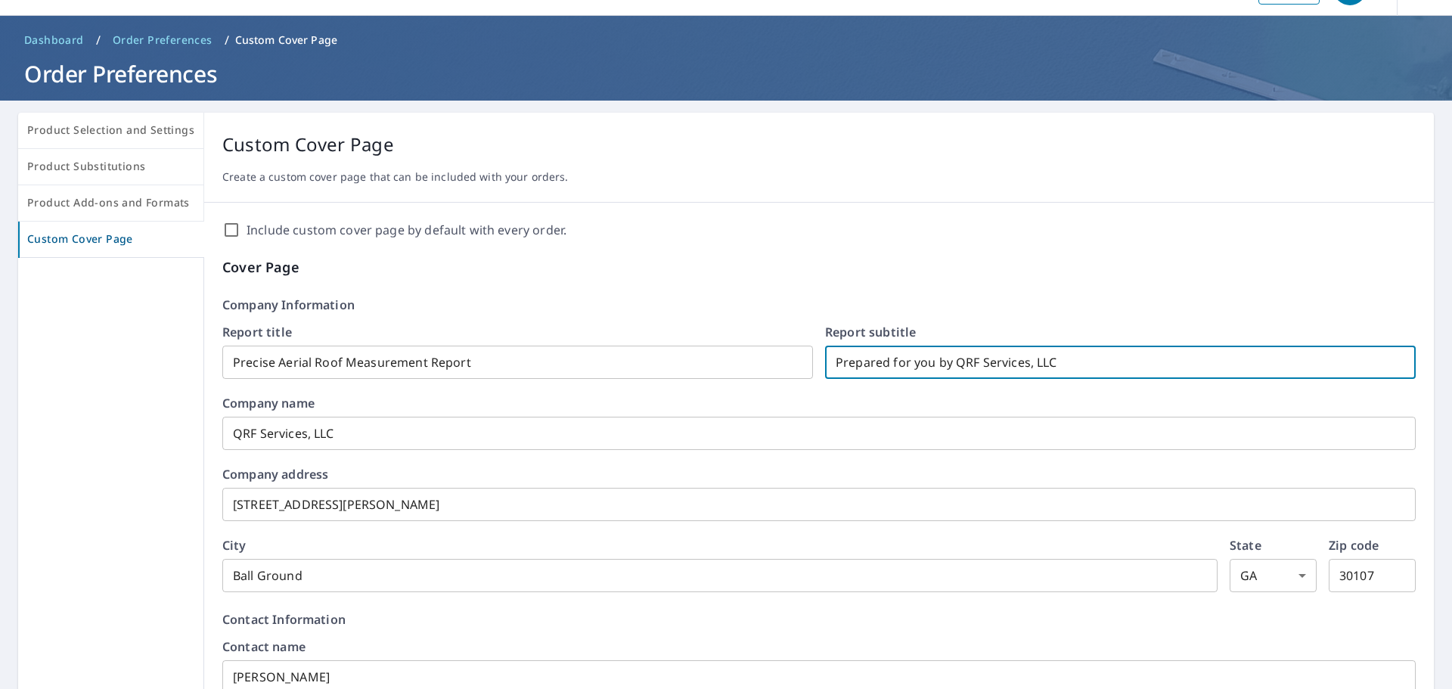
scroll to position [0, 0]
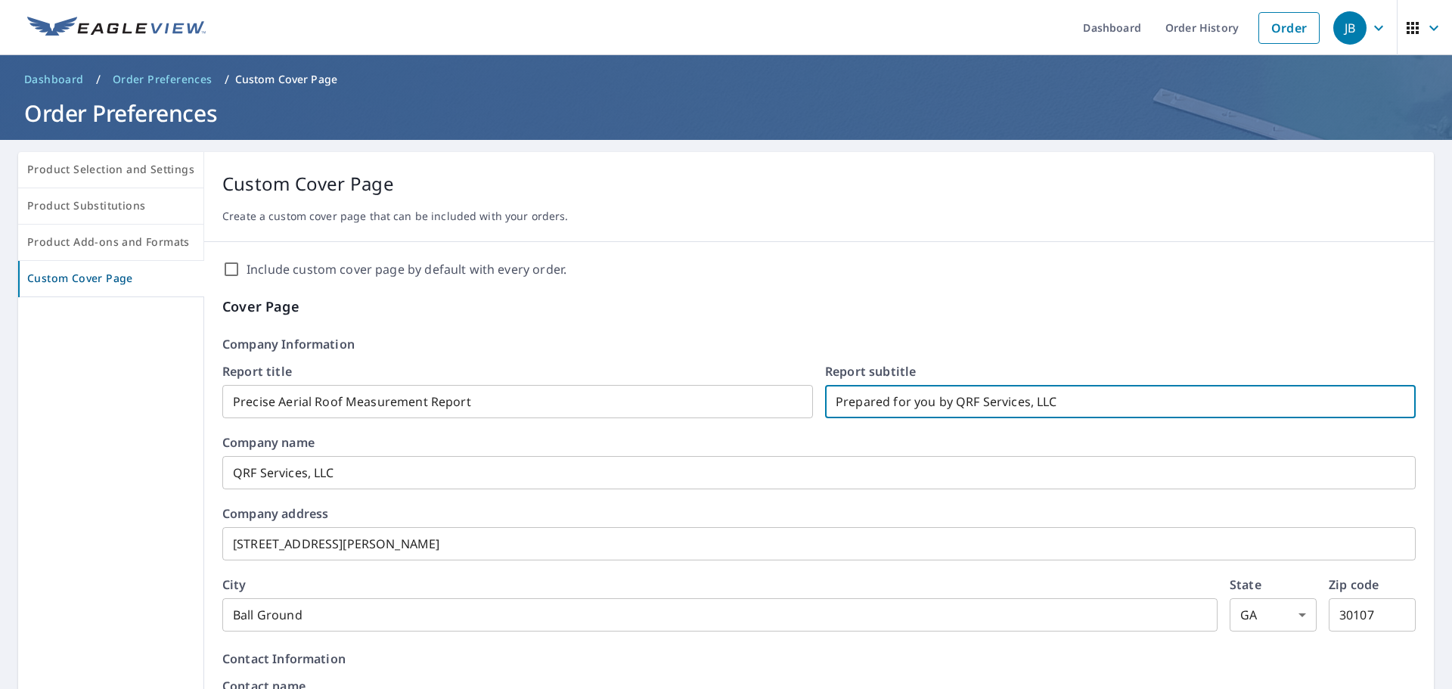
type input "Prepared for you by QRF Services, LLC"
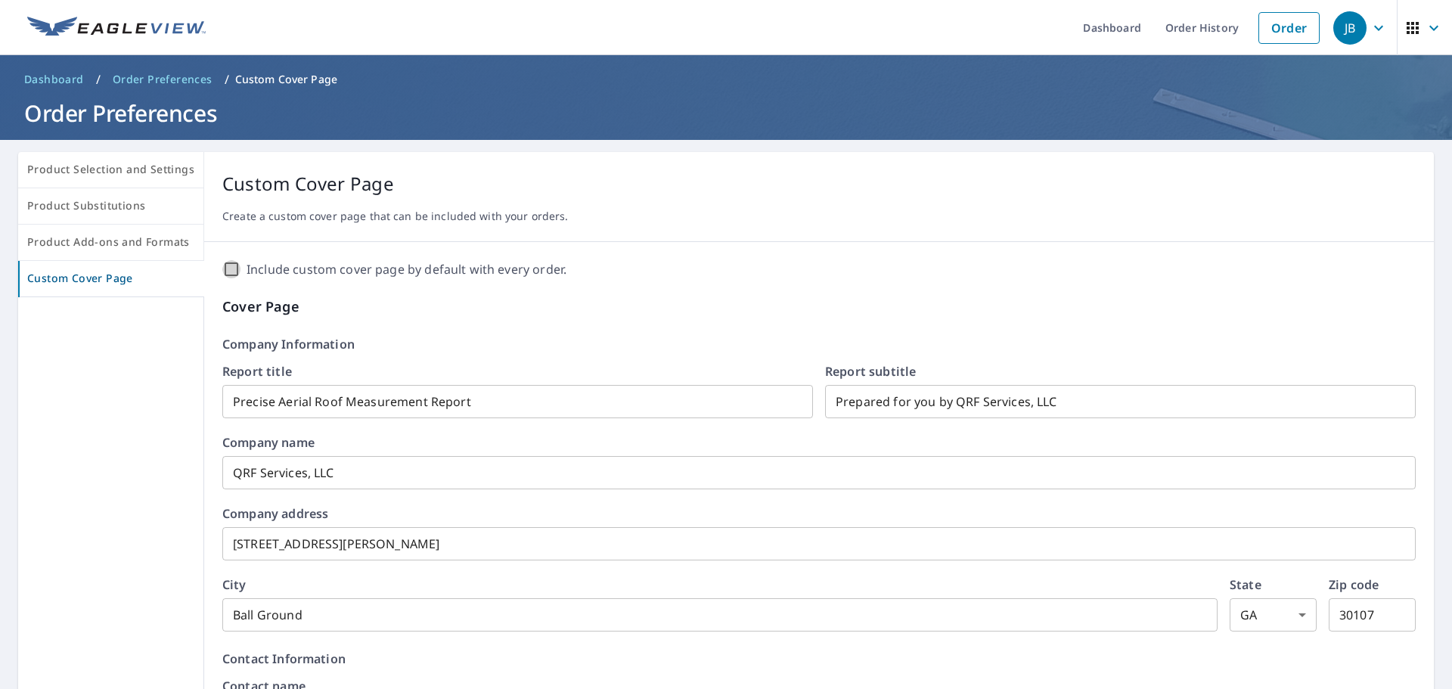
click at [231, 268] on input "Include custom cover page by default with every order." at bounding box center [231, 269] width 18 height 18
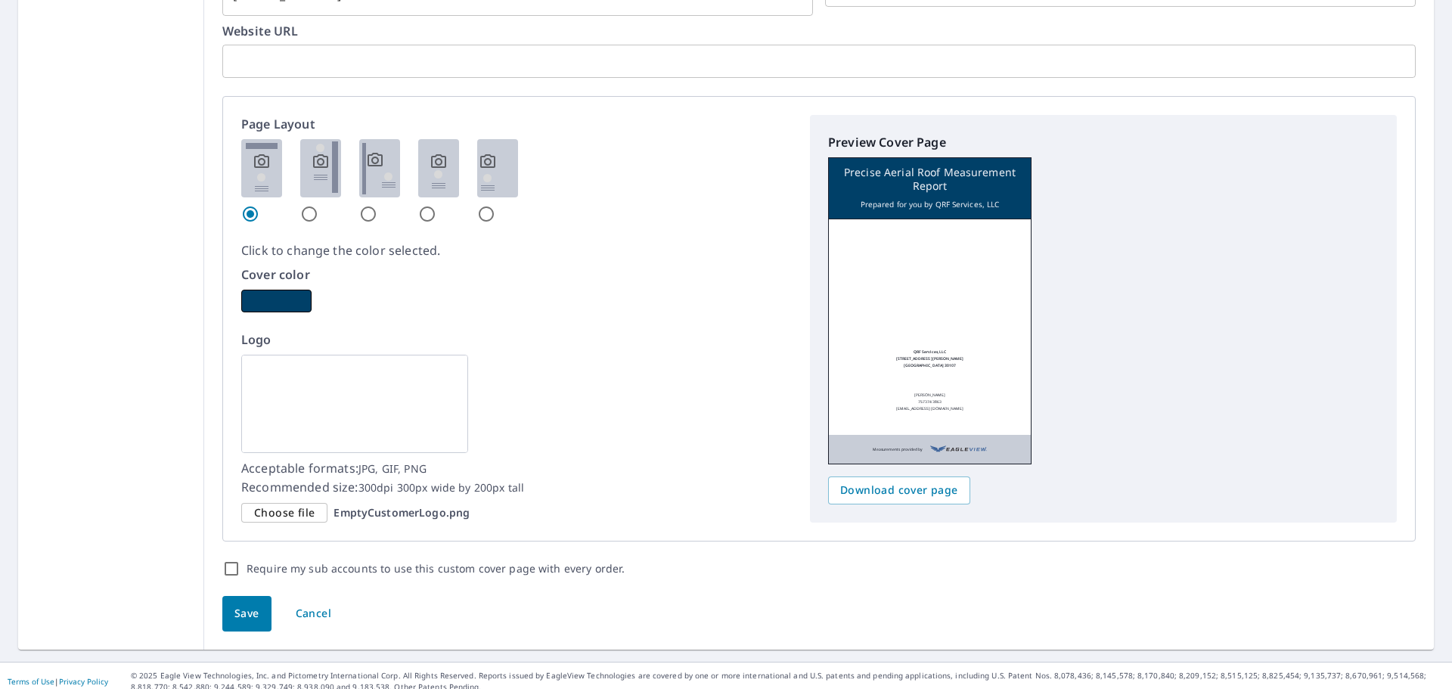
scroll to position [808, 0]
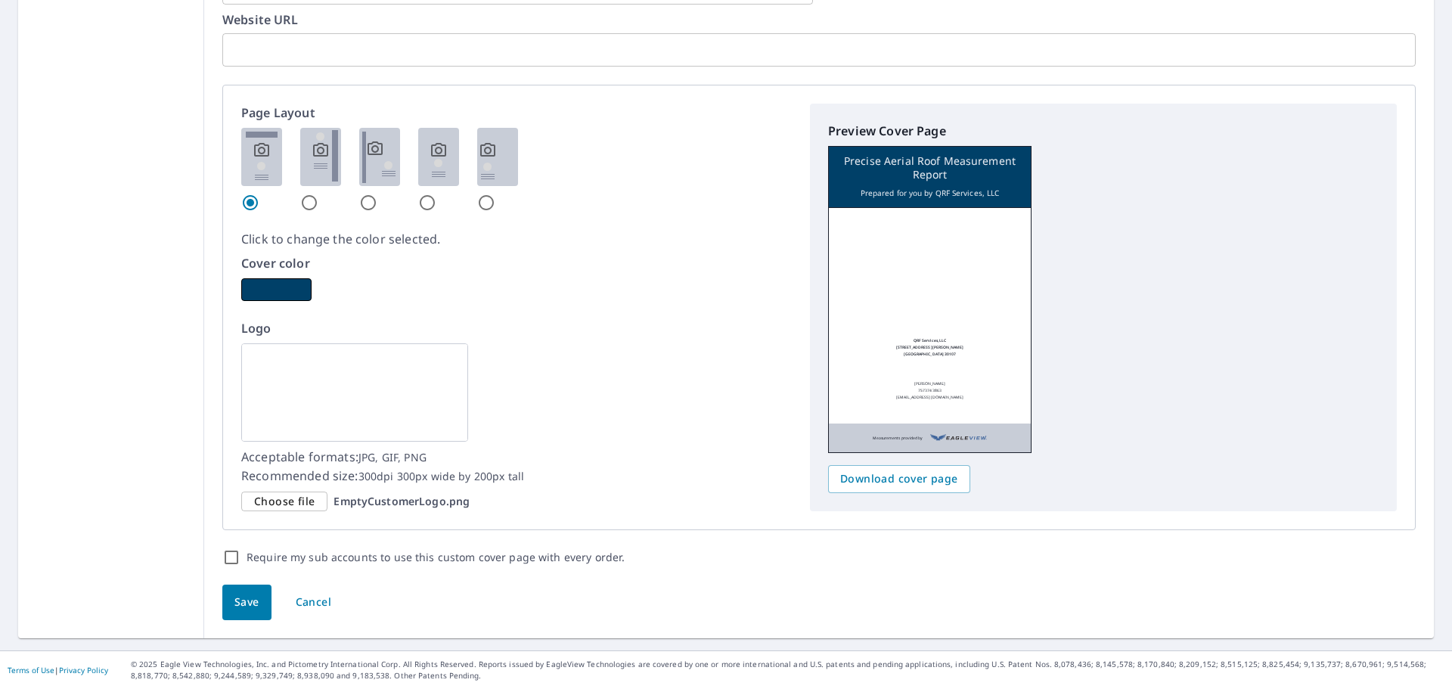
click at [293, 501] on span "Choose file" at bounding box center [284, 501] width 60 height 19
click at [0, 0] on input "Choose file EmptyCustomerLogo.png" at bounding box center [0, 0] width 0 height 0
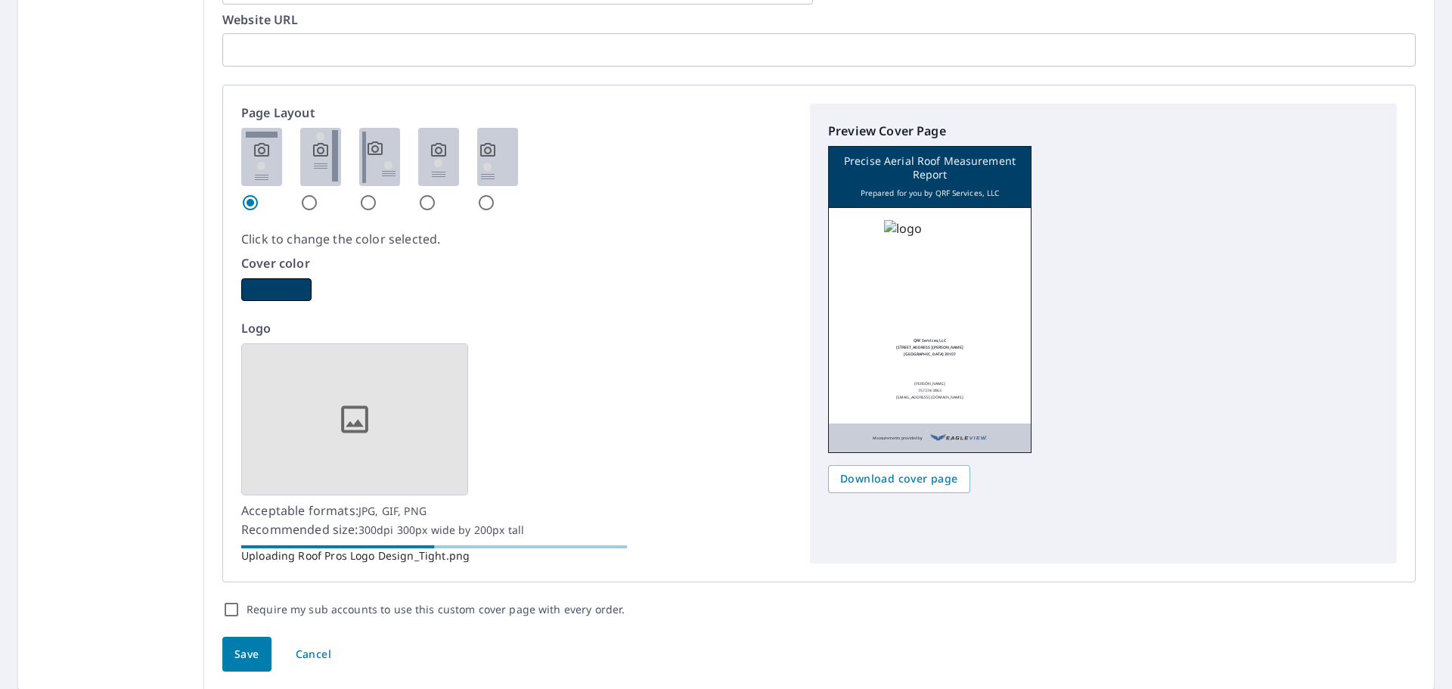
checkbox input "true"
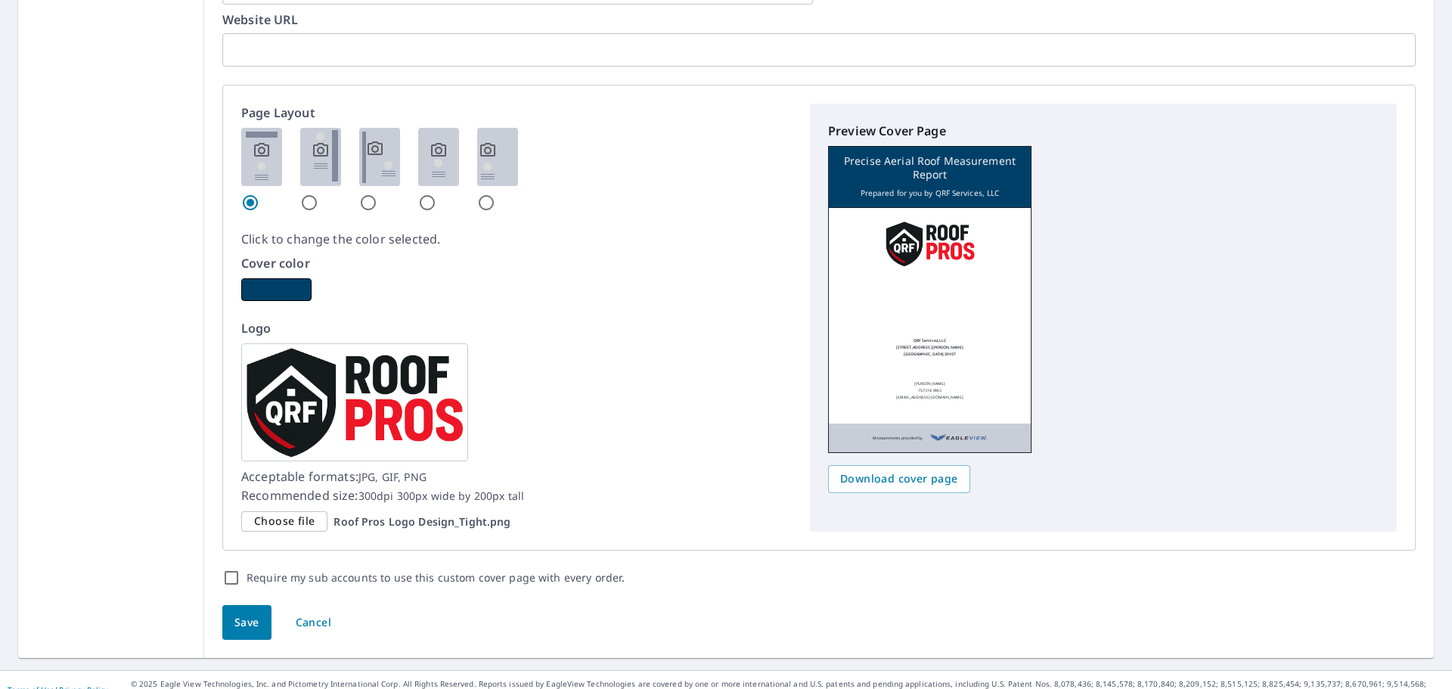
click at [317, 171] on img at bounding box center [320, 157] width 41 height 58
click at [317, 194] on input "radio" at bounding box center [309, 203] width 18 height 18
radio input "true"
checkbox input "true"
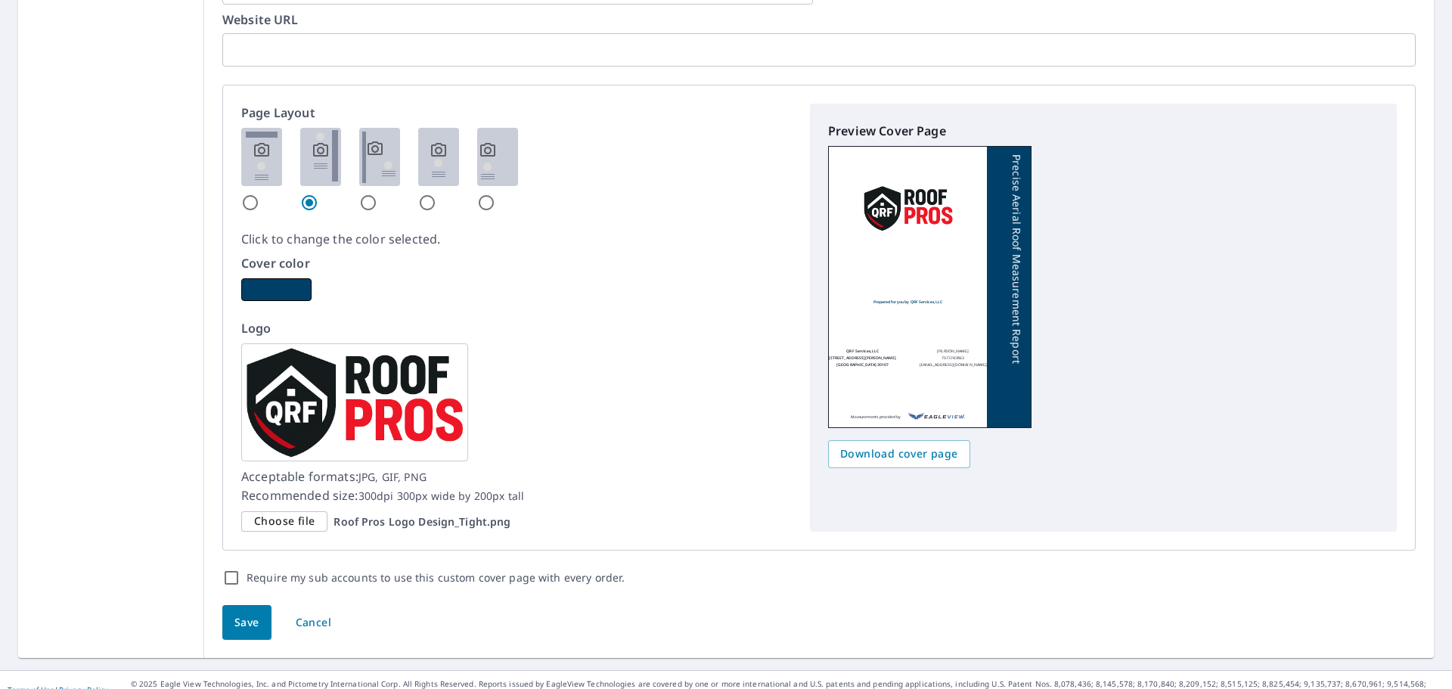
click at [362, 172] on img at bounding box center [379, 157] width 41 height 58
click at [362, 194] on input "radio" at bounding box center [368, 203] width 18 height 18
radio input "true"
checkbox input "true"
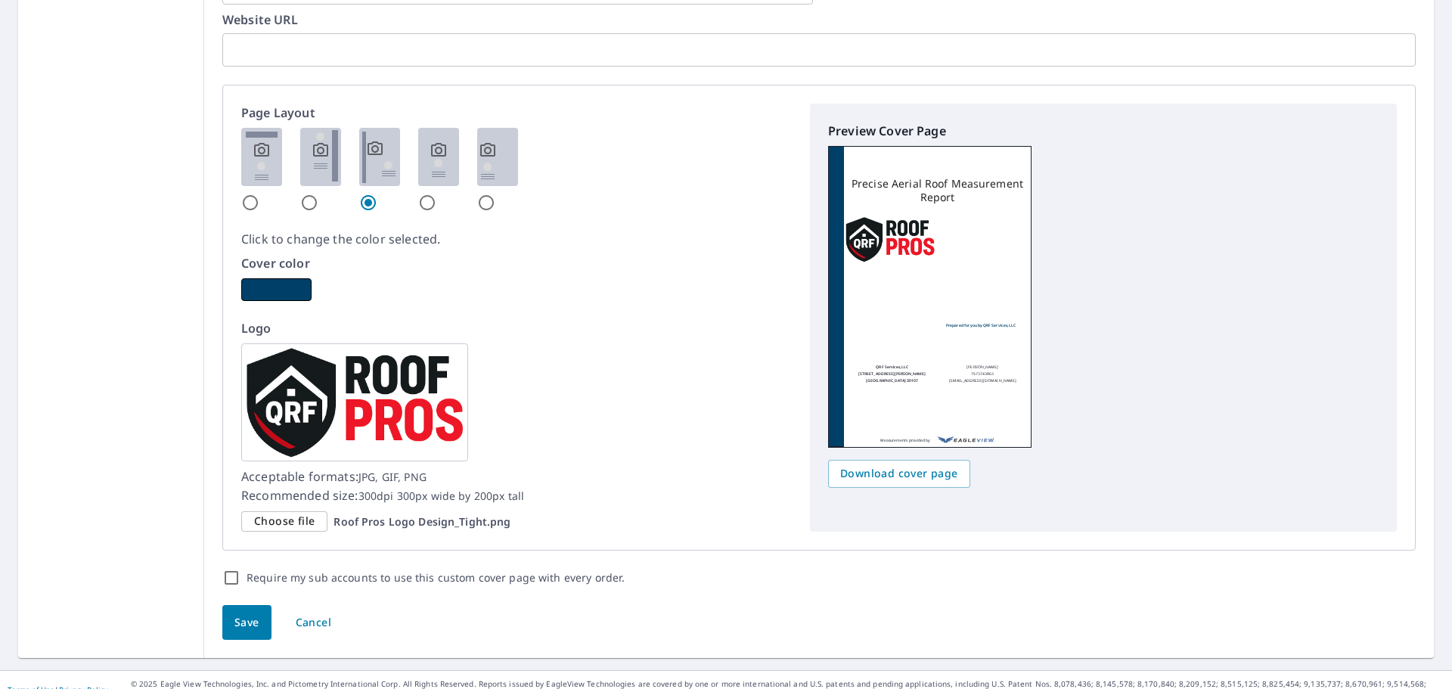
click at [427, 173] on img at bounding box center [438, 157] width 41 height 58
click at [427, 194] on input "radio" at bounding box center [427, 203] width 18 height 18
radio input "true"
checkbox input "true"
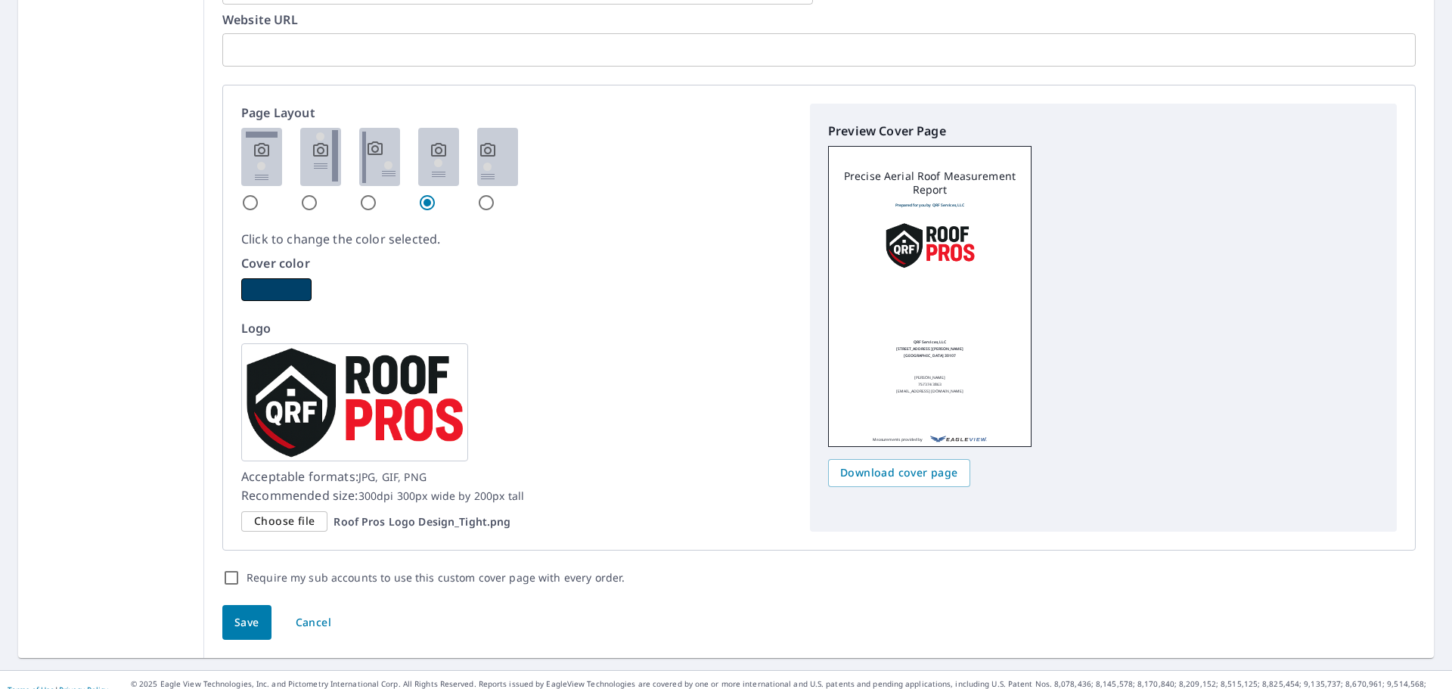
click at [521, 167] on div at bounding box center [516, 170] width 550 height 84
click at [500, 167] on img at bounding box center [497, 157] width 41 height 58
click at [495, 194] on input "radio" at bounding box center [486, 203] width 18 height 18
radio input "true"
checkbox input "true"
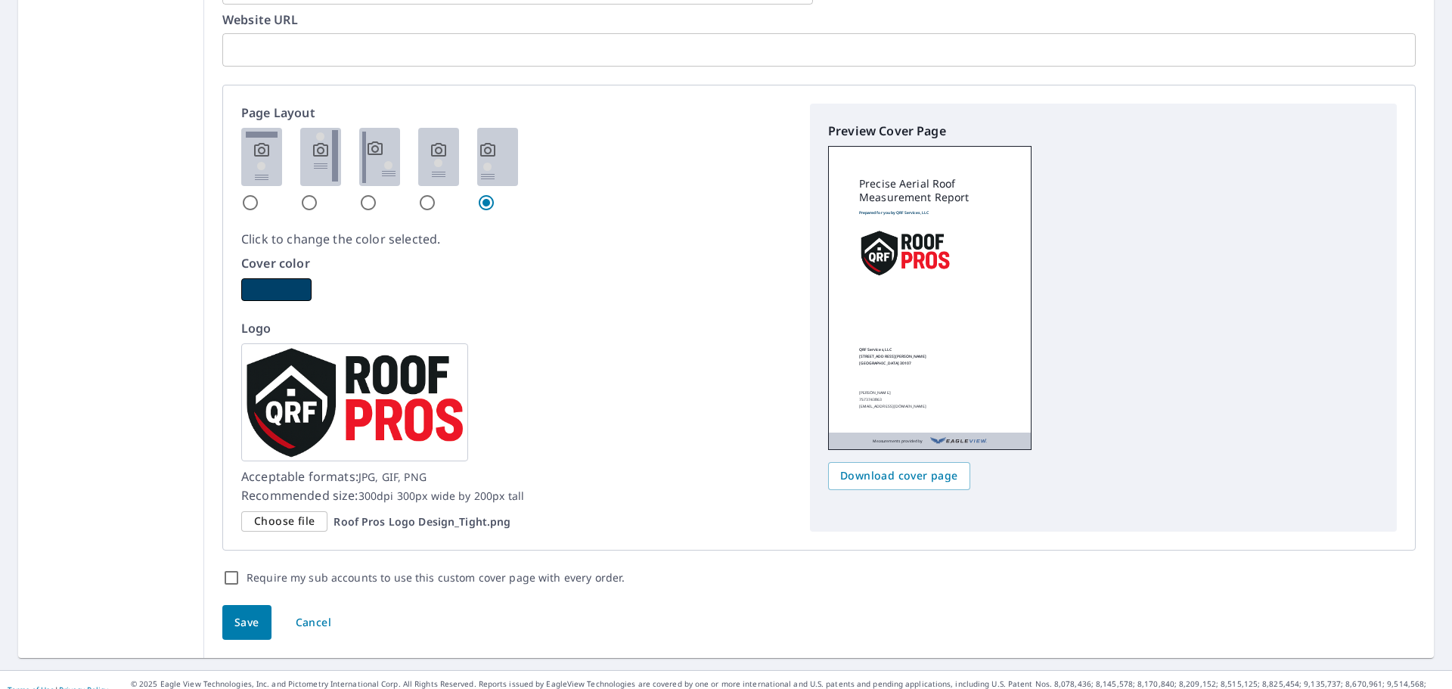
click at [264, 165] on img at bounding box center [261, 157] width 41 height 58
click at [259, 194] on input "radio" at bounding box center [250, 203] width 18 height 18
radio input "true"
checkbox input "true"
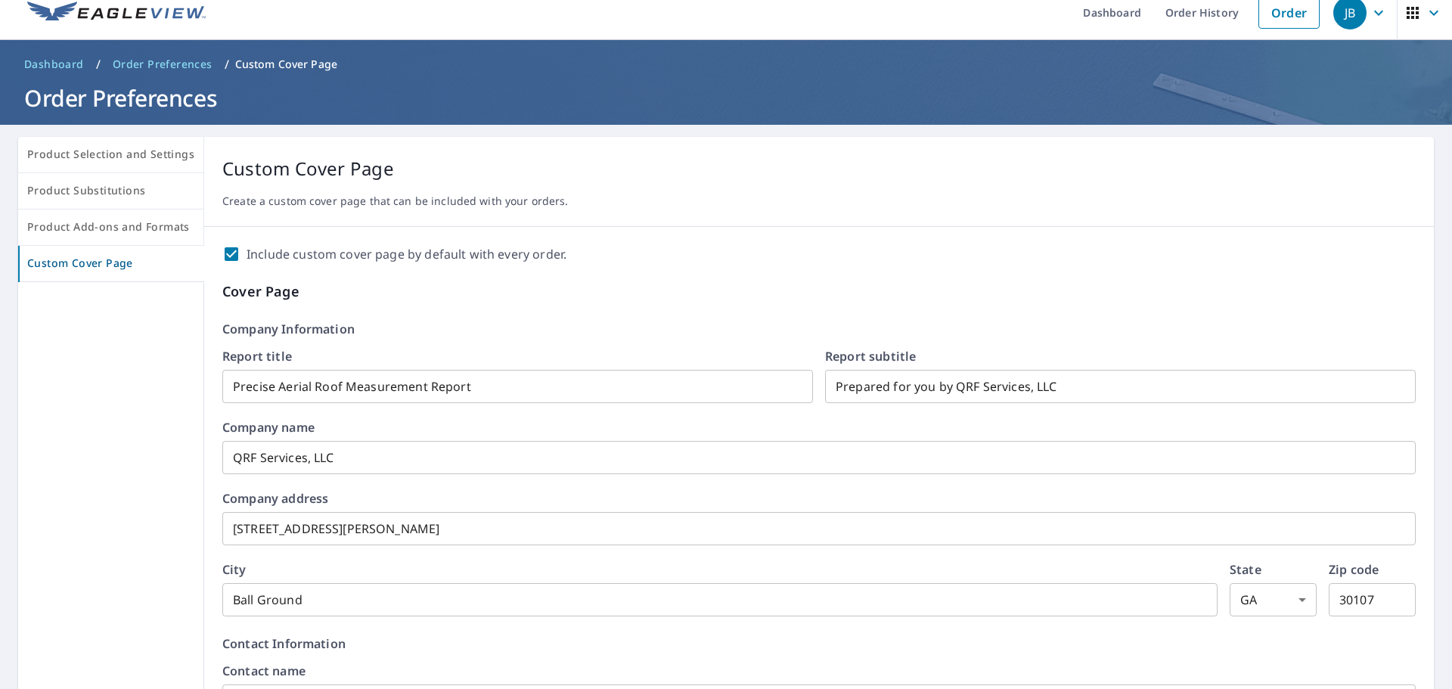
scroll to position [0, 0]
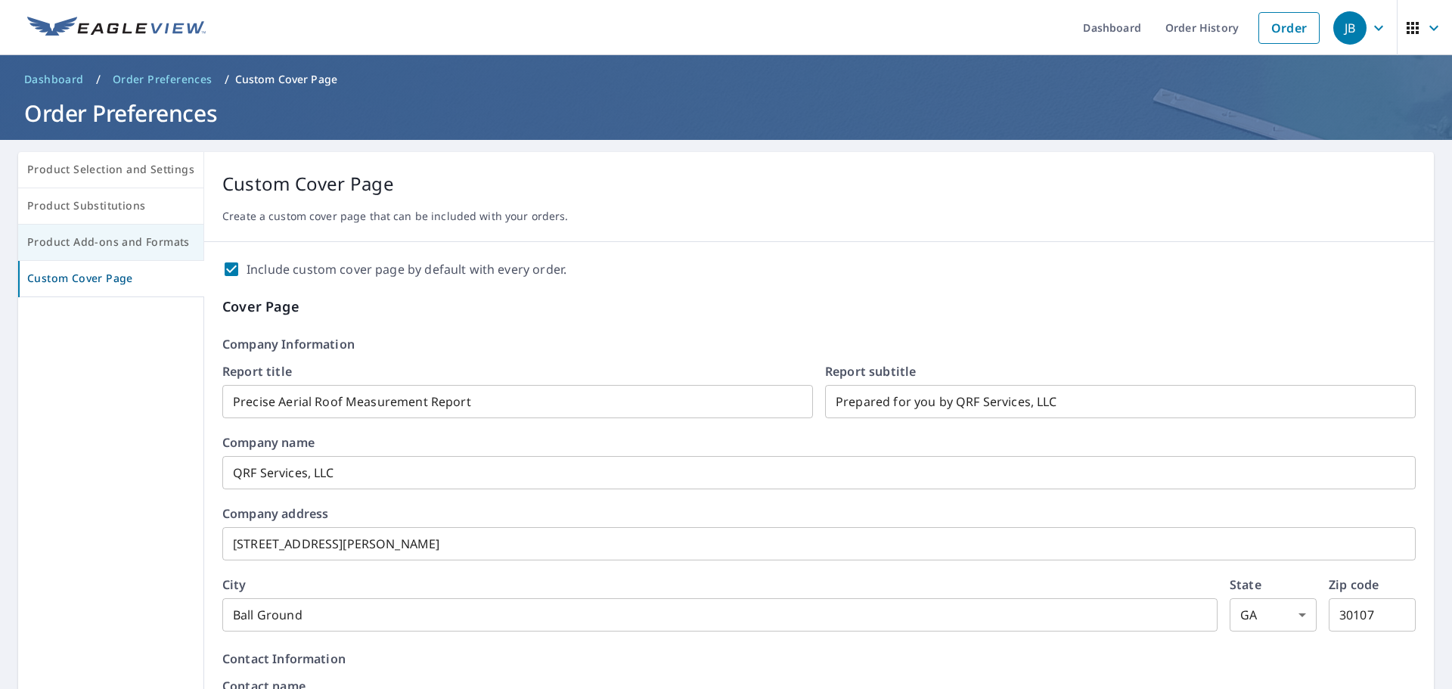
click at [117, 242] on span "Product Add-ons and Formats" at bounding box center [110, 242] width 167 height 19
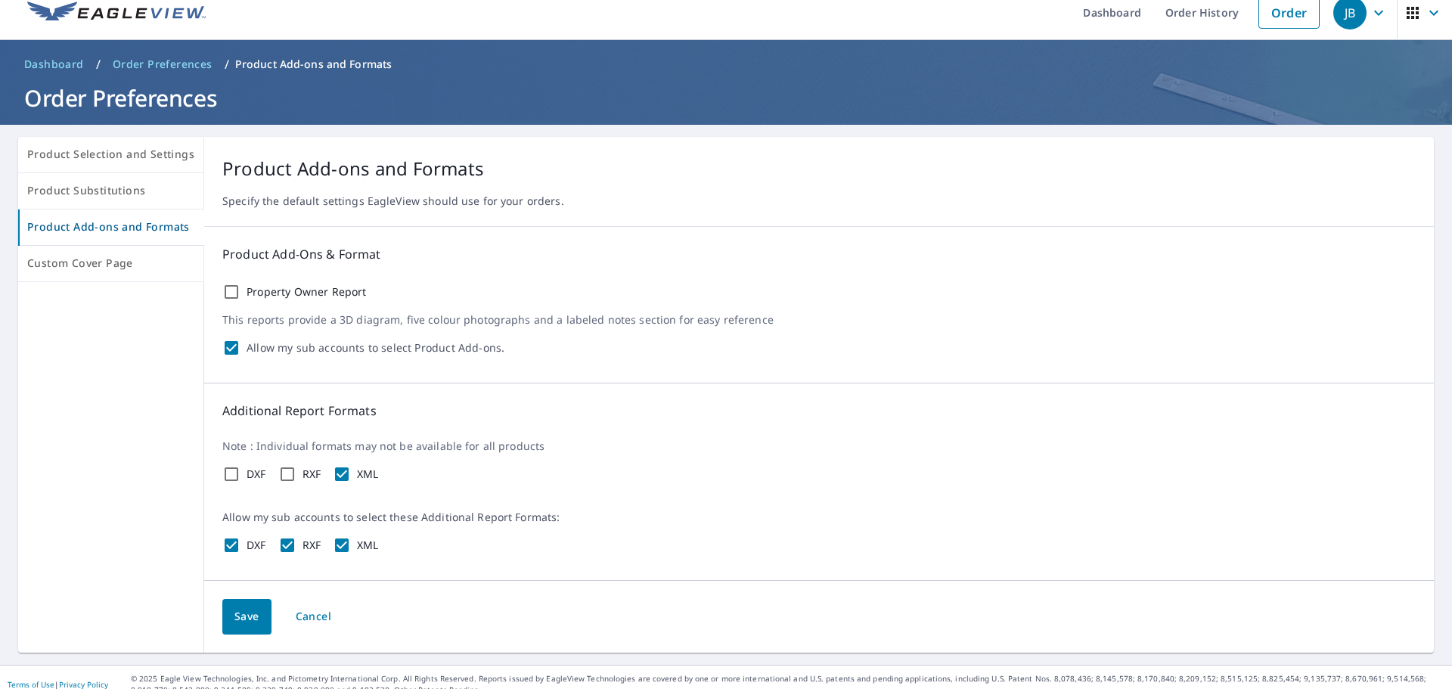
scroll to position [29, 0]
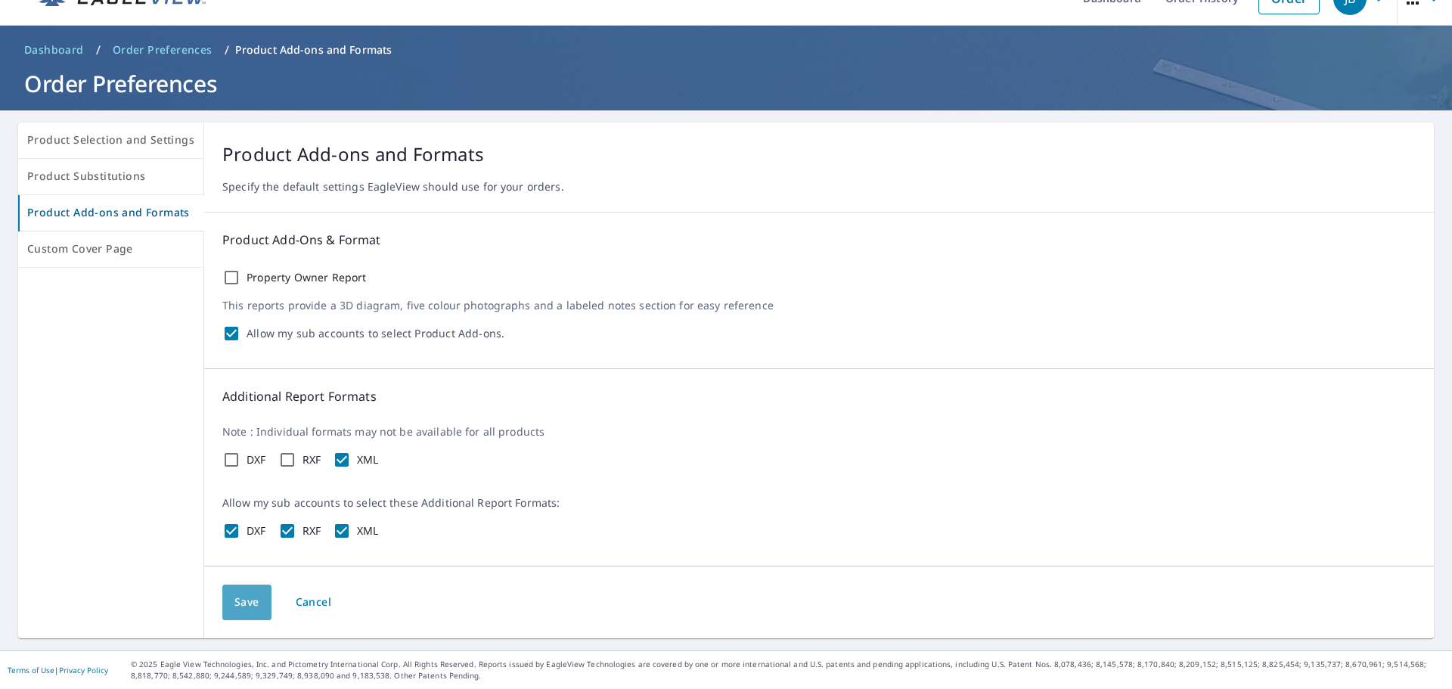
click at [242, 603] on span "Save" at bounding box center [246, 602] width 25 height 19
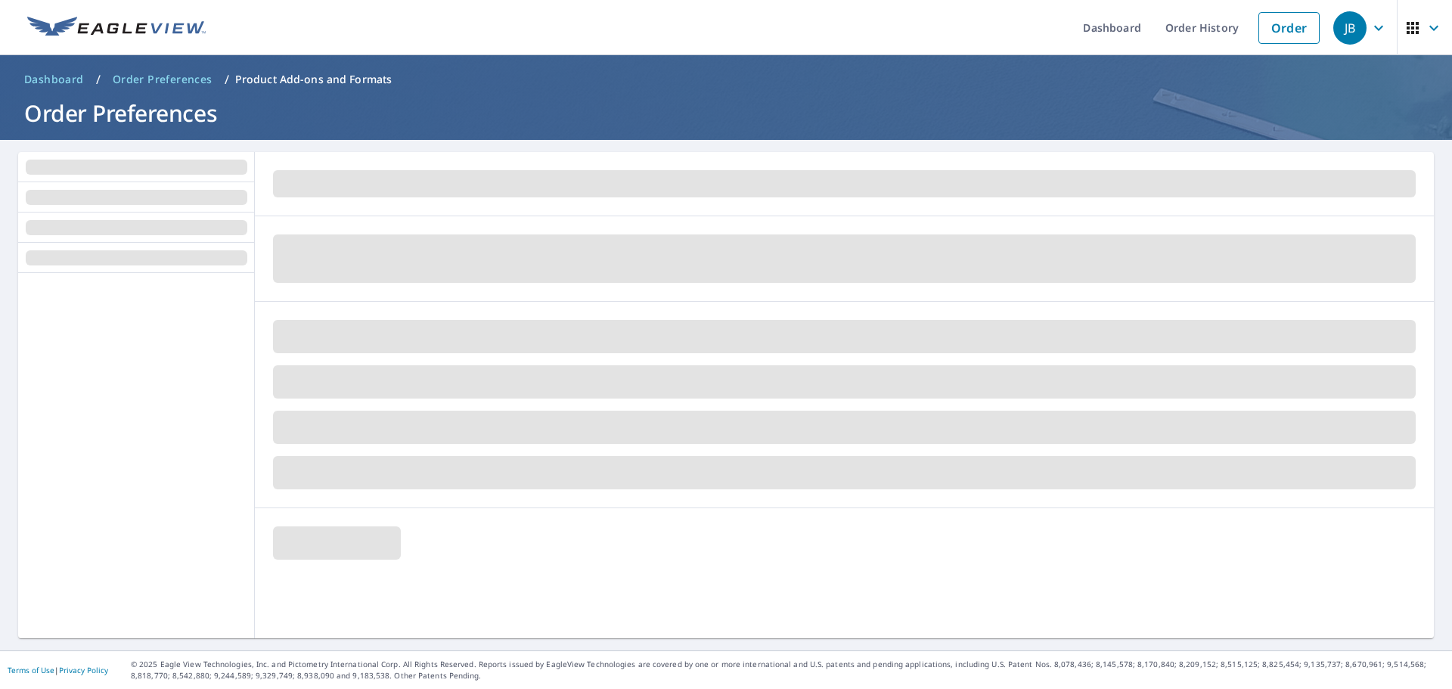
scroll to position [0, 0]
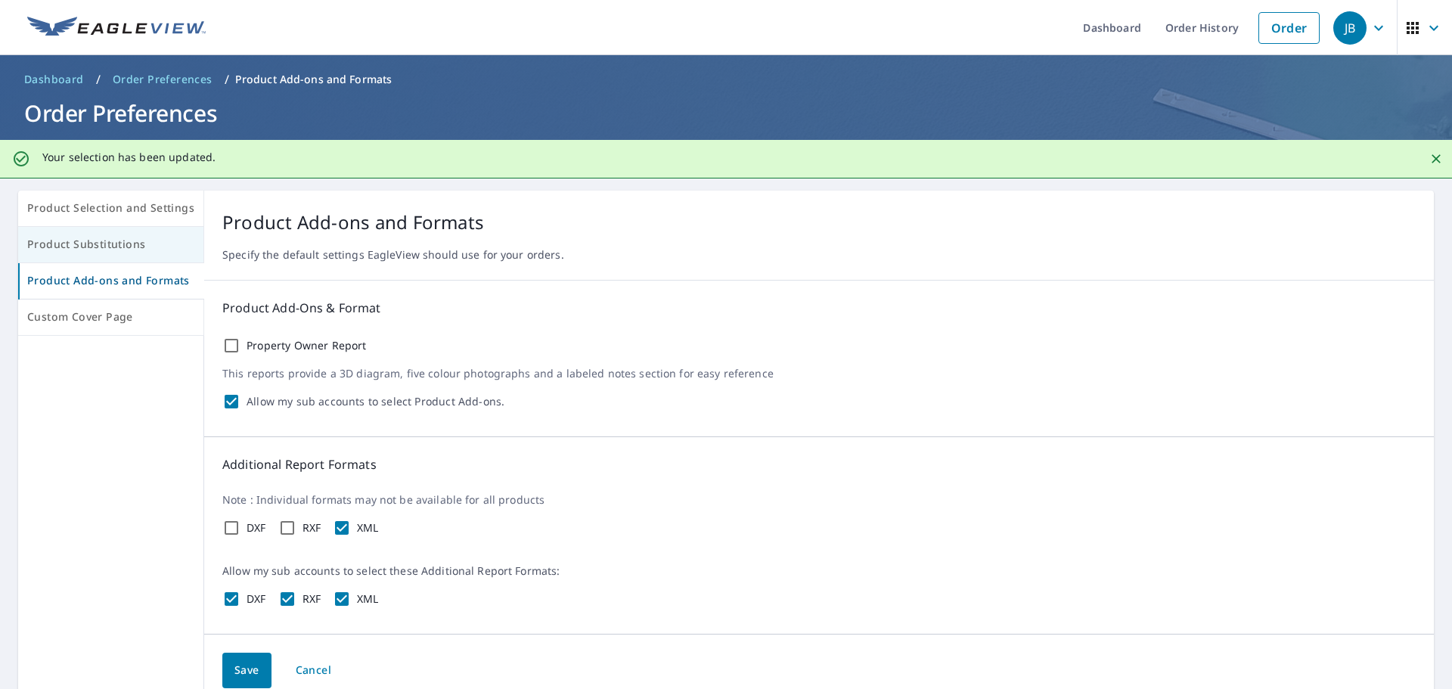
click at [75, 241] on span "Product Substitutions" at bounding box center [110, 244] width 167 height 19
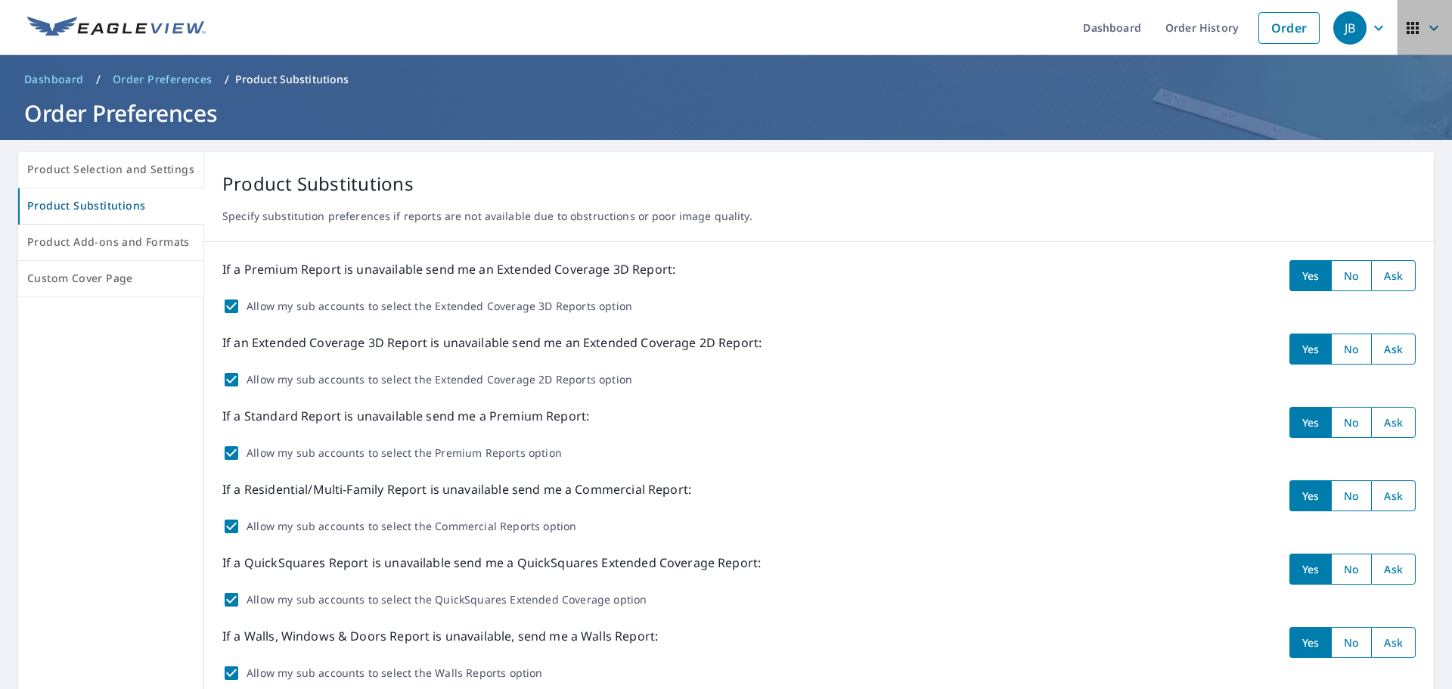
click at [1406, 32] on icon "button" at bounding box center [1412, 28] width 12 height 12
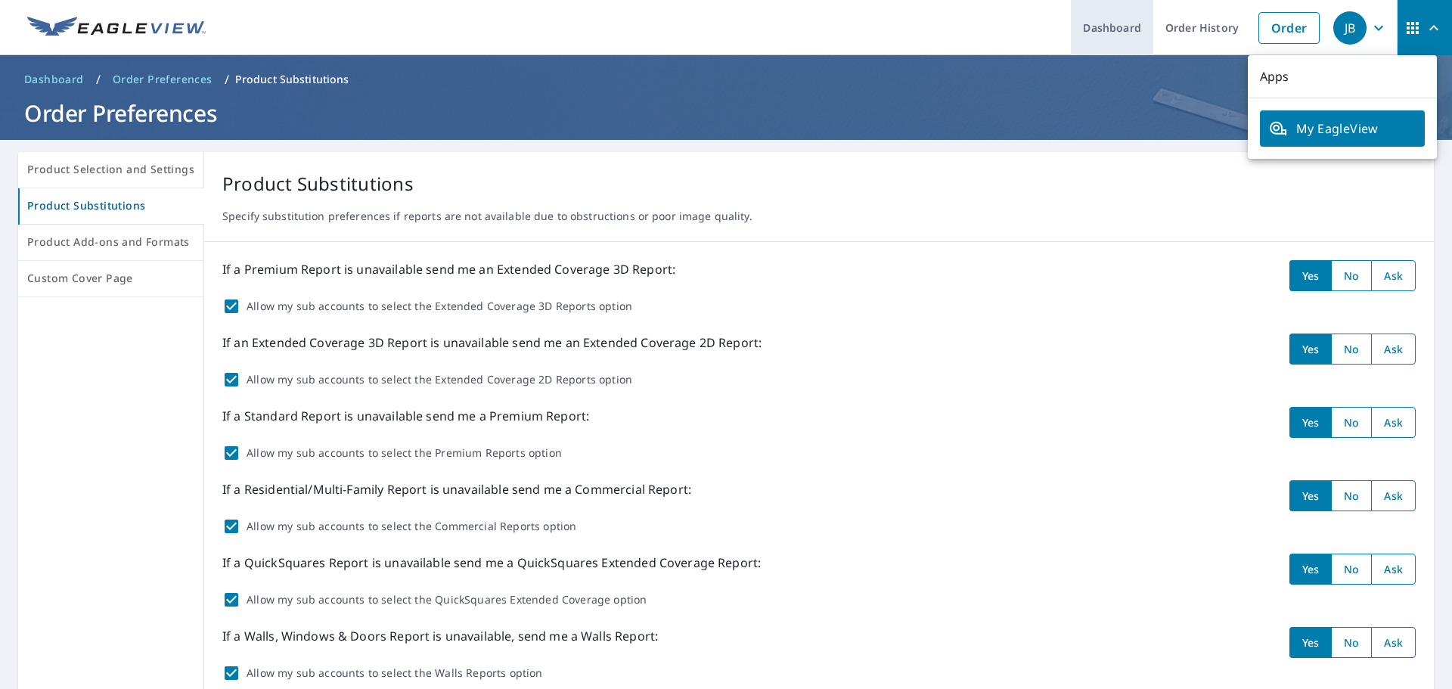
click at [1102, 28] on link "Dashboard" at bounding box center [1111, 27] width 82 height 55
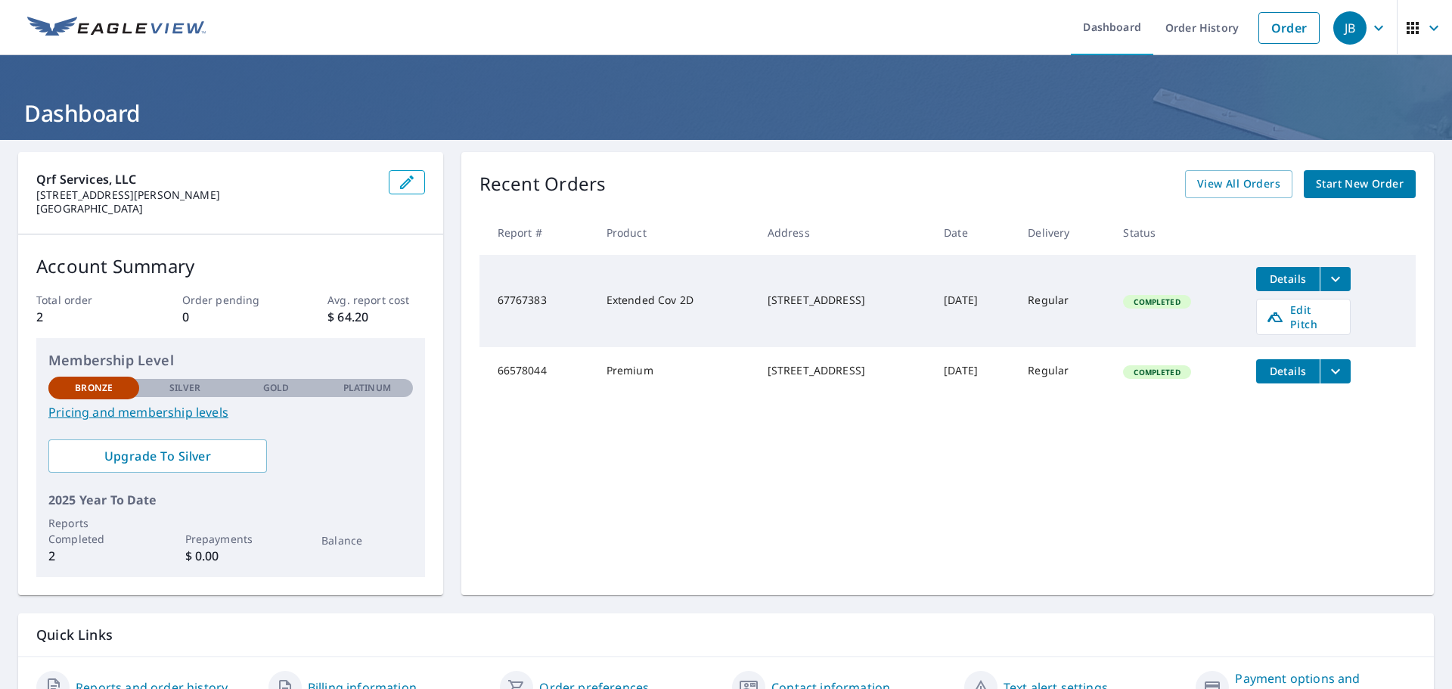
click at [1369, 27] on icon "button" at bounding box center [1378, 28] width 18 height 18
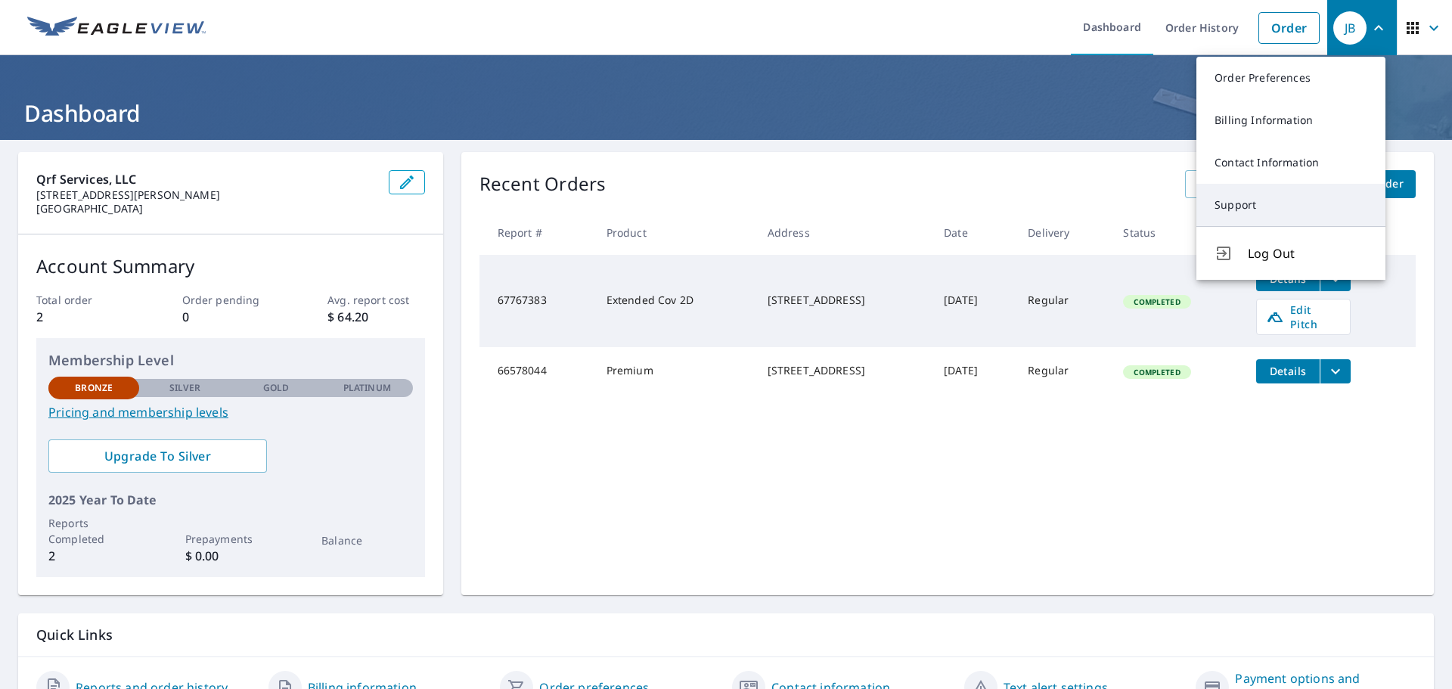
click at [1238, 207] on link "Support" at bounding box center [1290, 205] width 189 height 42
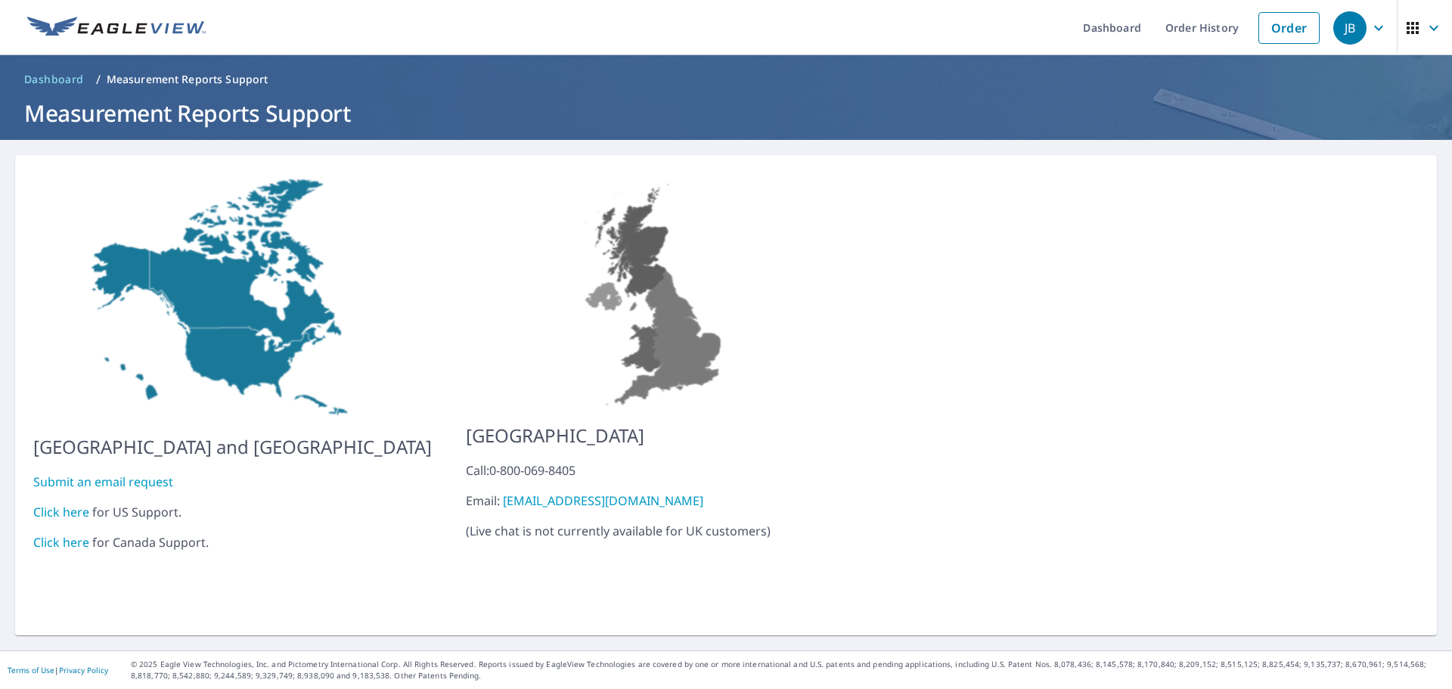
click at [54, 503] on link "Click here" at bounding box center [61, 511] width 56 height 17
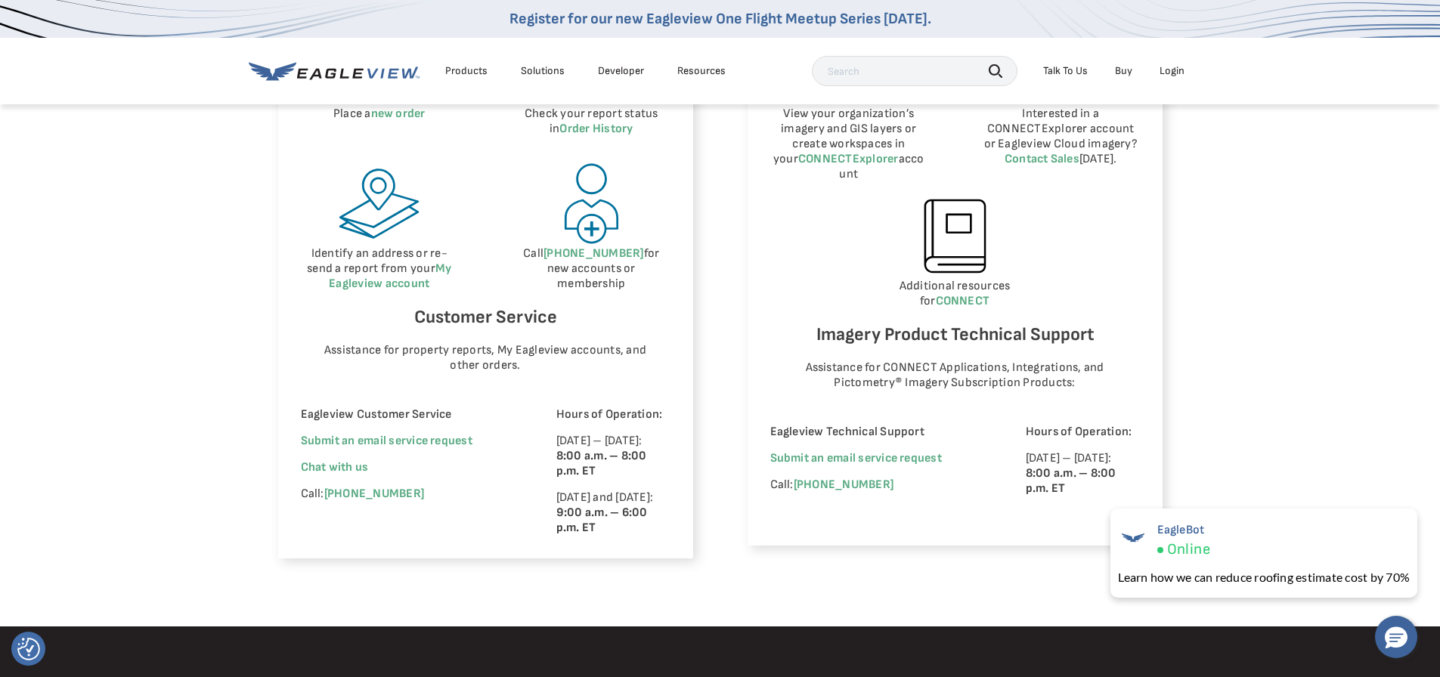
scroll to position [832, 0]
